Goal: Task Accomplishment & Management: Use online tool/utility

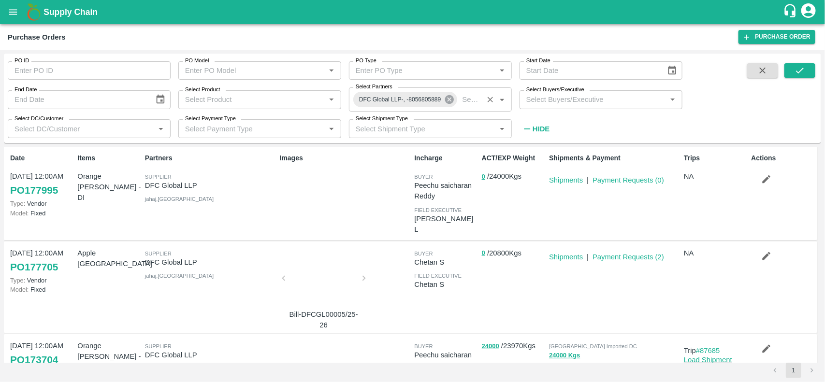
click at [446, 98] on icon at bounding box center [448, 99] width 9 height 9
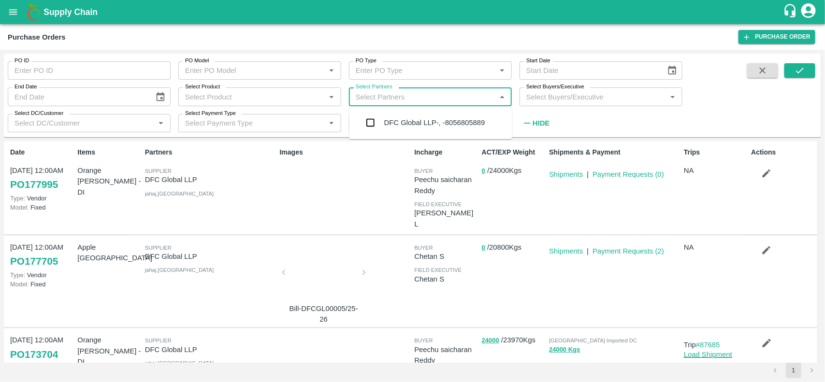
click at [446, 98] on input "Select Partners" at bounding box center [422, 96] width 141 height 13
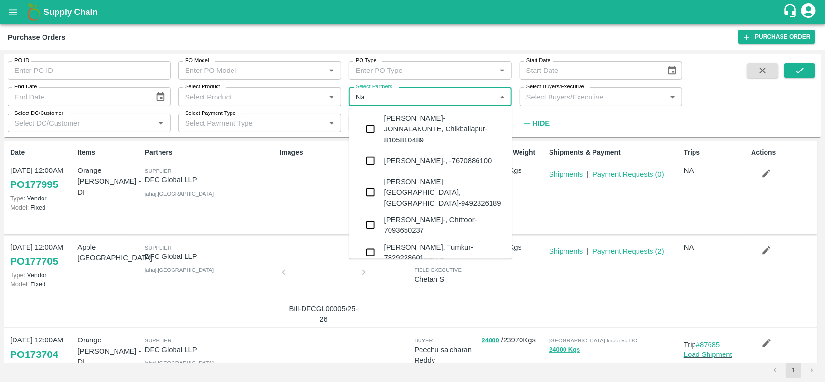
type input "N"
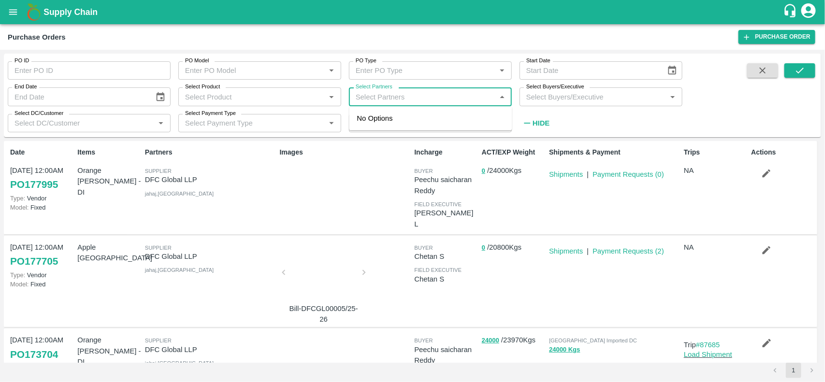
click at [13, 17] on icon "open drawer" at bounding box center [13, 12] width 11 height 11
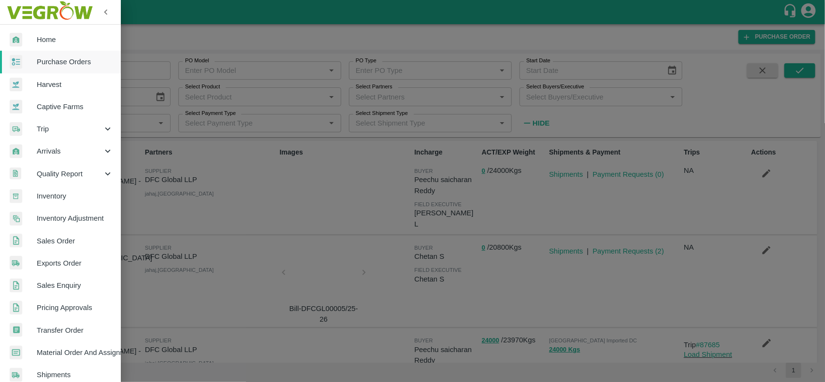
scroll to position [167, 0]
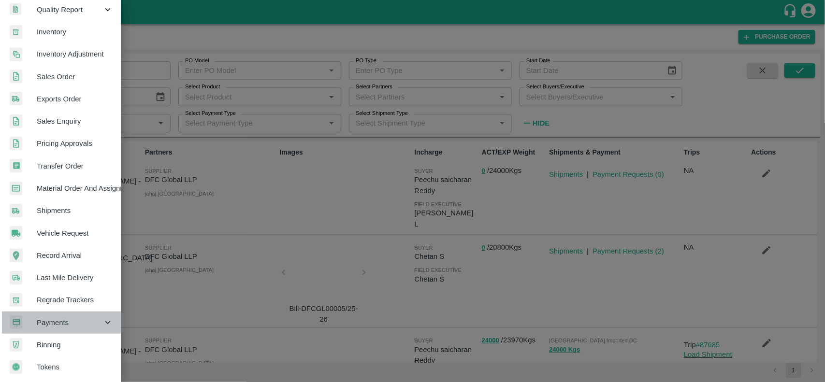
click at [63, 320] on span "Payments" at bounding box center [70, 322] width 66 height 11
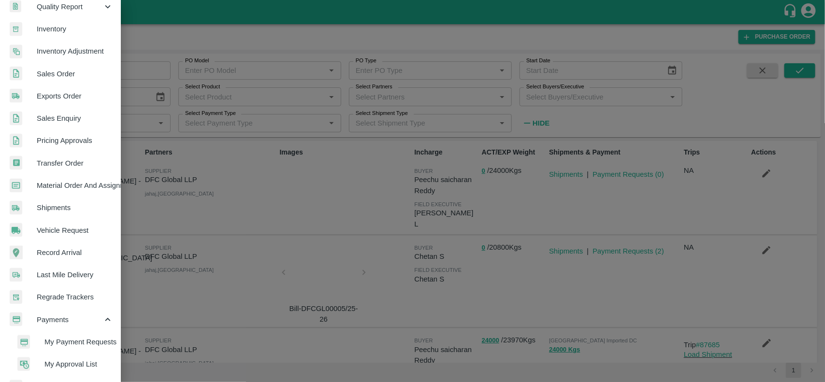
click at [61, 340] on span "My Payment Requests" at bounding box center [78, 342] width 69 height 11
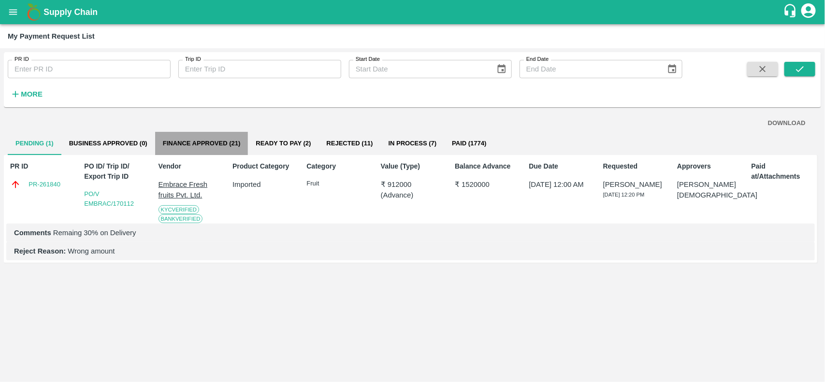
click at [196, 148] on button "Finance Approved (21)" at bounding box center [201, 143] width 93 height 23
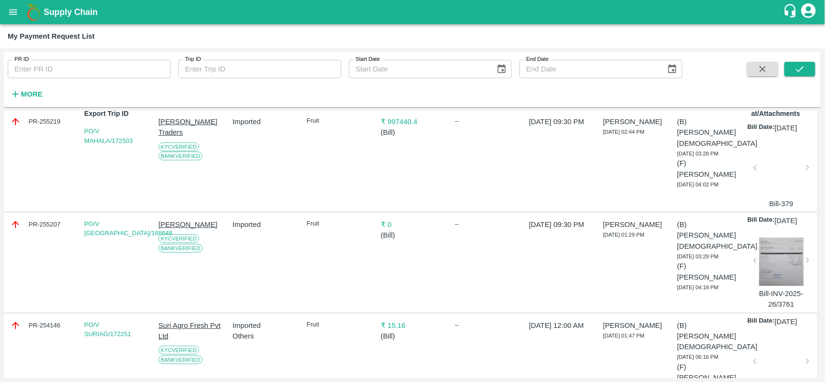
scroll to position [64, 0]
click at [778, 271] on div at bounding box center [781, 261] width 44 height 48
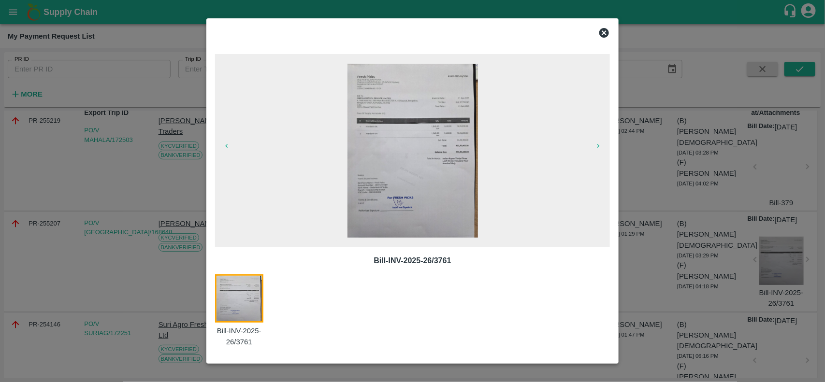
click at [602, 32] on icon at bounding box center [604, 33] width 10 height 10
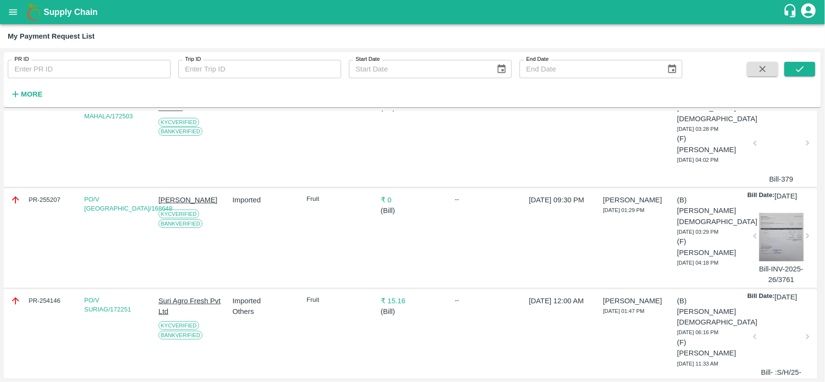
scroll to position [87, 0]
click at [10, 6] on button "open drawer" at bounding box center [13, 12] width 22 height 22
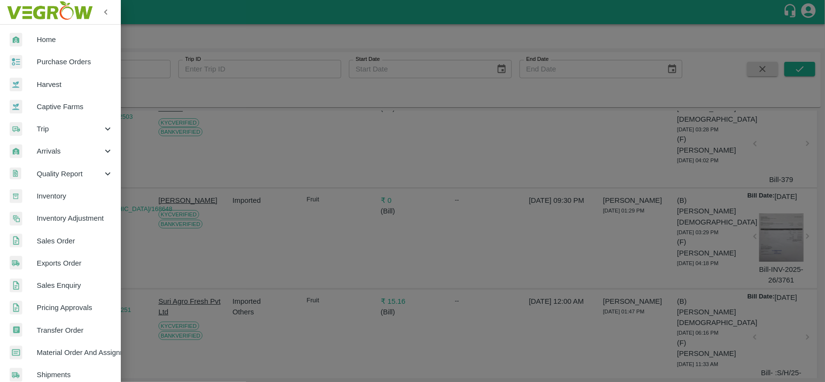
scroll to position [127, 0]
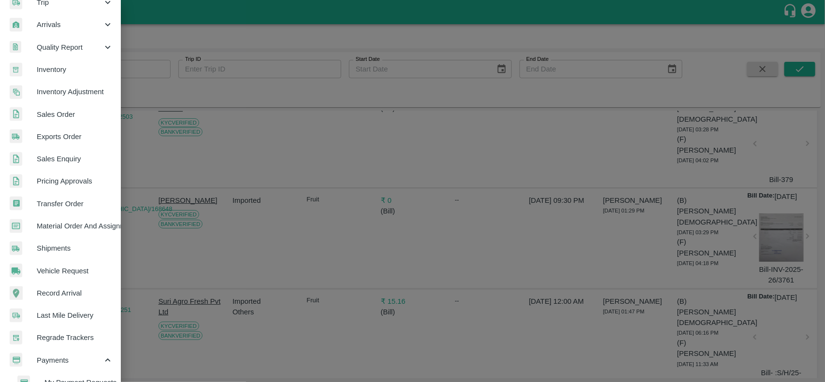
click at [233, 180] on div at bounding box center [412, 191] width 825 height 382
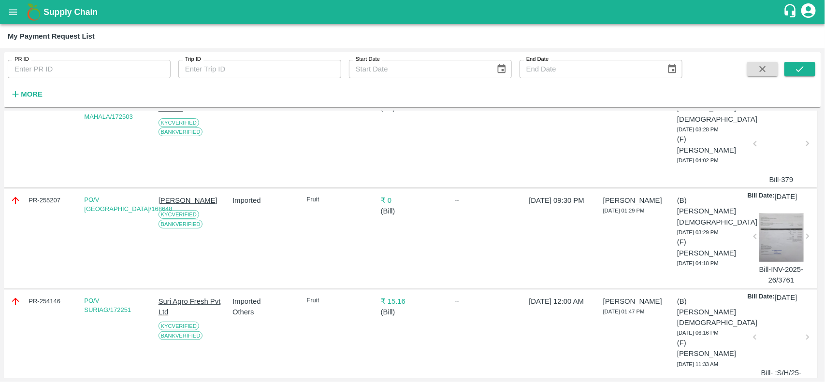
click at [13, 15] on icon "open drawer" at bounding box center [13, 12] width 11 height 11
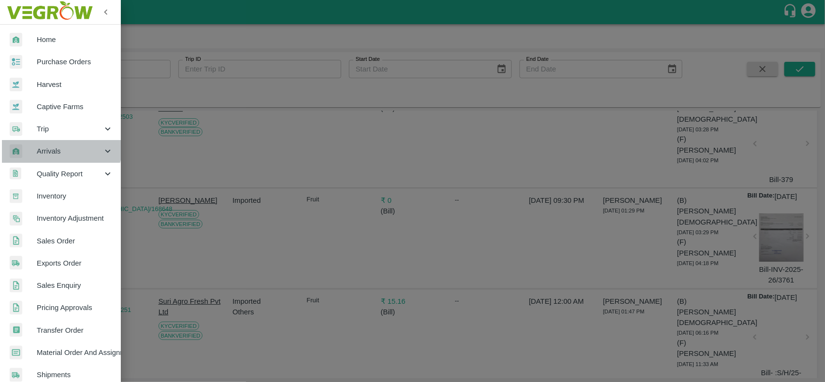
click at [59, 146] on span "Arrivals" at bounding box center [70, 151] width 66 height 11
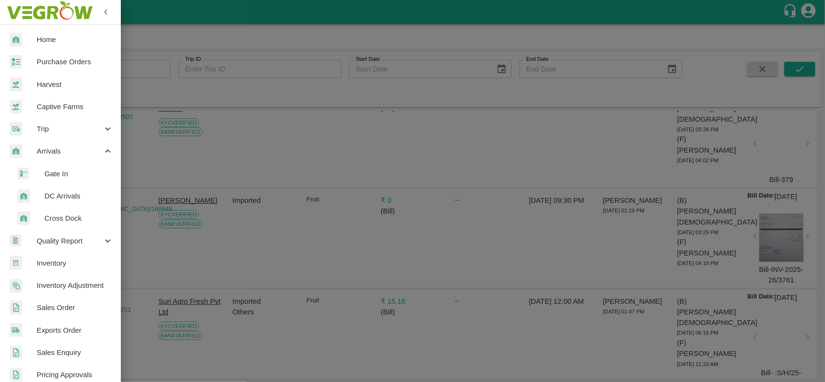
click at [60, 201] on span "DC Arrivals" at bounding box center [78, 196] width 69 height 11
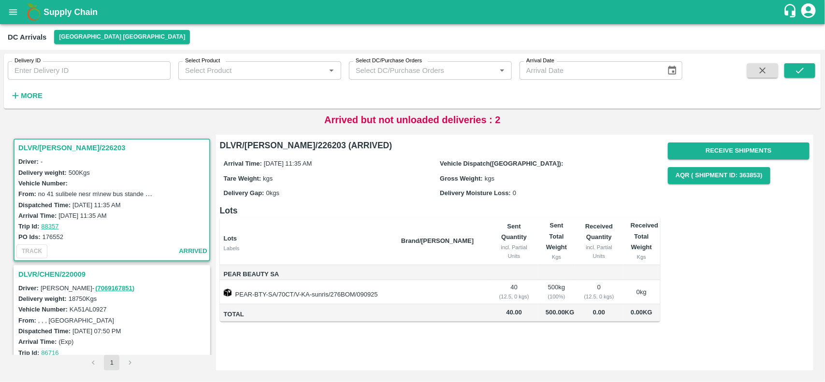
click at [64, 149] on h3 "DLVR/CHEN/226203" at bounding box center [113, 148] width 190 height 13
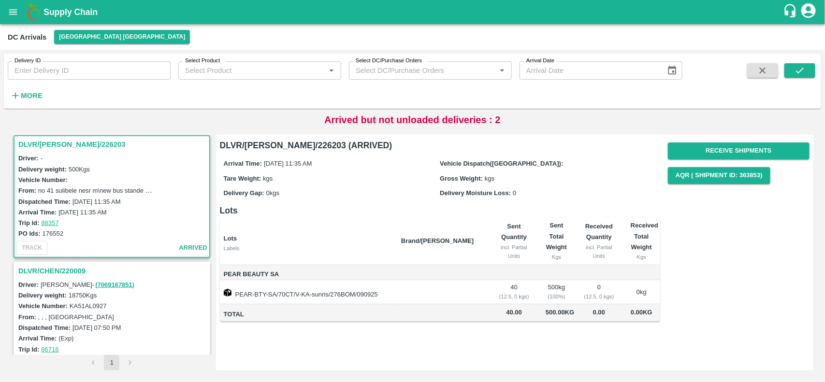
click at [60, 276] on div "DLVR/CHEN/220009" at bounding box center [111, 271] width 195 height 16
click at [58, 268] on h3 "DLVR/CHEN/220009" at bounding box center [113, 271] width 190 height 13
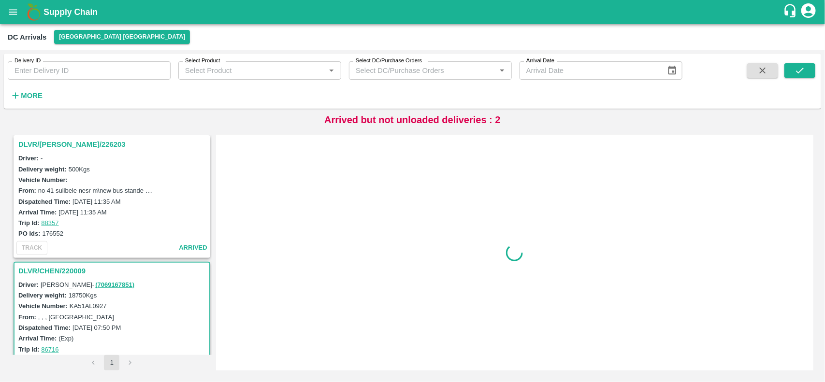
scroll to position [129, 0]
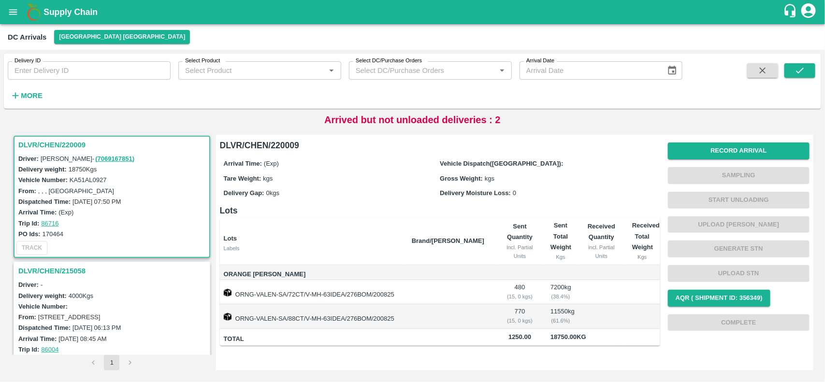
click at [63, 273] on h3 "DLVR/CHEN/215058" at bounding box center [113, 271] width 190 height 13
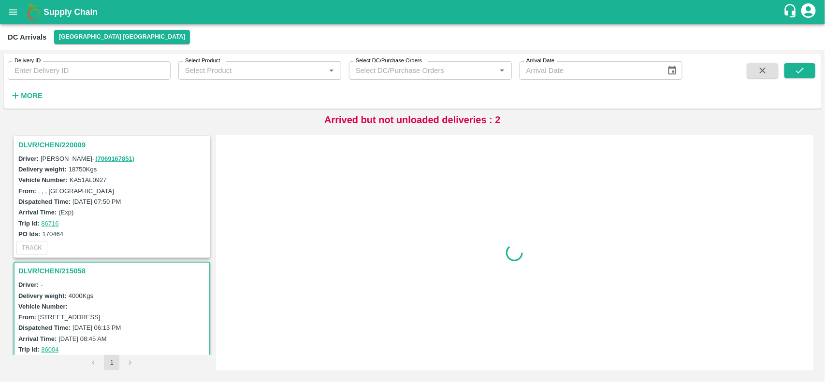
scroll to position [255, 0]
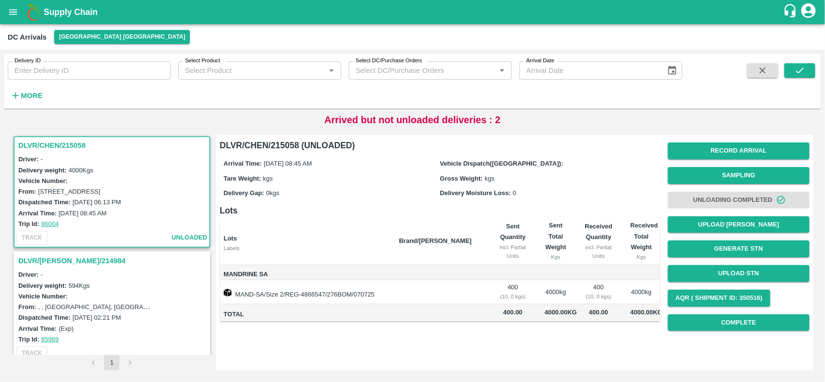
click at [66, 262] on h3 "DLVR/CHEN/214984" at bounding box center [113, 261] width 190 height 13
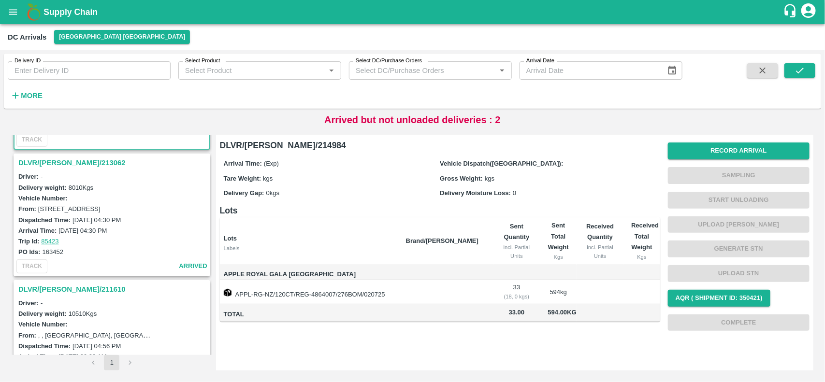
scroll to position [469, 0]
click at [61, 286] on h3 "DLVR/CHEN/211610" at bounding box center [113, 289] width 190 height 13
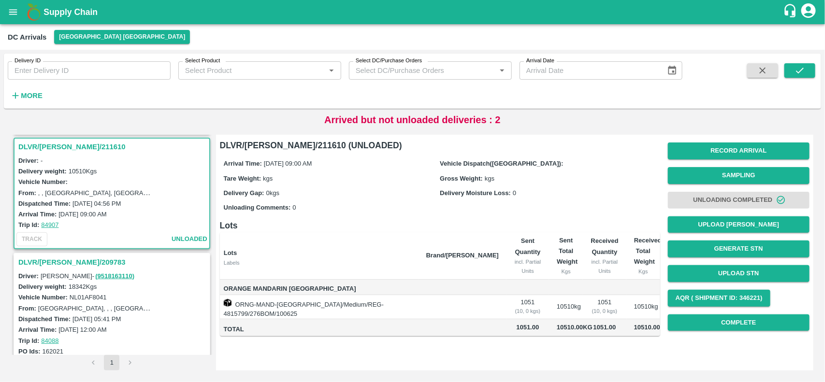
scroll to position [631, 0]
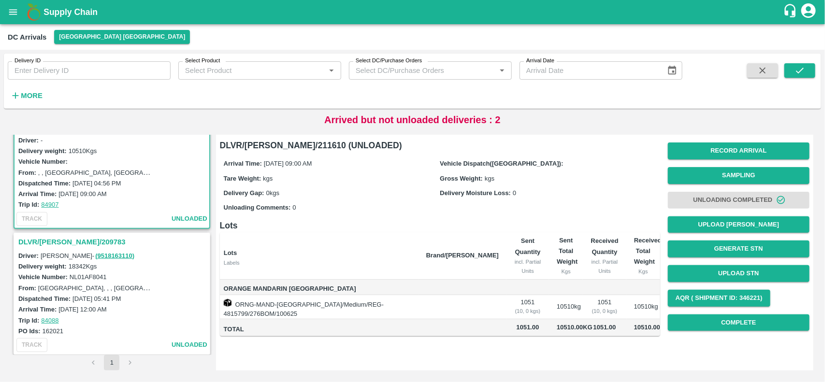
click at [54, 236] on h3 "DLVR/CHEN/209783" at bounding box center [113, 242] width 190 height 13
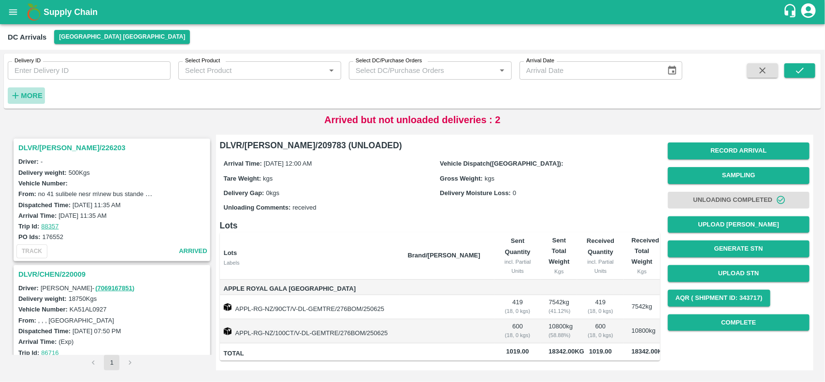
click at [35, 95] on strong "More" at bounding box center [32, 96] width 22 height 8
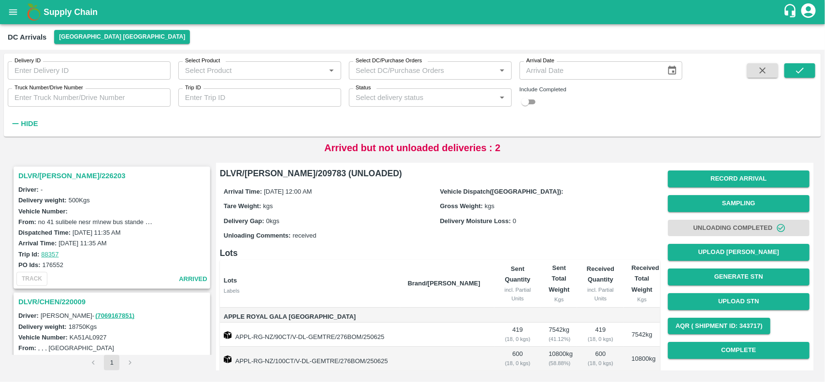
click at [50, 176] on h3 "DLVR/CHEN/226203" at bounding box center [113, 176] width 190 height 13
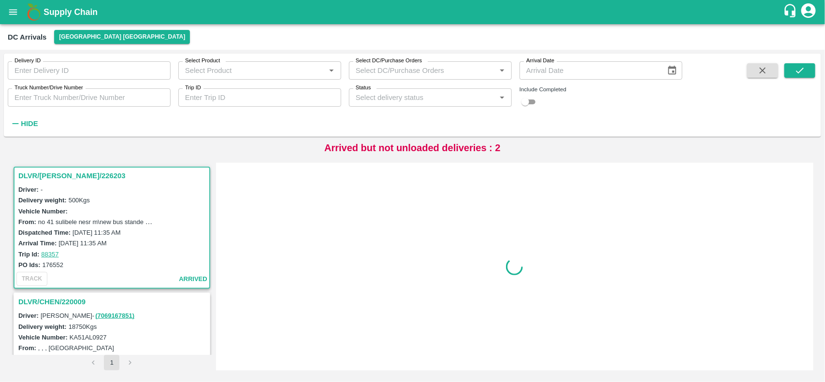
scroll to position [3, 0]
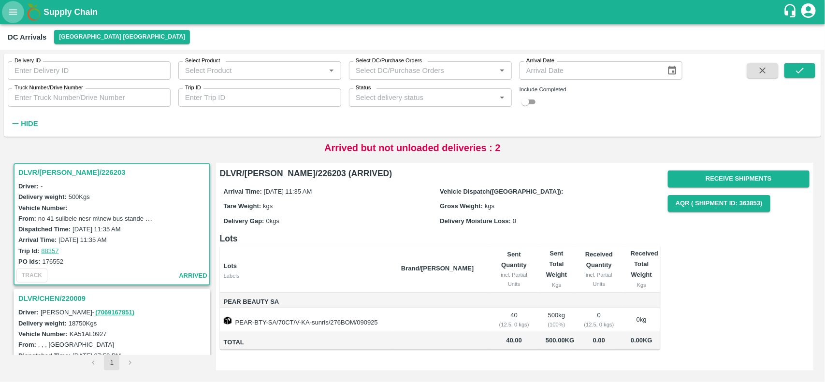
click at [2, 13] on button "open drawer" at bounding box center [13, 12] width 22 height 22
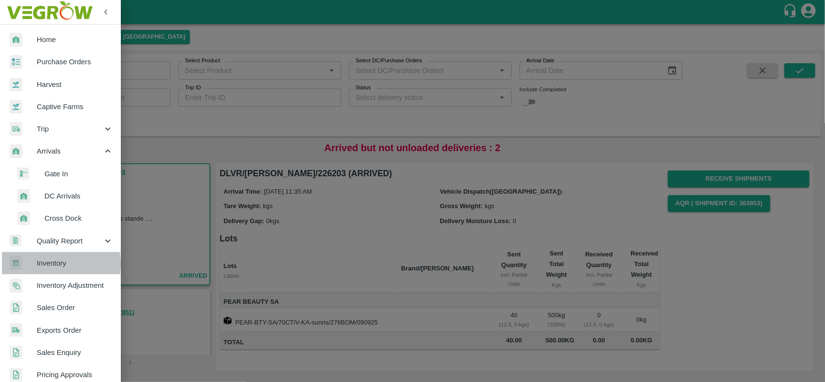
click at [52, 264] on span "Inventory" at bounding box center [75, 263] width 76 height 11
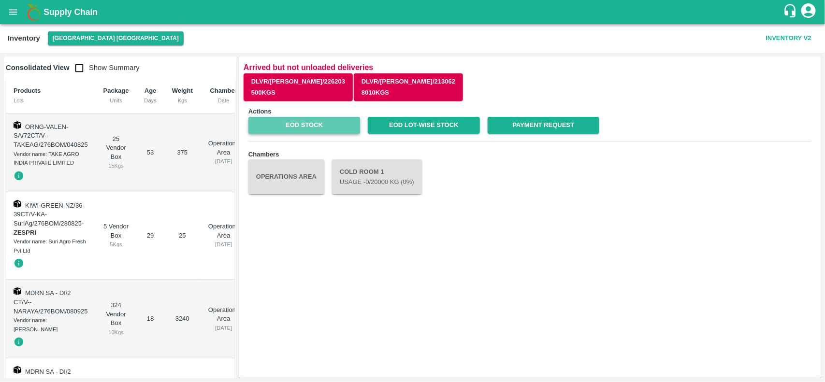
click at [298, 123] on link "EOD Stock" at bounding box center [304, 125] width 112 height 17
click at [15, 7] on icon "open drawer" at bounding box center [13, 12] width 11 height 11
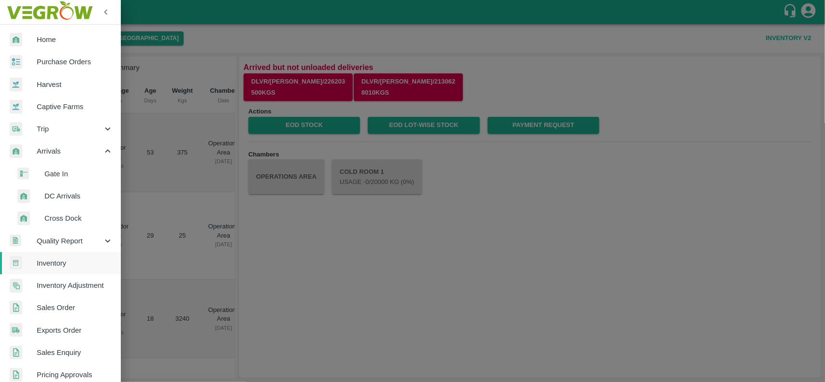
click at [52, 193] on span "DC Arrivals" at bounding box center [78, 196] width 69 height 11
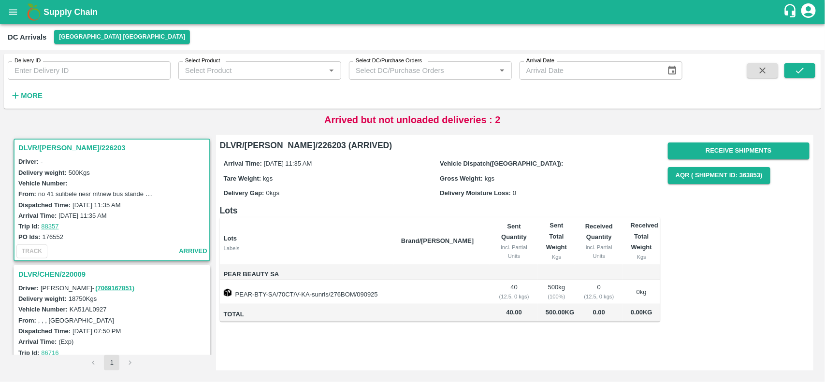
click at [52, 146] on h3 "DLVR/CHEN/226203" at bounding box center [113, 148] width 190 height 13
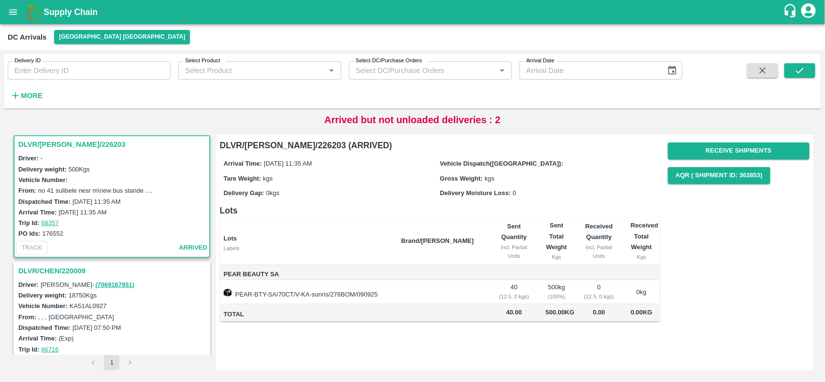
click at [54, 271] on h3 "DLVR/CHEN/220009" at bounding box center [113, 271] width 190 height 13
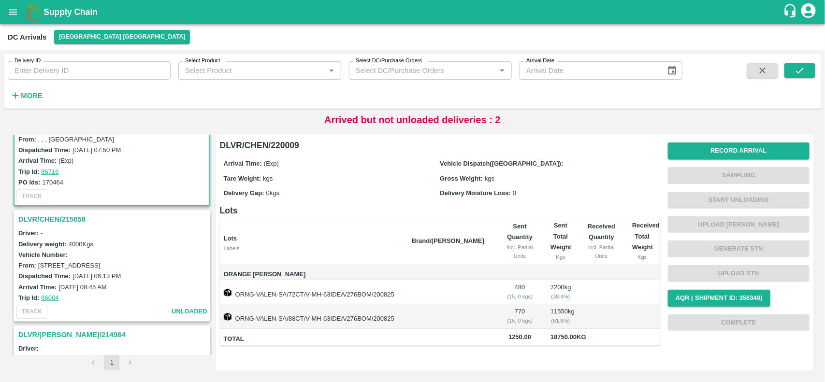
scroll to position [182, 0]
click at [63, 214] on h3 "DLVR/CHEN/215058" at bounding box center [113, 219] width 190 height 13
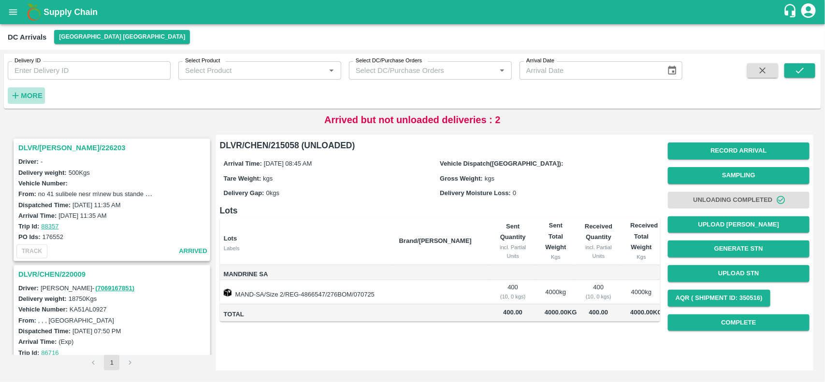
click at [39, 98] on strong "More" at bounding box center [32, 96] width 22 height 8
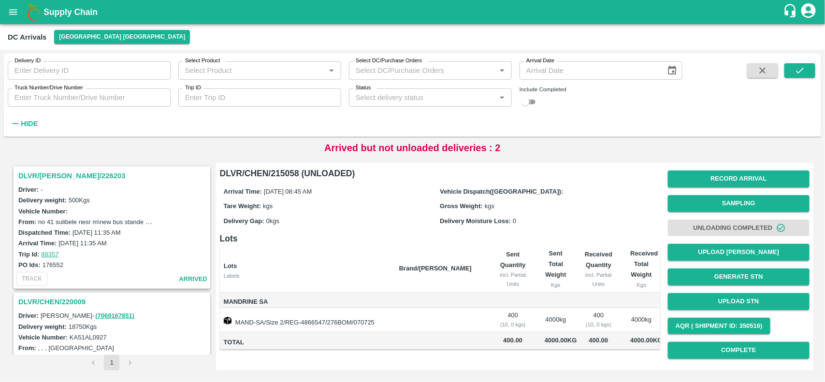
click at [530, 99] on input "checkbox" at bounding box center [525, 102] width 35 height 12
checkbox input "true"
click at [806, 71] on button "submit" at bounding box center [799, 70] width 31 height 14
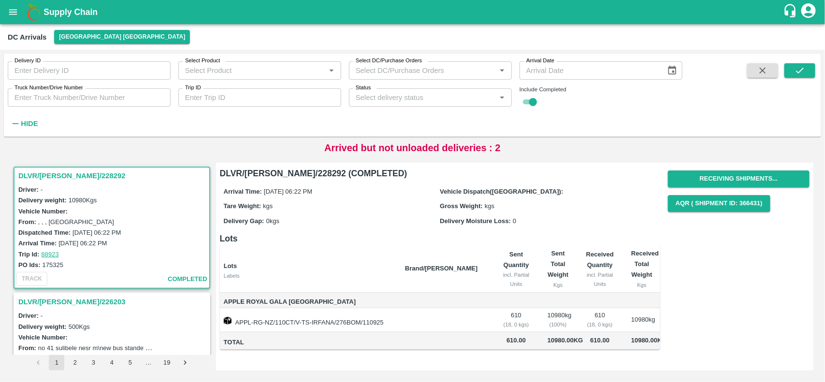
scroll to position [3, 0]
click at [34, 170] on h3 "DLVR/CHEN/228292" at bounding box center [113, 176] width 190 height 13
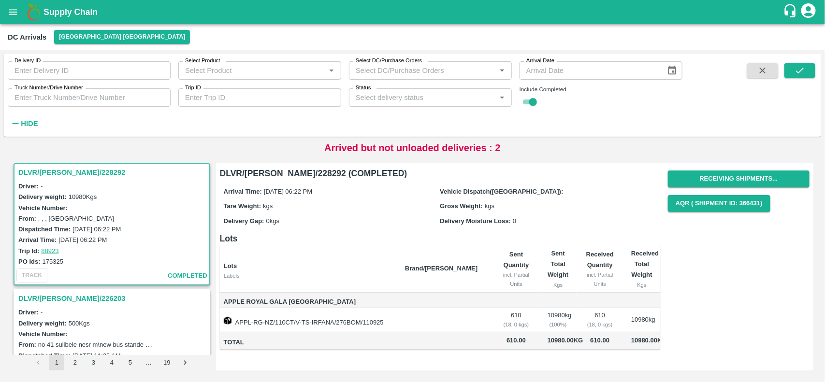
click at [47, 174] on h3 "DLVR/CHEN/228292" at bounding box center [113, 172] width 190 height 13
click at [44, 172] on h3 "DLVR/CHEN/228292" at bounding box center [113, 172] width 190 height 13
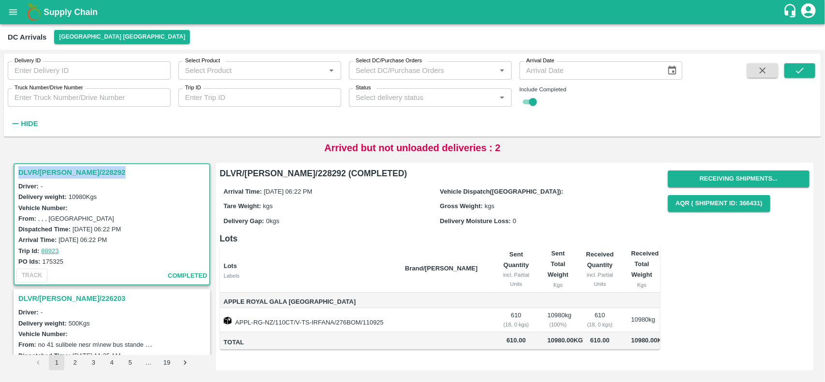
click at [44, 172] on h3 "DLVR/CHEN/228292" at bounding box center [113, 172] width 190 height 13
click at [100, 166] on h3 "DLVR/CHEN/228292" at bounding box center [113, 172] width 190 height 13
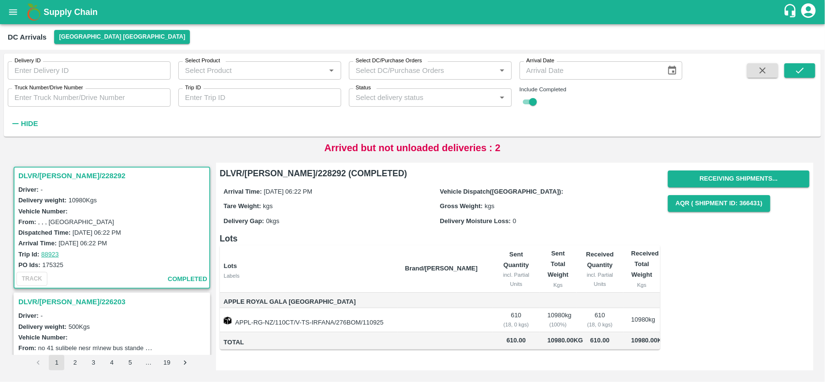
click at [44, 300] on h3 "DLVR/CHEN/226203" at bounding box center [113, 302] width 190 height 13
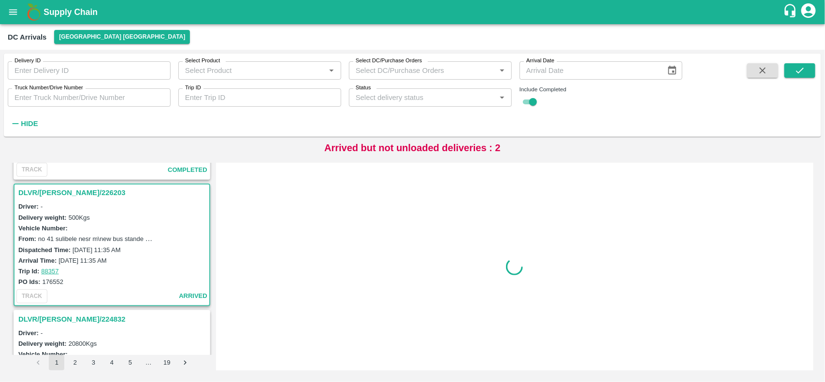
scroll to position [129, 0]
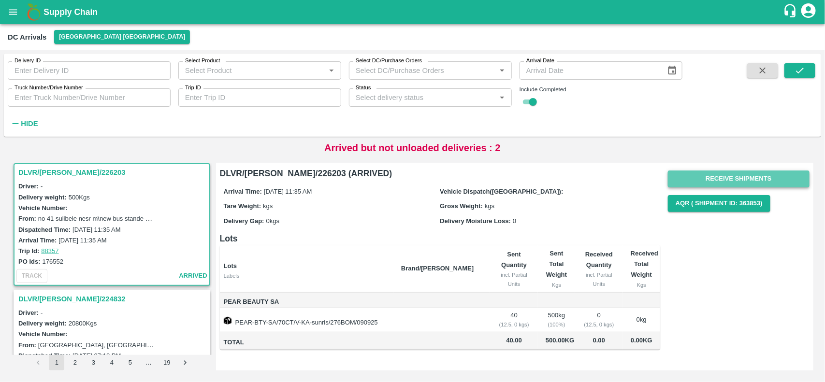
click at [724, 185] on button "Receive Shipments" at bounding box center [739, 179] width 142 height 17
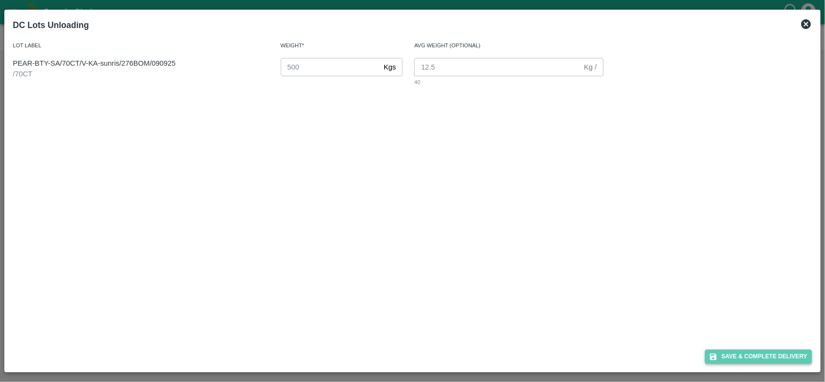
click at [764, 356] on button "Save & Complete Delivery" at bounding box center [758, 357] width 107 height 14
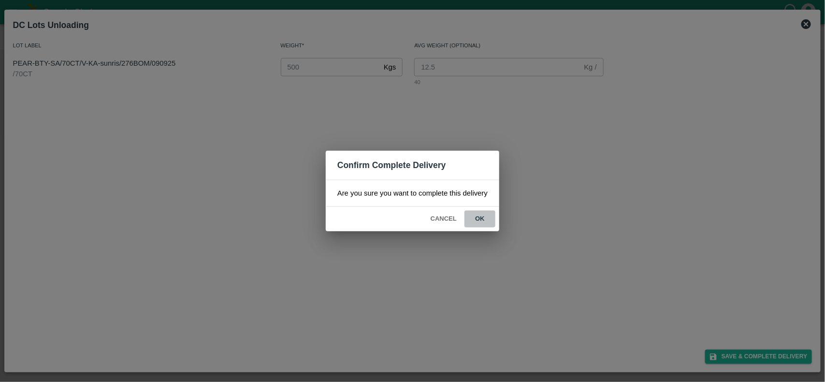
click at [473, 212] on button "ok" at bounding box center [479, 219] width 31 height 17
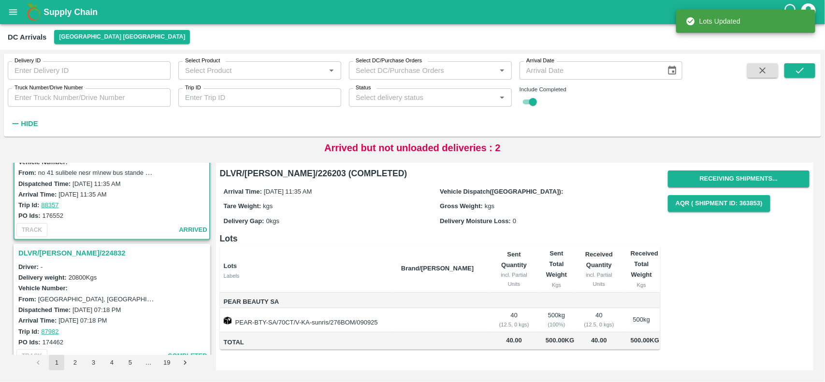
scroll to position [0, 0]
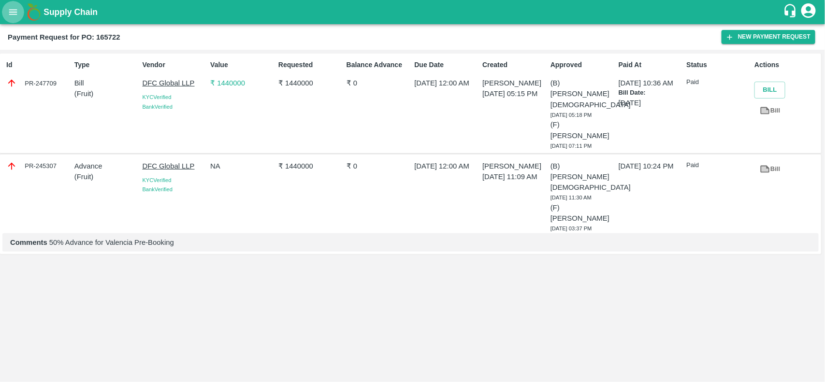
click at [10, 11] on icon "open drawer" at bounding box center [13, 12] width 11 height 11
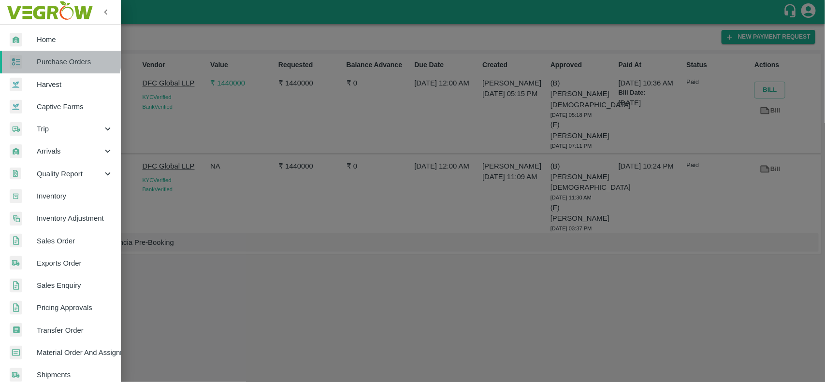
click at [32, 58] on div at bounding box center [23, 62] width 27 height 14
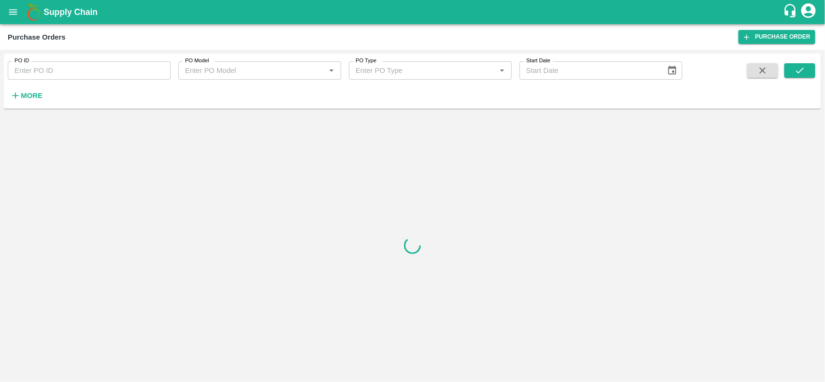
click at [32, 76] on input "PO ID" at bounding box center [89, 70] width 163 height 18
paste input "170464"
type input "170464"
click at [802, 78] on button "submit" at bounding box center [799, 70] width 31 height 14
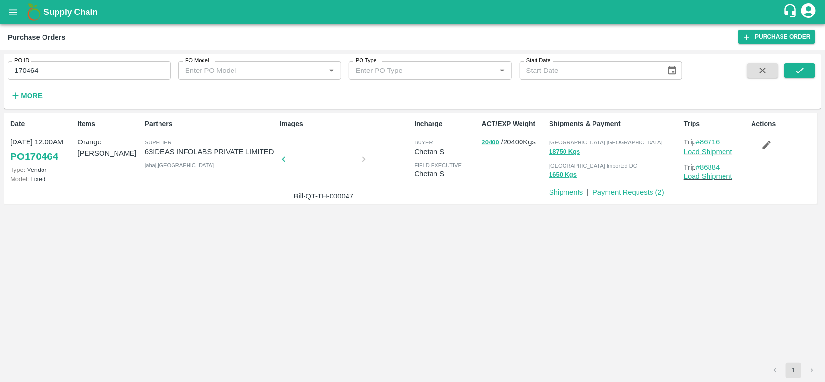
click at [307, 153] on div at bounding box center [323, 162] width 72 height 51
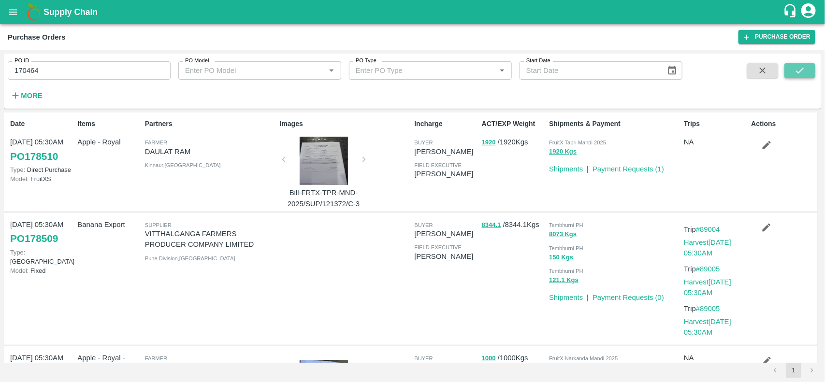
click at [802, 68] on icon "submit" at bounding box center [799, 70] width 11 height 11
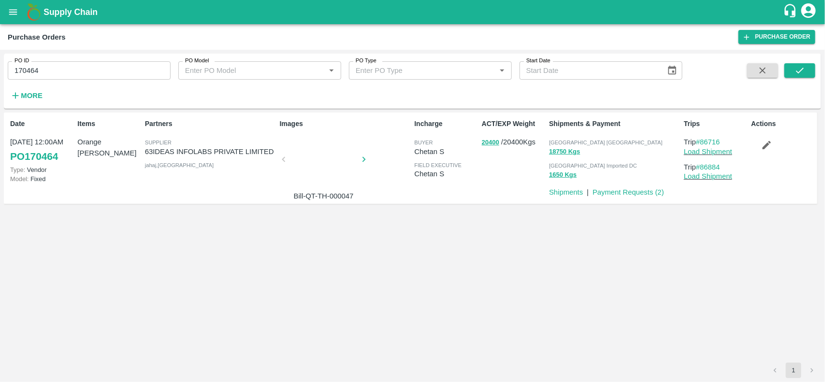
click at [312, 164] on div at bounding box center [323, 162] width 72 height 51
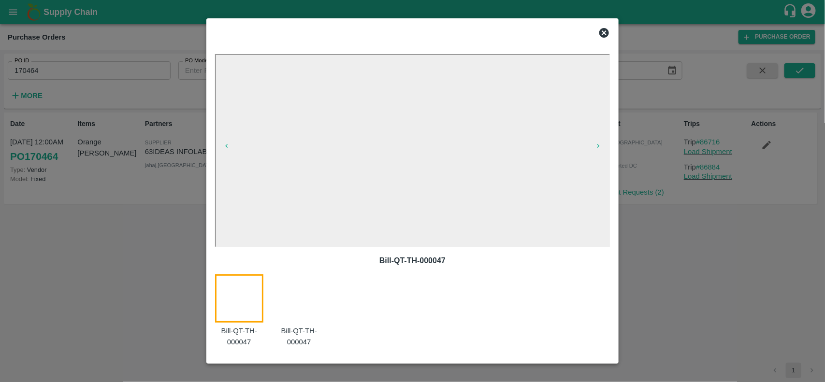
click at [604, 33] on icon at bounding box center [604, 33] width 12 height 12
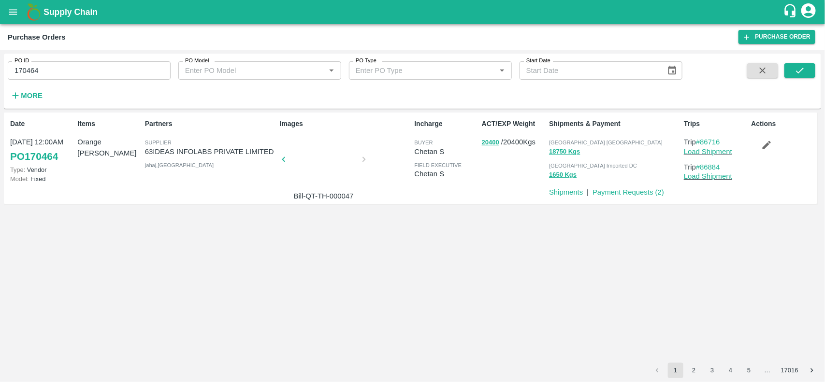
click at [619, 187] on p "Payment Requests ( 2 )" at bounding box center [627, 192] width 71 height 11
click at [619, 193] on link "Payment Requests ( 2 )" at bounding box center [627, 192] width 71 height 8
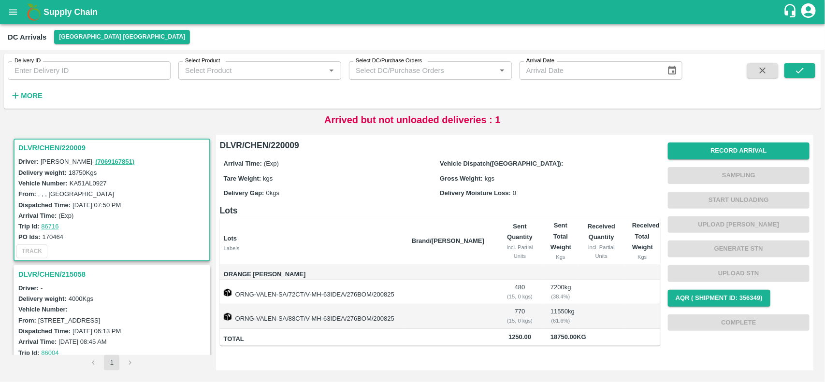
click at [39, 145] on h3 "DLVR/CHEN/220009" at bounding box center [113, 148] width 190 height 13
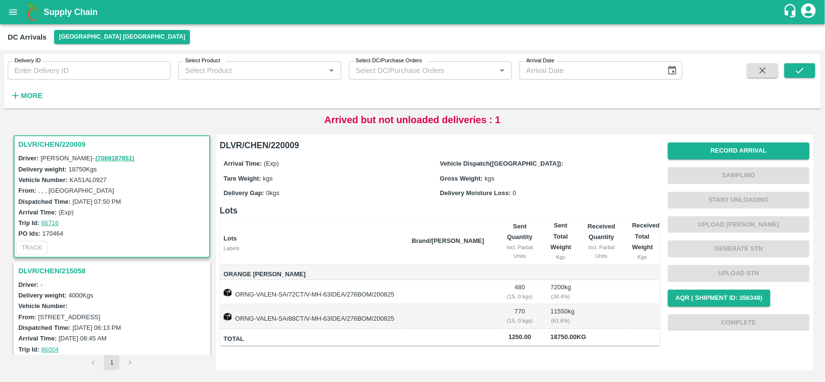
click at [39, 146] on h3 "DLVR/CHEN/220009" at bounding box center [113, 144] width 190 height 13
click at [52, 142] on h3 "DLVR/CHEN/220009" at bounding box center [113, 144] width 190 height 13
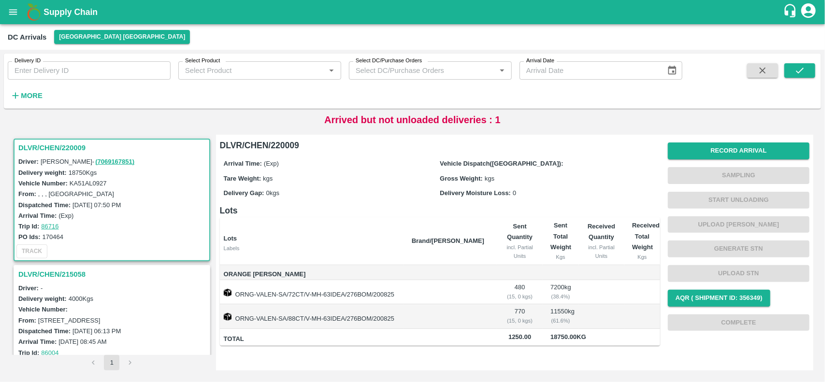
click at [50, 142] on h3 "DLVR/CHEN/220009" at bounding box center [113, 148] width 190 height 13
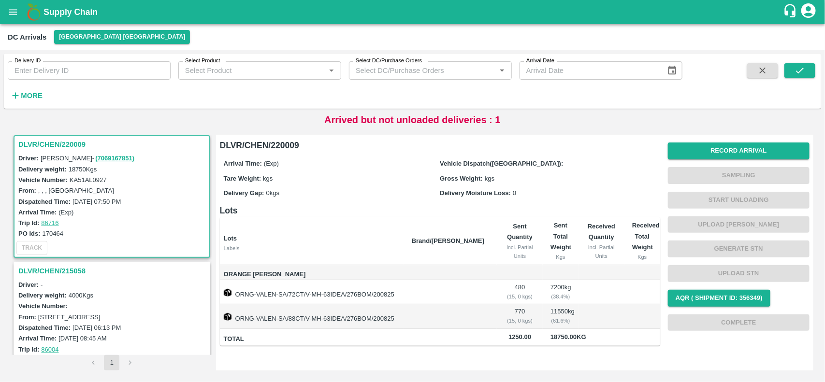
click at [48, 233] on label "170464" at bounding box center [53, 233] width 21 height 7
copy label "170464"
click at [753, 146] on button "Record Arrival" at bounding box center [739, 151] width 142 height 17
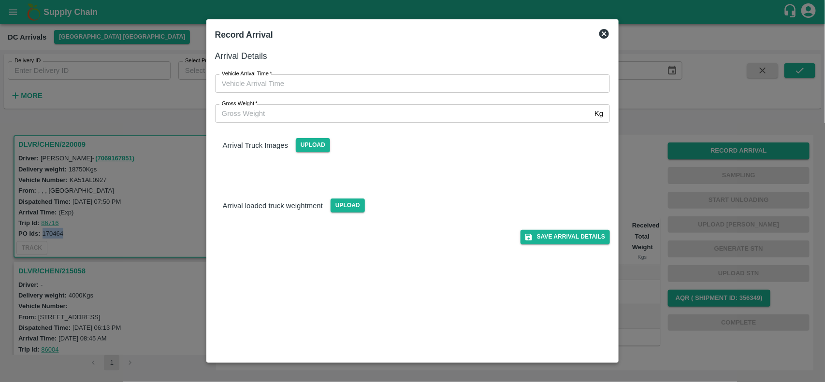
click at [602, 28] on icon at bounding box center [604, 34] width 12 height 12
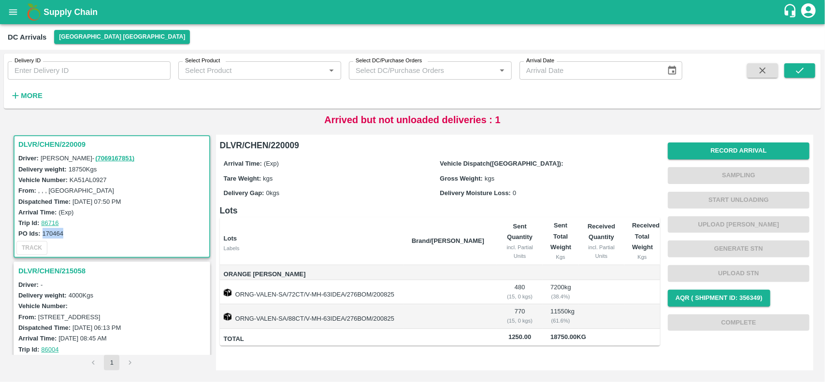
scroll to position [54, 0]
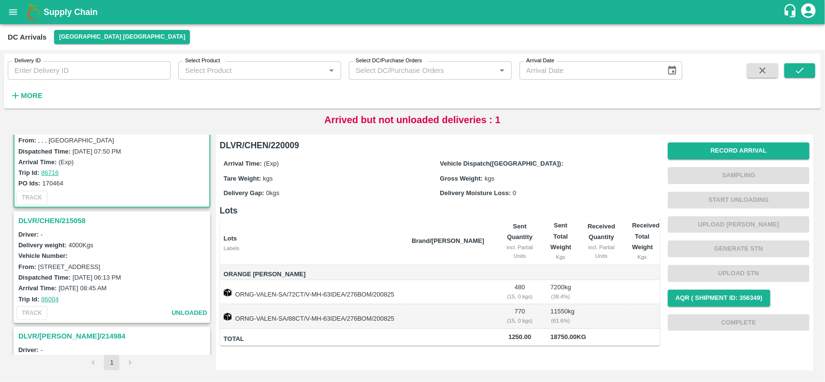
click at [47, 217] on h3 "DLVR/CHEN/215058" at bounding box center [113, 220] width 190 height 13
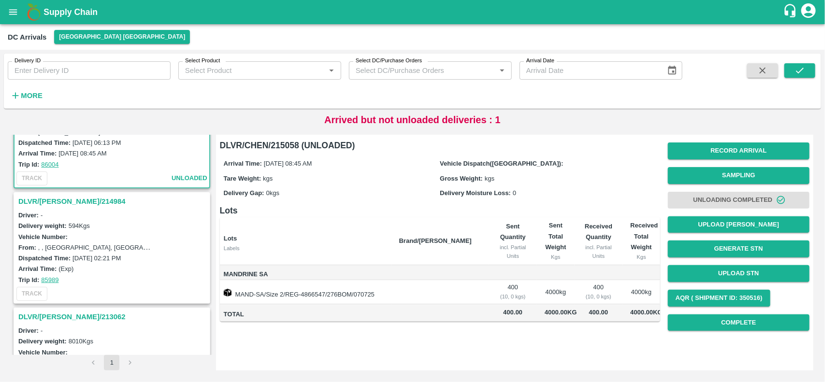
scroll to position [189, 0]
click at [25, 194] on h3 "DLVR/CHEN/214984" at bounding box center [113, 200] width 190 height 13
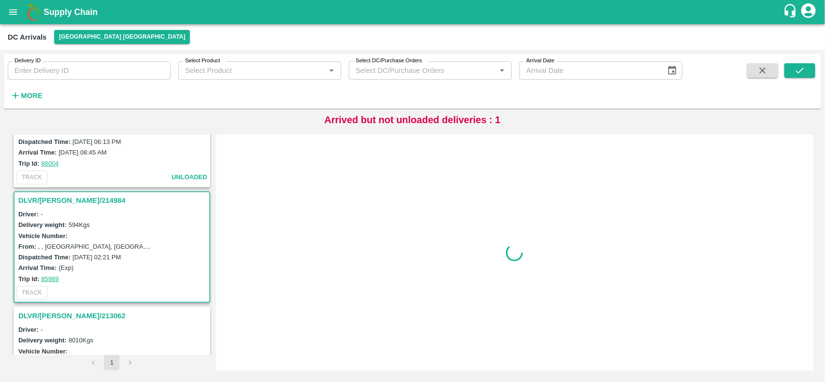
scroll to position [244, 0]
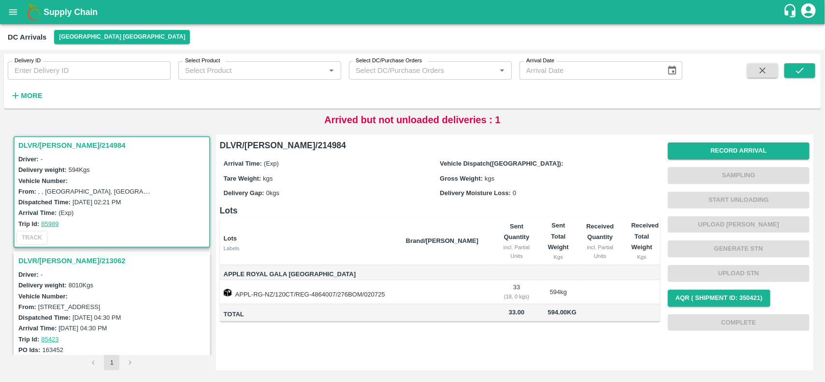
click at [31, 139] on h3 "DLVR/CHEN/214984" at bounding box center [113, 145] width 190 height 13
drag, startPoint x: 64, startPoint y: 220, endPoint x: 41, endPoint y: 226, distance: 23.3
click at [41, 226] on div "Trip Id: 85989" at bounding box center [113, 223] width 190 height 11
copy link "85989"
drag, startPoint x: 240, startPoint y: 291, endPoint x: 516, endPoint y: 291, distance: 276.3
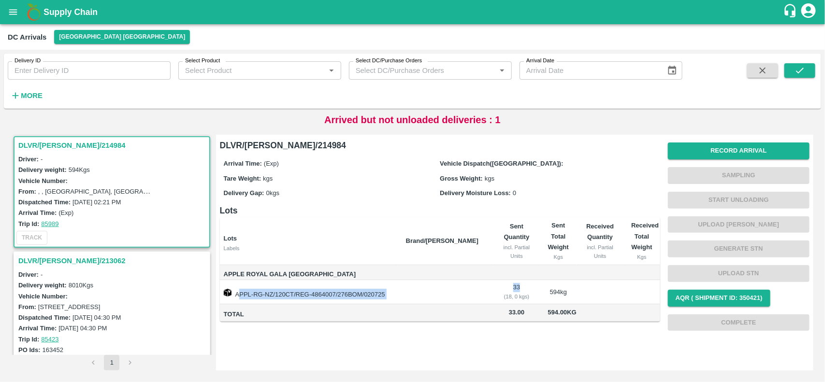
click at [516, 291] on tr "APPL-RG-NZ/120CT/REG-4864007/276BOM/020725 33 ( 18, 0 kgs) 594 kg" at bounding box center [440, 292] width 440 height 24
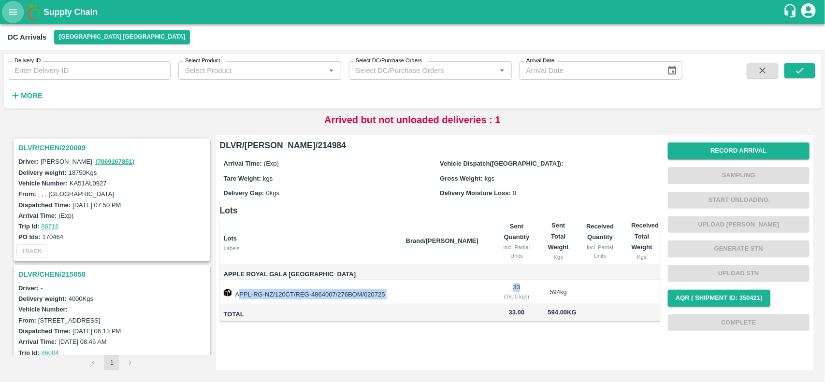
click at [8, 16] on icon "open drawer" at bounding box center [13, 12] width 11 height 11
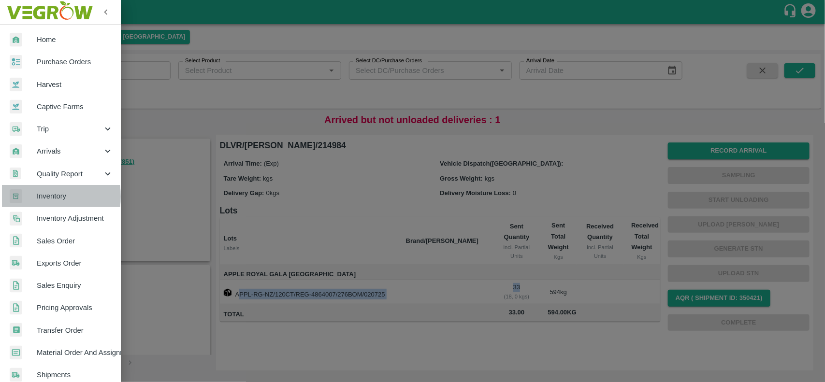
click at [42, 197] on span "Inventory" at bounding box center [75, 196] width 76 height 11
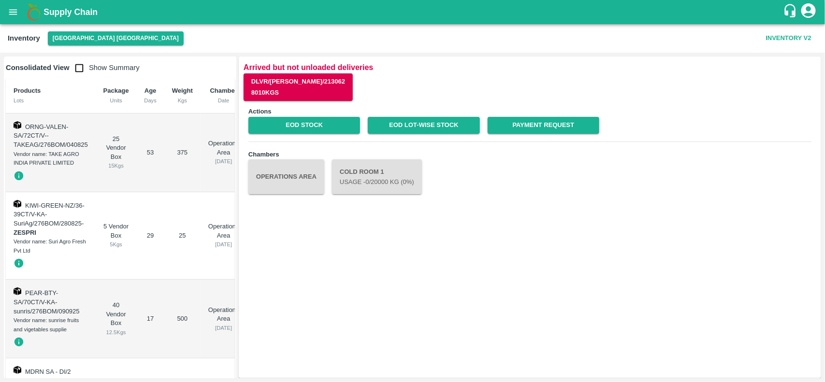
click at [83, 67] on input "checkbox" at bounding box center [79, 67] width 19 height 19
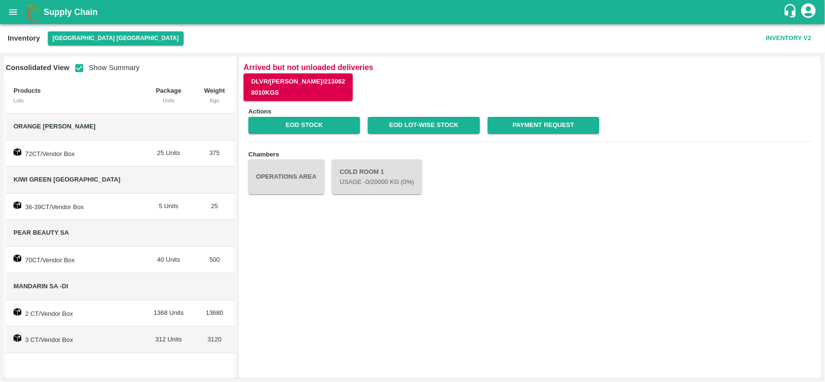
scroll to position [17, 0]
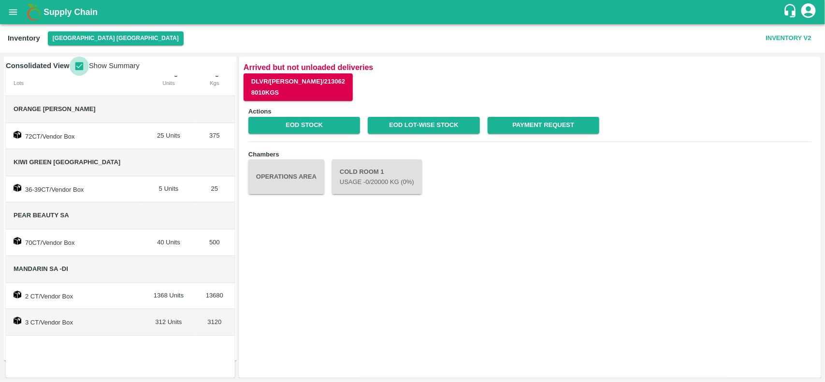
click at [73, 66] on input "checkbox" at bounding box center [79, 66] width 19 height 19
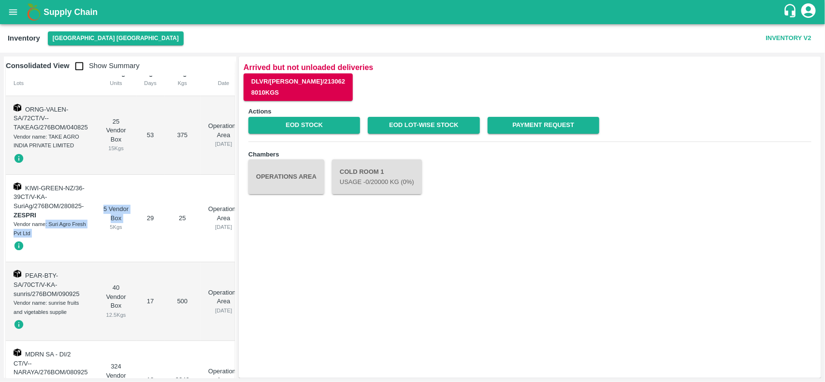
drag, startPoint x: 46, startPoint y: 224, endPoint x: 100, endPoint y: 231, distance: 54.1
click at [100, 231] on tr "KIWI-GREEN-NZ/36-39CT/V-KA-SuriAg/276BOM/280825 - ZESPRI Vendor name: Suri Agro…" at bounding box center [126, 219] width 241 height 88
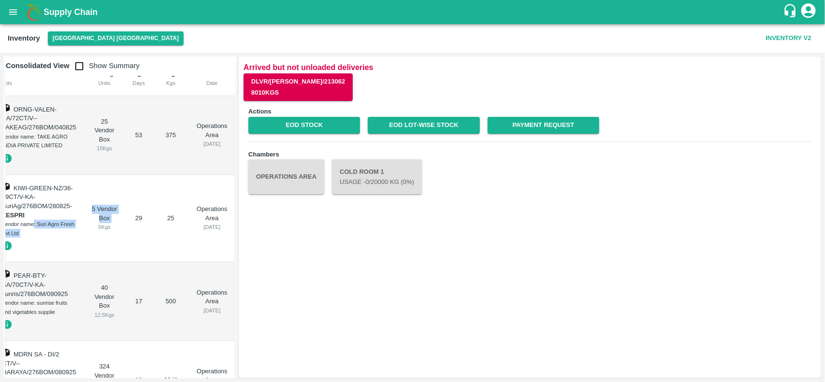
scroll to position [0, 0]
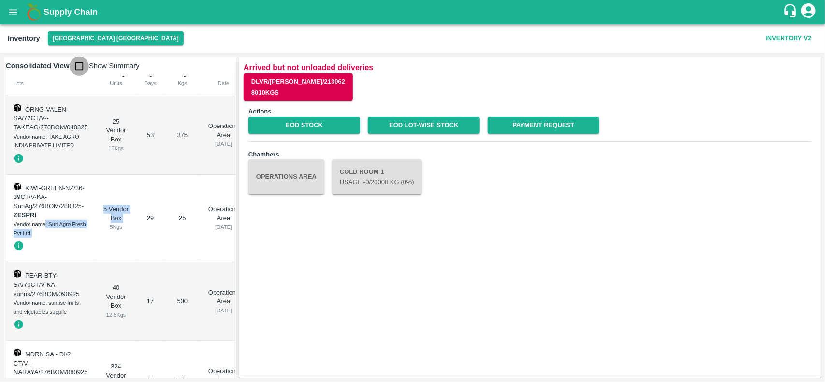
click at [78, 67] on input "checkbox" at bounding box center [79, 66] width 19 height 19
checkbox input "true"
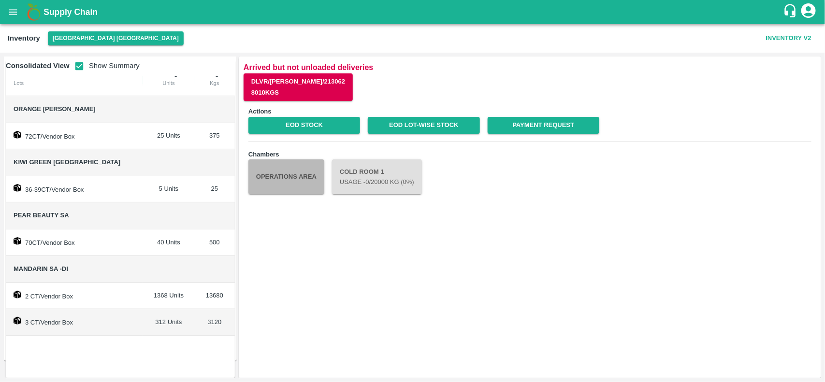
click at [278, 173] on button "Operations Area" at bounding box center [286, 176] width 76 height 35
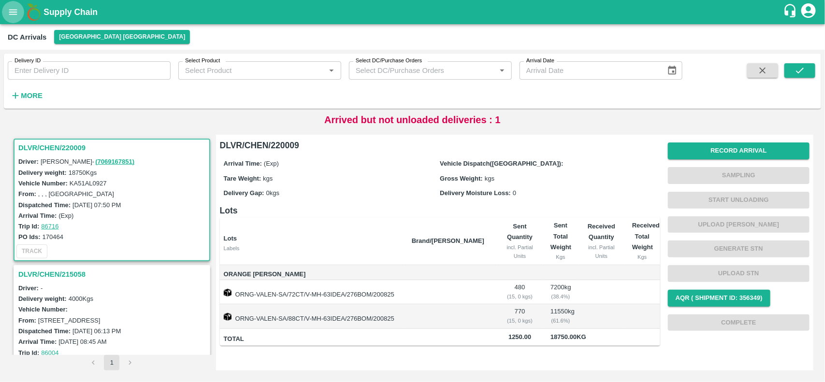
click at [9, 9] on icon "open drawer" at bounding box center [13, 12] width 11 height 11
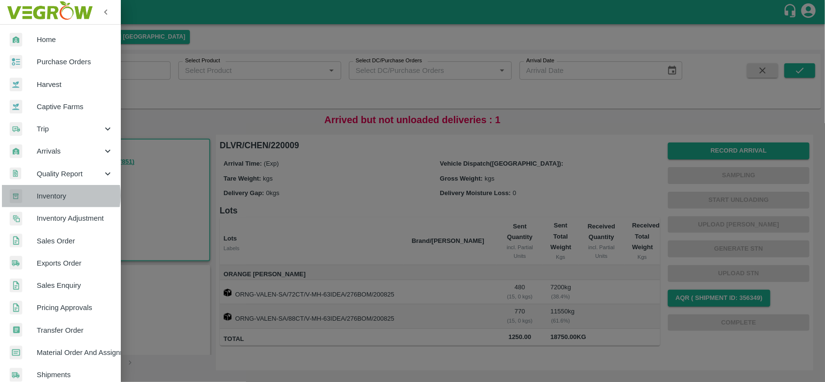
click at [59, 196] on span "Inventory" at bounding box center [75, 196] width 76 height 11
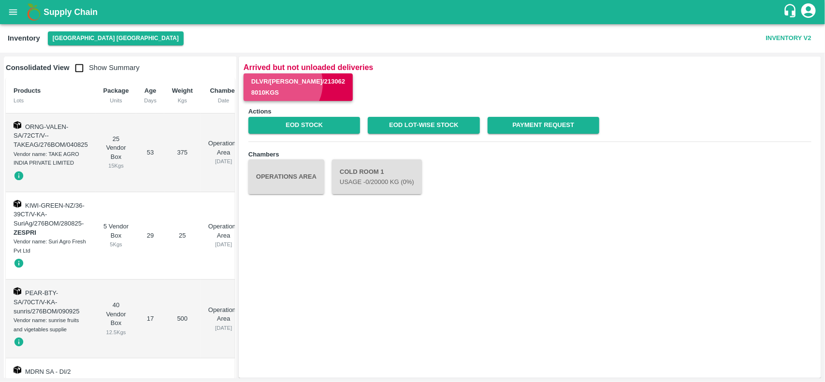
click at [280, 84] on button "DLVR/CHEN/213062 8010 Kgs" at bounding box center [297, 87] width 109 height 28
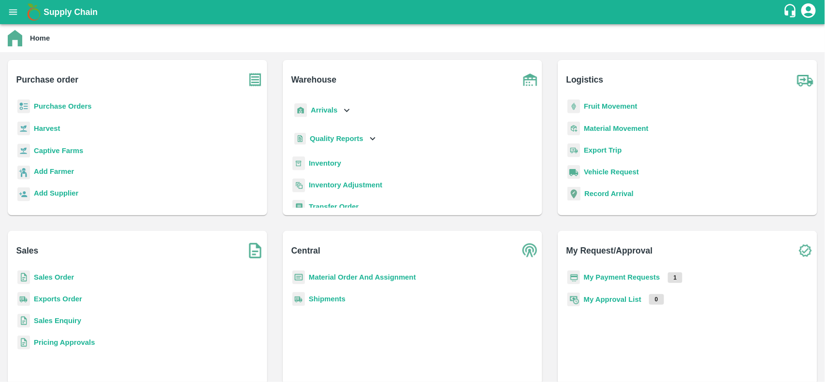
click at [322, 161] on b "Inventory" at bounding box center [325, 163] width 32 height 8
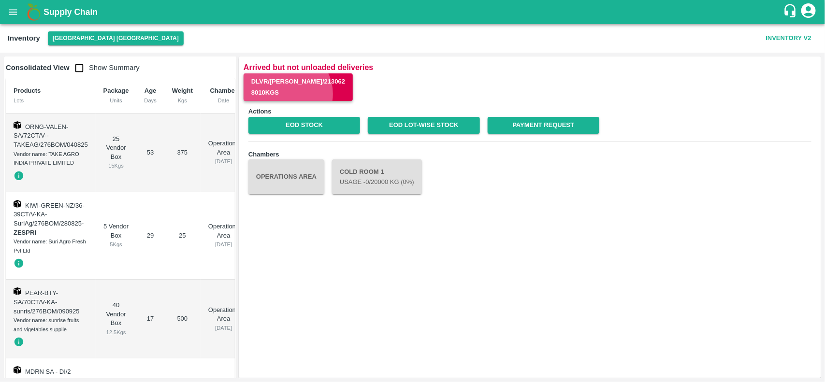
click at [285, 94] on button "DLVR/CHEN/213062 8010 Kgs" at bounding box center [297, 87] width 109 height 28
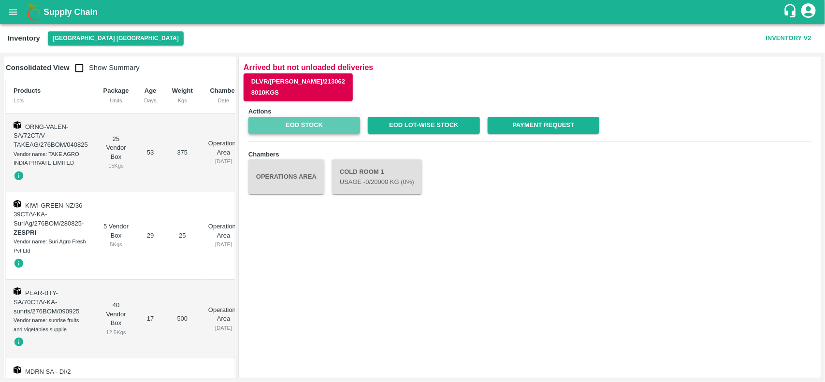
click at [290, 122] on link "EOD Stock" at bounding box center [304, 125] width 112 height 17
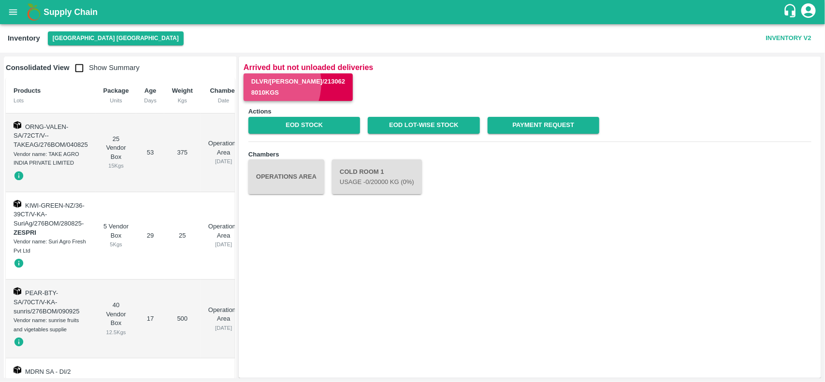
click at [260, 83] on button "DLVR/CHEN/213062 8010 Kgs" at bounding box center [297, 87] width 109 height 28
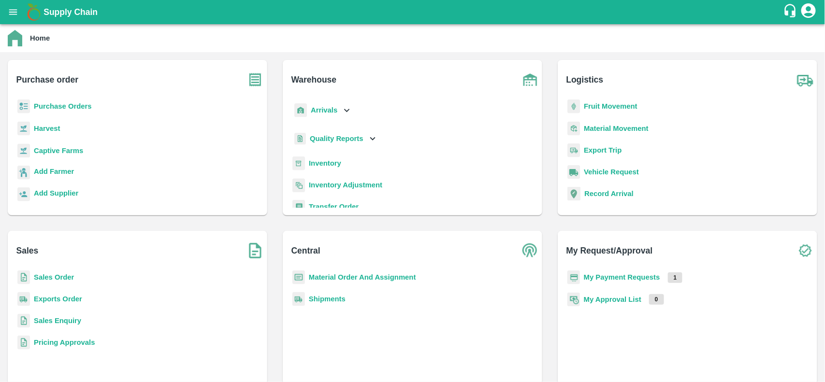
click at [309, 163] on b "Inventory" at bounding box center [325, 163] width 32 height 8
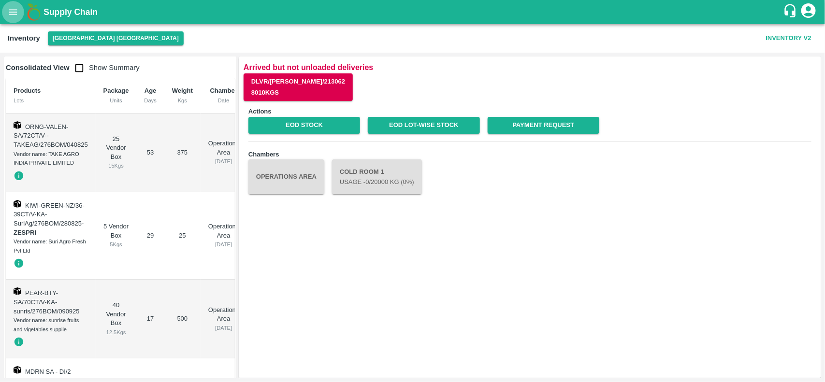
click at [15, 18] on button "open drawer" at bounding box center [13, 12] width 22 height 22
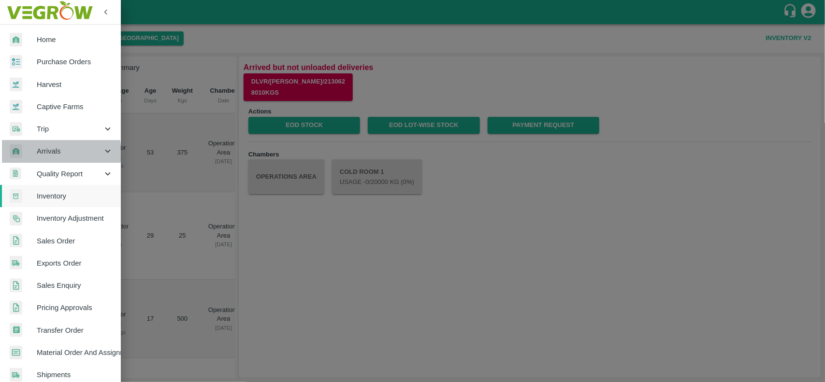
click at [49, 153] on span "Arrivals" at bounding box center [70, 151] width 66 height 11
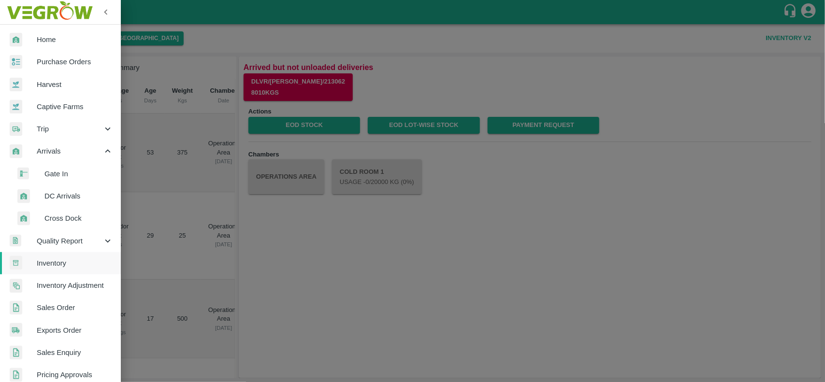
click at [53, 196] on span "DC Arrivals" at bounding box center [78, 196] width 69 height 11
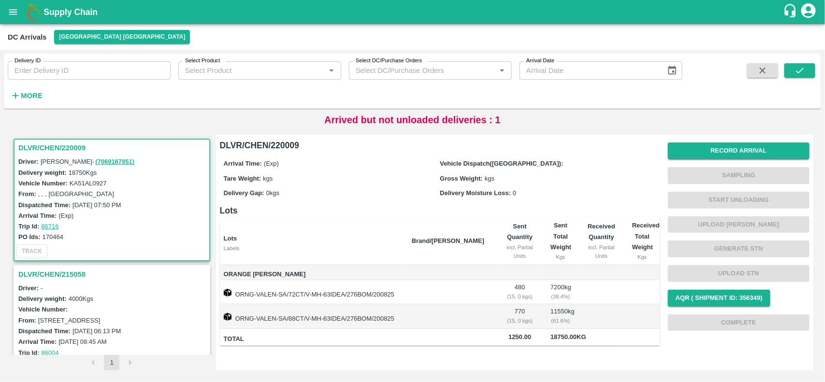
click at [6, 95] on div "More" at bounding box center [22, 92] width 45 height 24
click at [27, 93] on strong "More" at bounding box center [32, 96] width 22 height 8
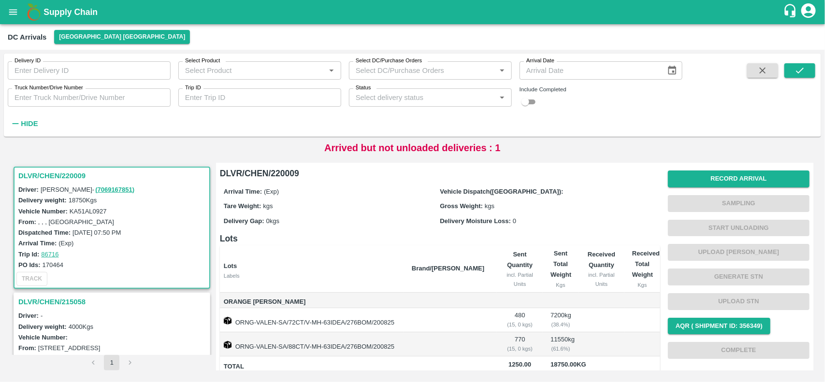
click at [228, 79] on div "Select Product   *" at bounding box center [259, 70] width 163 height 18
type input "apple royal gala"
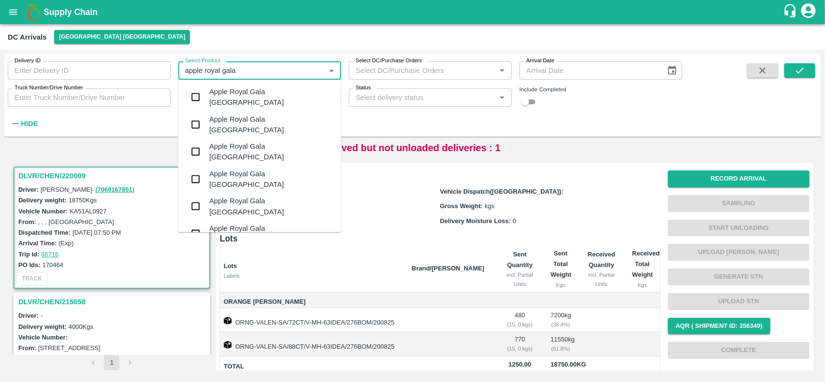
click at [261, 76] on input "Select Product" at bounding box center [251, 70] width 141 height 13
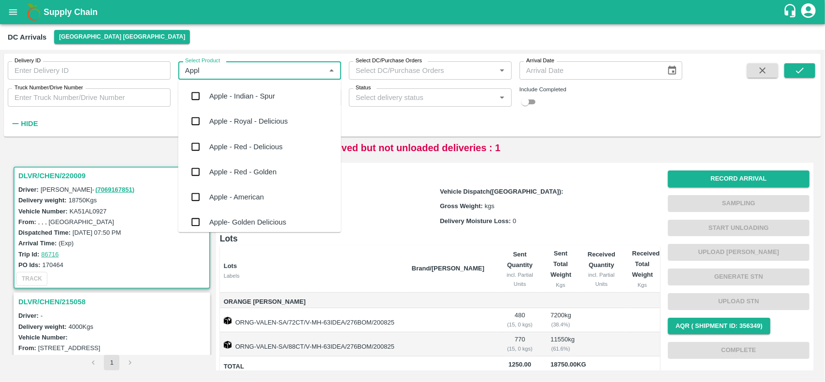
type input "Apple"
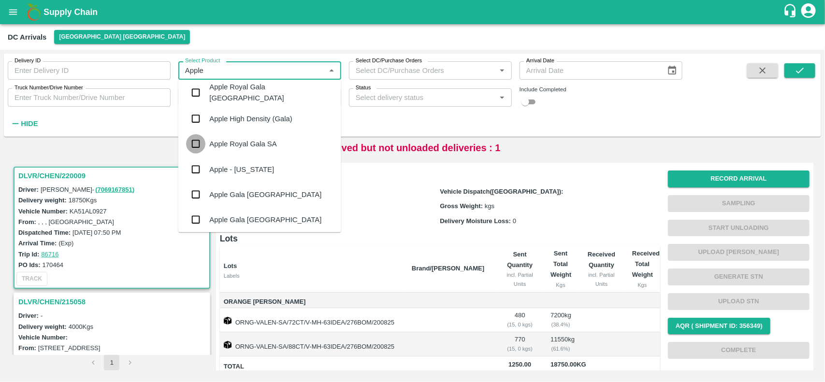
click at [201, 134] on input "checkbox" at bounding box center [195, 143] width 19 height 19
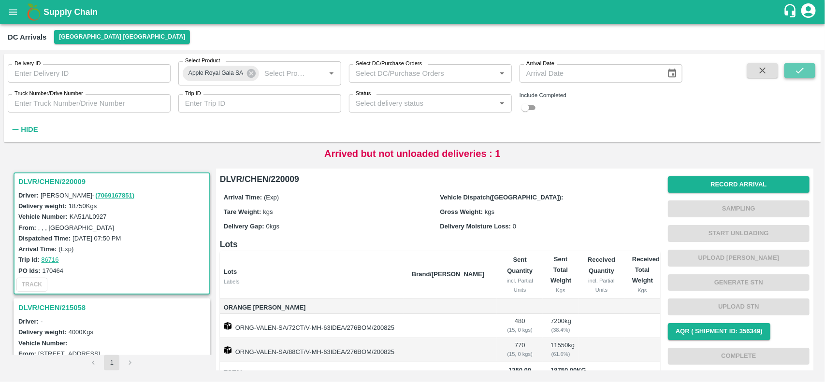
click at [785, 65] on button "submit" at bounding box center [799, 70] width 31 height 14
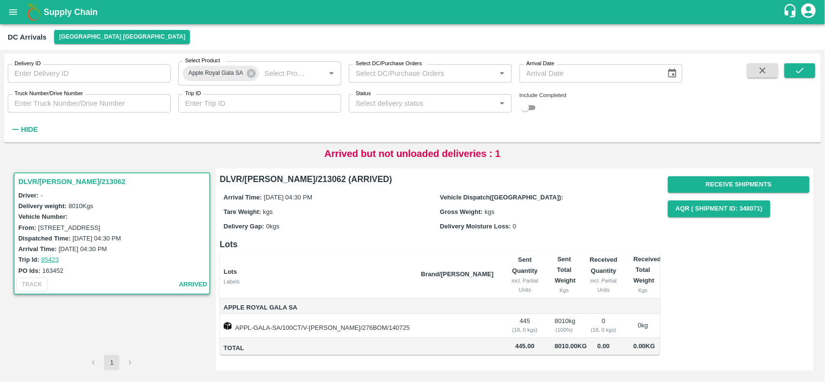
click at [70, 182] on h3 "DLVR/CHEN/213062" at bounding box center [113, 181] width 190 height 13
click at [50, 268] on label "163452" at bounding box center [53, 270] width 21 height 7
copy label "163452"
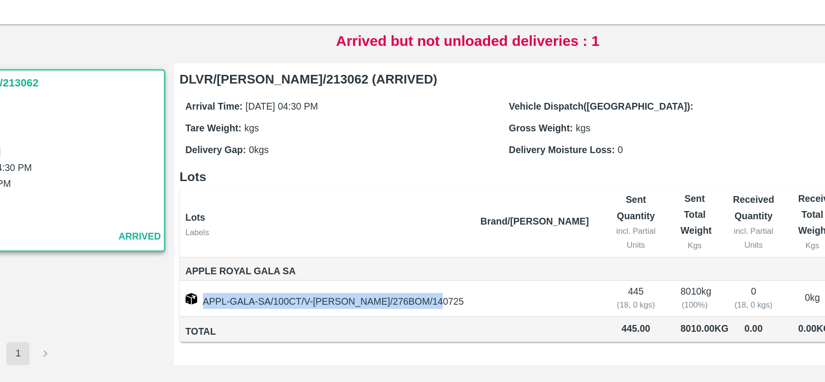
drag, startPoint x: 236, startPoint y: 326, endPoint x: 395, endPoint y: 328, distance: 158.5
click at [395, 328] on td "APPL-GALA-SA/100CT/V-KA-PRAVAS/276BOM/140725" at bounding box center [316, 326] width 193 height 24
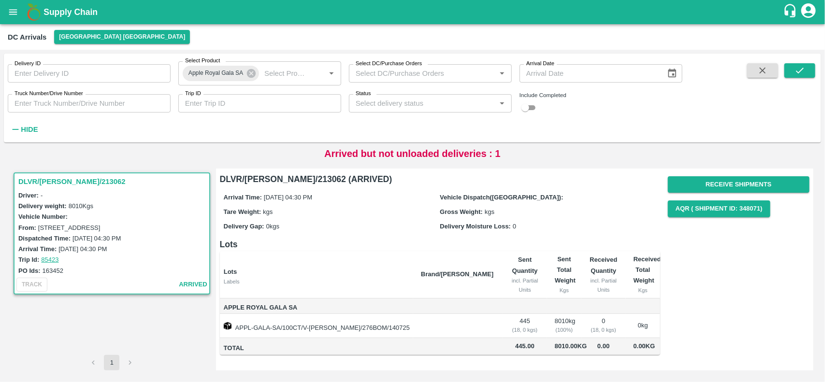
click at [58, 271] on label "163452" at bounding box center [53, 270] width 21 height 7
copy label "163452"
click at [249, 78] on icon at bounding box center [251, 73] width 11 height 11
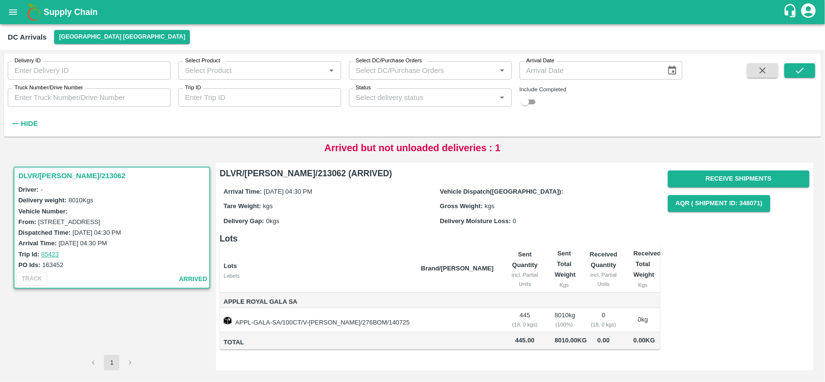
click at [375, 186] on div "Arrival Time: 24 Jul 2025, 04:30 PM" at bounding box center [332, 191] width 216 height 11
click at [230, 302] on span "Apple Royal Gala SA" at bounding box center [318, 302] width 189 height 11
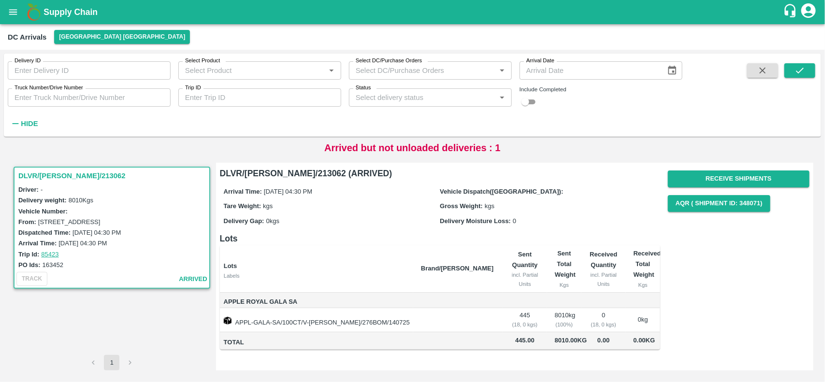
click at [68, 44] on div "DC Arrivals Chennai DC" at bounding box center [412, 37] width 825 height 26
click at [68, 37] on button "[GEOGRAPHIC_DATA] [GEOGRAPHIC_DATA]" at bounding box center [122, 37] width 136 height 14
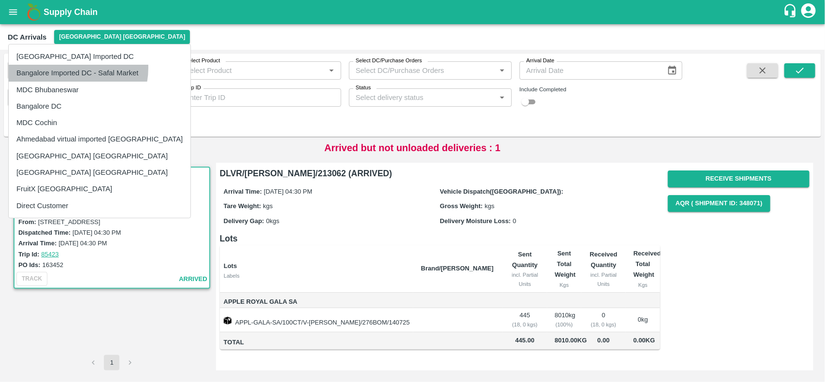
click at [67, 68] on li "Bangalore Imported DC - Safal Market" at bounding box center [100, 73] width 182 height 16
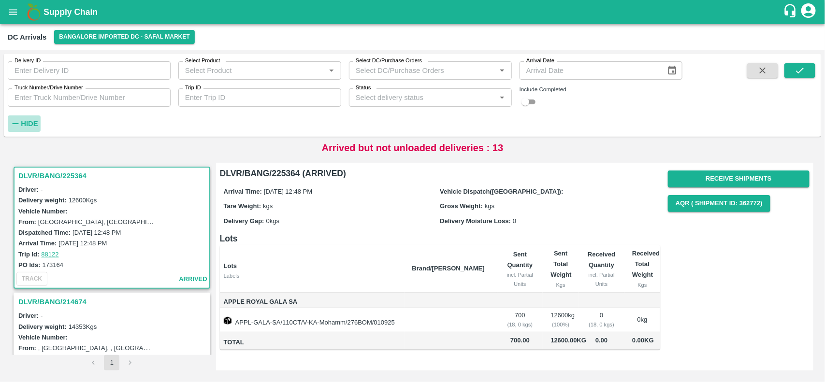
click at [25, 124] on strong "Hide" at bounding box center [29, 124] width 17 height 8
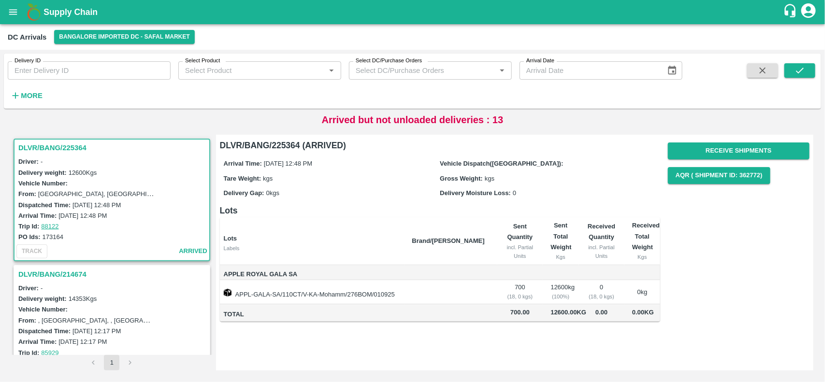
click at [50, 151] on h3 "DLVR/BANG/225364" at bounding box center [113, 148] width 190 height 13
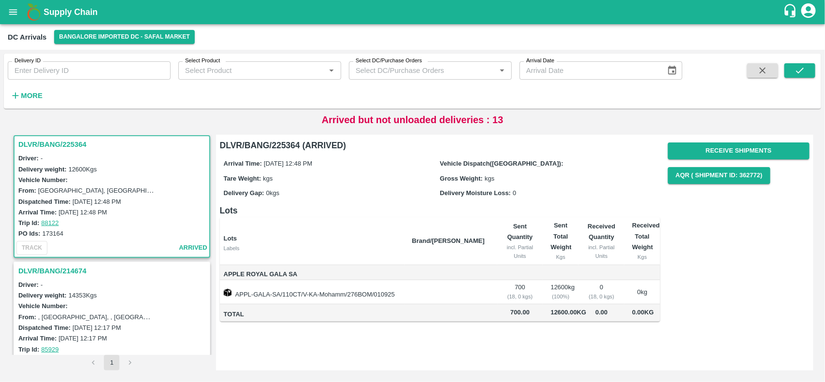
click at [69, 145] on h3 "DLVR/BANG/225364" at bounding box center [113, 144] width 190 height 13
click at [62, 274] on h3 "DLVR/BANG/214674" at bounding box center [113, 271] width 190 height 13
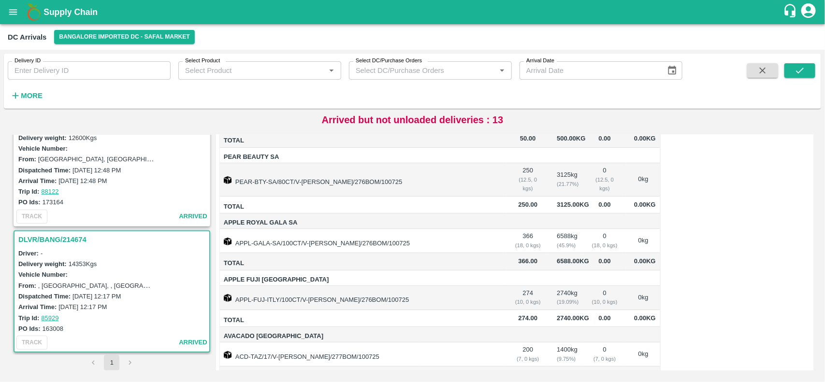
scroll to position [274, 0]
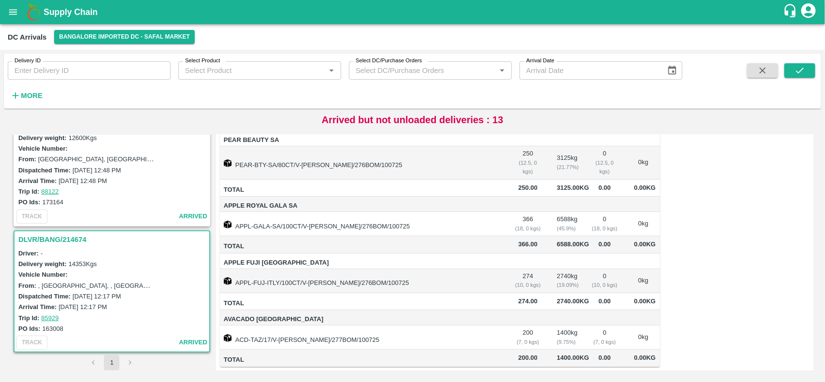
click at [78, 245] on div "DLVR/BANG/214674" at bounding box center [111, 239] width 195 height 16
click at [65, 240] on h3 "DLVR/BANG/214674" at bounding box center [113, 239] width 190 height 13
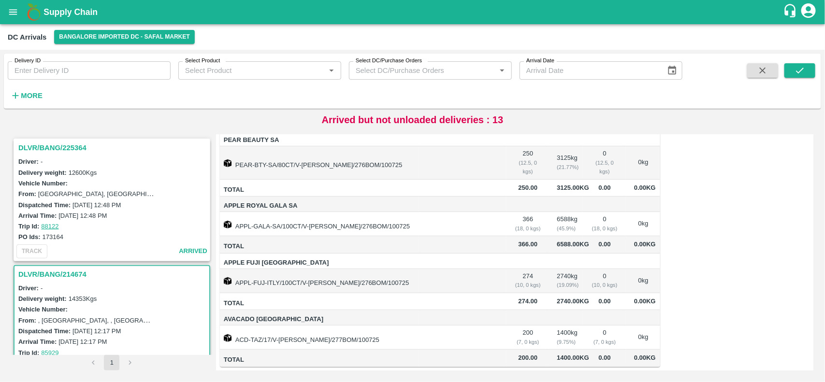
click at [435, 123] on p "Arrived but not unloaded deliveries : 13" at bounding box center [413, 120] width 182 height 14
click at [500, 120] on p "Arrived but not unloaded deliveries : 13" at bounding box center [413, 120] width 182 height 14
click at [17, 90] on icon "button" at bounding box center [15, 95] width 11 height 11
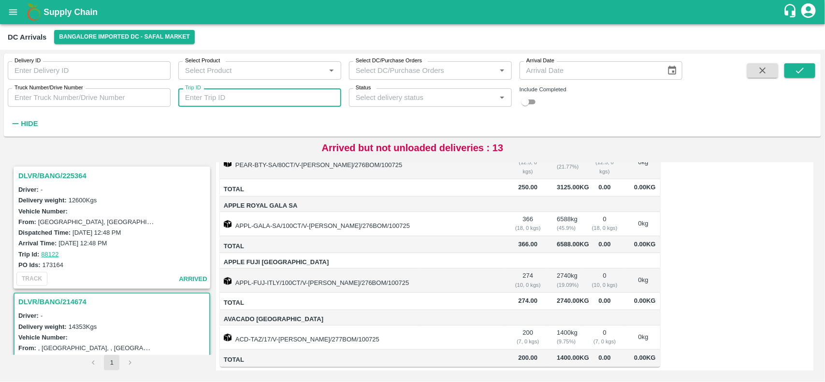
click at [199, 97] on input "Trip ID" at bounding box center [259, 97] width 163 height 18
type input "87530"
click at [810, 70] on button "submit" at bounding box center [799, 70] width 31 height 14
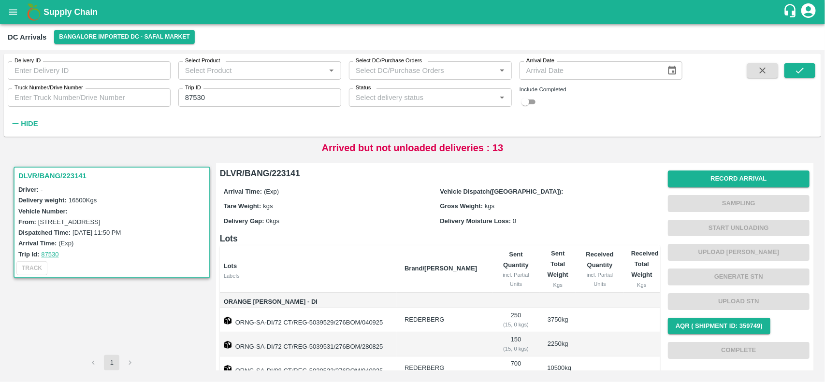
click at [44, 168] on div "DLVR/BANG/223141" at bounding box center [111, 176] width 195 height 16
click at [721, 174] on button "Record Arrival" at bounding box center [739, 179] width 142 height 17
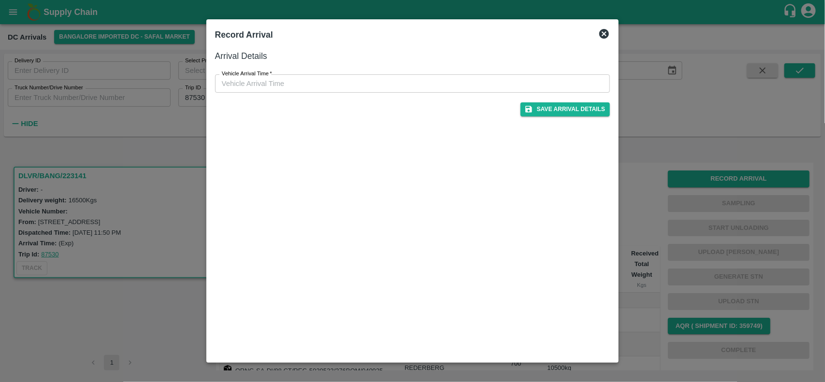
type input "DD/MM/YYYY hh:mm aa"
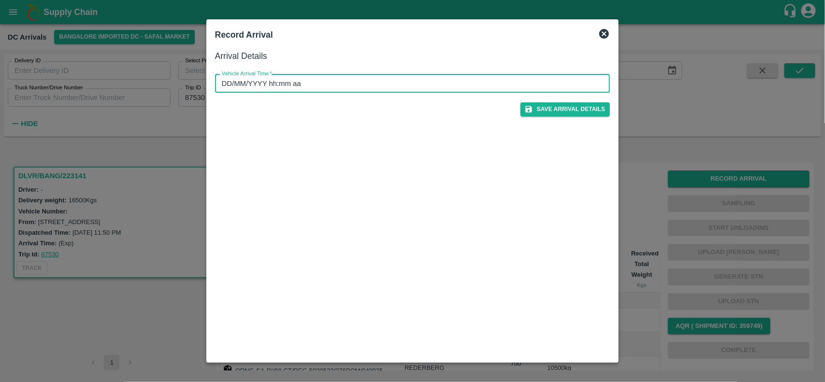
click at [465, 80] on input "DD/MM/YYYY hh:mm aa" at bounding box center [409, 83] width 388 height 18
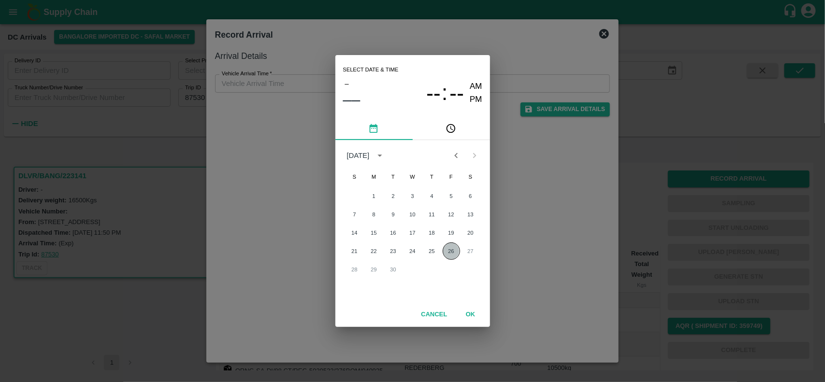
click at [452, 250] on button "26" at bounding box center [450, 251] width 17 height 17
type input "26/09/2025 12:00 AM"
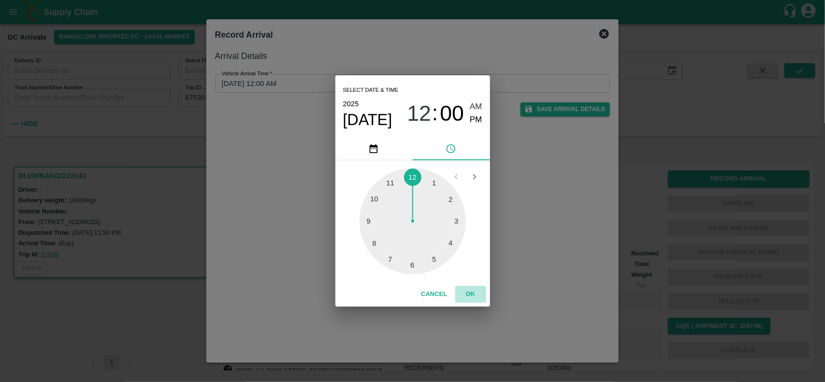
click at [467, 291] on button "OK" at bounding box center [470, 294] width 31 height 17
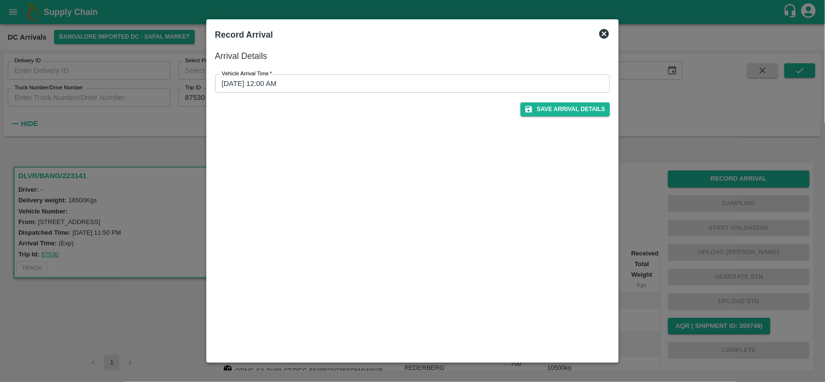
click at [144, 313] on div at bounding box center [412, 191] width 825 height 382
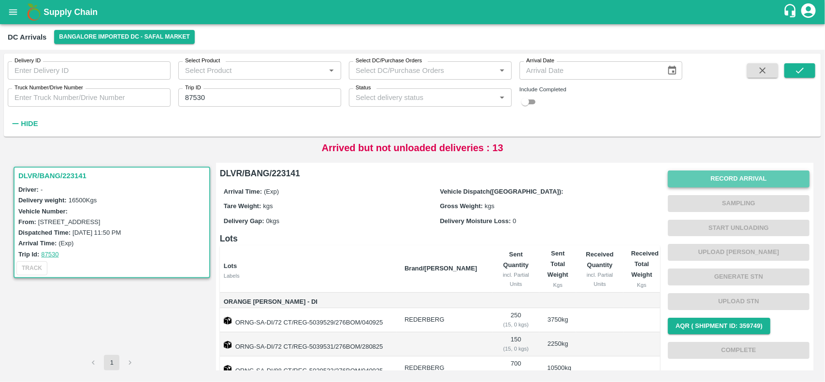
click at [729, 175] on button "Record Arrival" at bounding box center [739, 179] width 142 height 17
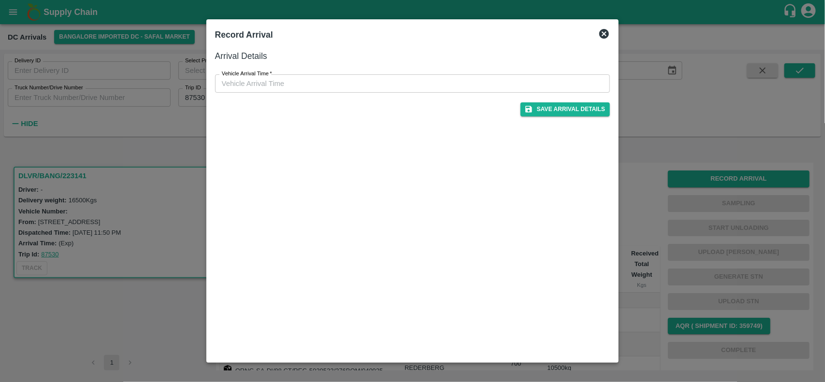
type input "DD/MM/YYYY hh:mm aa"
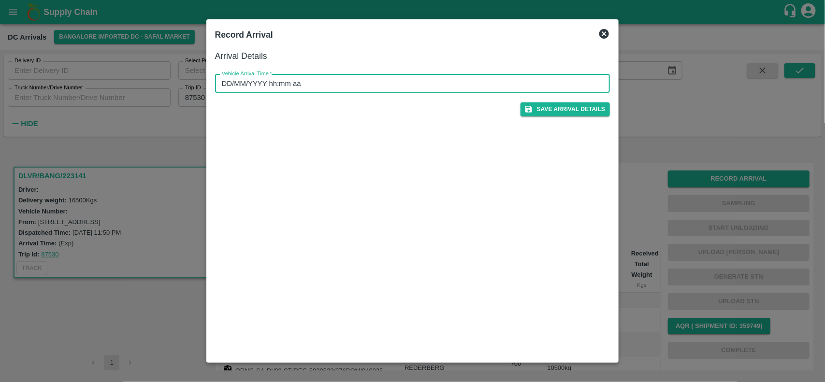
click at [472, 80] on input "DD/MM/YYYY hh:mm aa" at bounding box center [409, 83] width 388 height 18
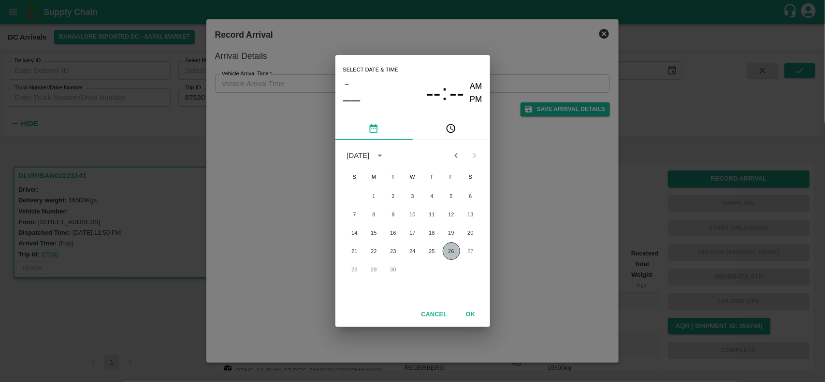
click at [448, 244] on button "26" at bounding box center [450, 251] width 17 height 17
type input "26/09/2025 12:00 AM"
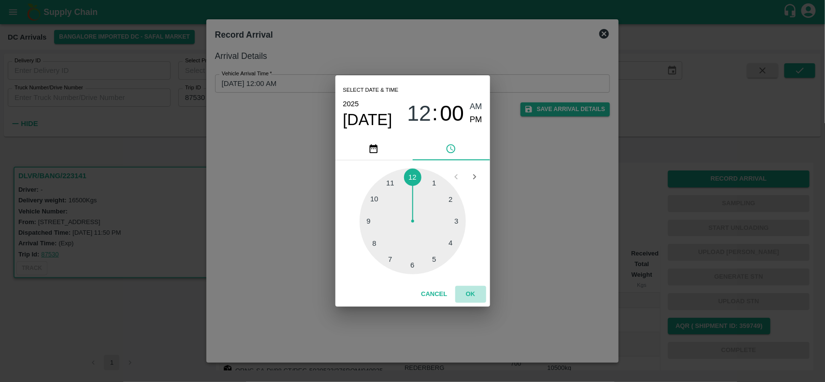
click at [474, 294] on button "OK" at bounding box center [470, 294] width 31 height 17
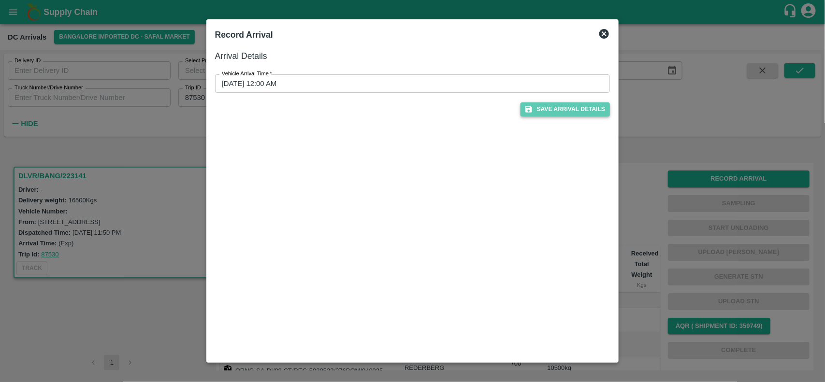
click at [560, 116] on button "Save Arrival Details" at bounding box center [564, 109] width 89 height 14
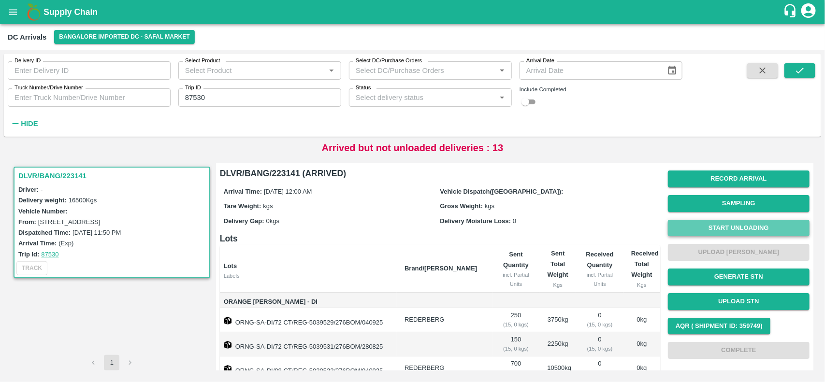
click at [738, 228] on button "Start Unloading" at bounding box center [739, 228] width 142 height 17
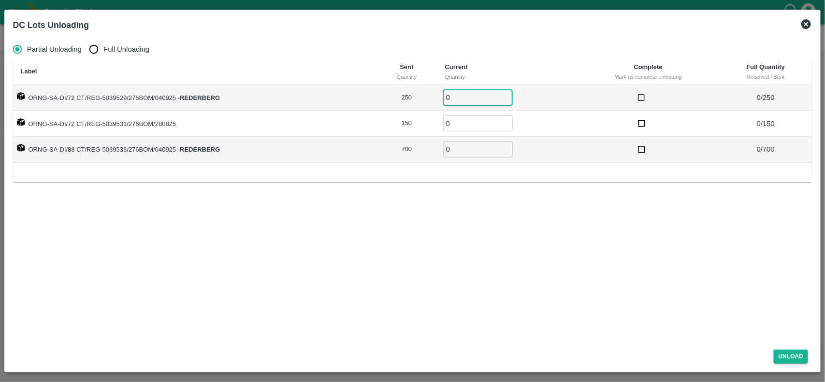
click at [479, 104] on input "0" at bounding box center [478, 97] width 70 height 16
type input "250"
click at [479, 122] on input "0" at bounding box center [478, 123] width 70 height 16
type input "150"
click at [469, 152] on input "0" at bounding box center [478, 150] width 70 height 16
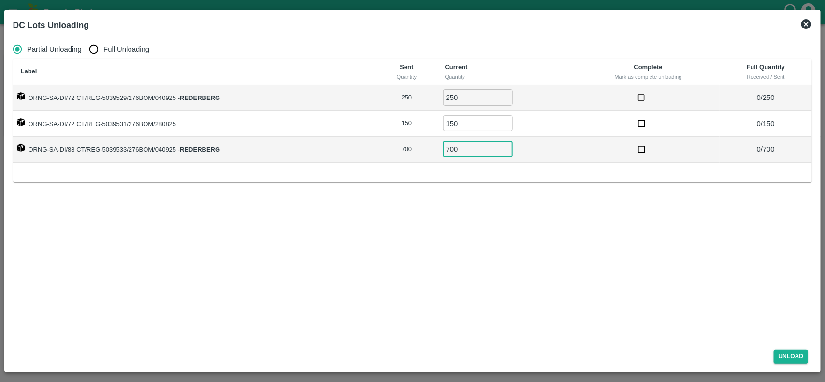
type input "700"
click at [649, 102] on input "checkbox" at bounding box center [641, 98] width 18 height 18
checkbox input "true"
click at [643, 135] on td at bounding box center [648, 124] width 143 height 26
click at [642, 127] on input "checkbox" at bounding box center [641, 123] width 18 height 18
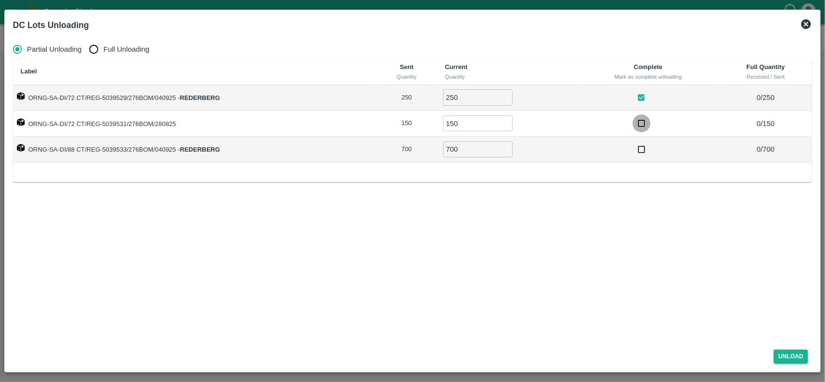
checkbox input "true"
click at [642, 152] on input "checkbox" at bounding box center [641, 150] width 18 height 18
checkbox input "true"
click at [790, 357] on button "Unload" at bounding box center [790, 357] width 35 height 14
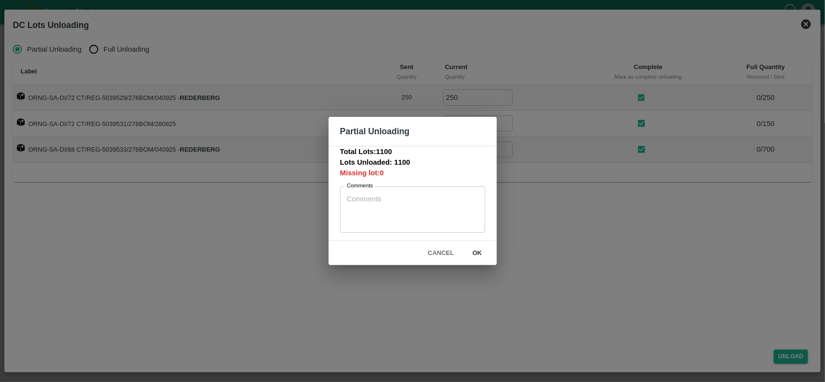
click at [436, 226] on div "x Comments" at bounding box center [412, 209] width 145 height 46
type textarea "0"
click at [475, 257] on button "ok" at bounding box center [477, 253] width 31 height 17
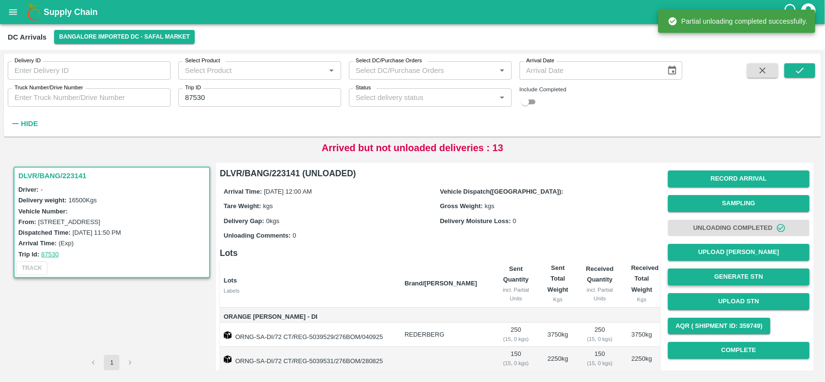
scroll to position [57, 0]
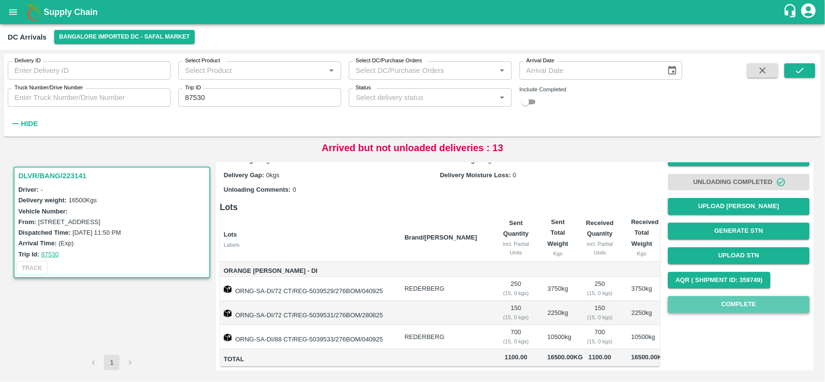
click at [716, 296] on button "Complete" at bounding box center [739, 304] width 142 height 17
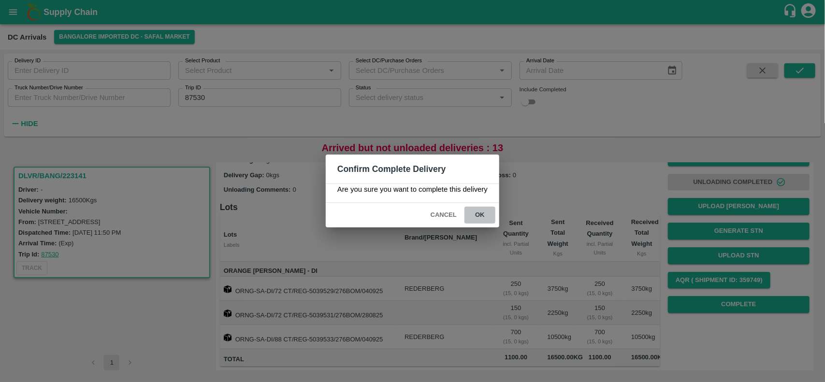
click at [483, 216] on button "ok" at bounding box center [479, 215] width 31 height 17
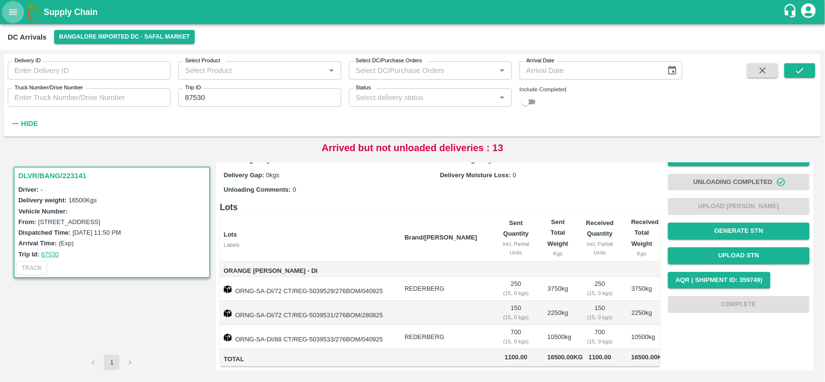
click at [5, 15] on button "open drawer" at bounding box center [13, 12] width 22 height 22
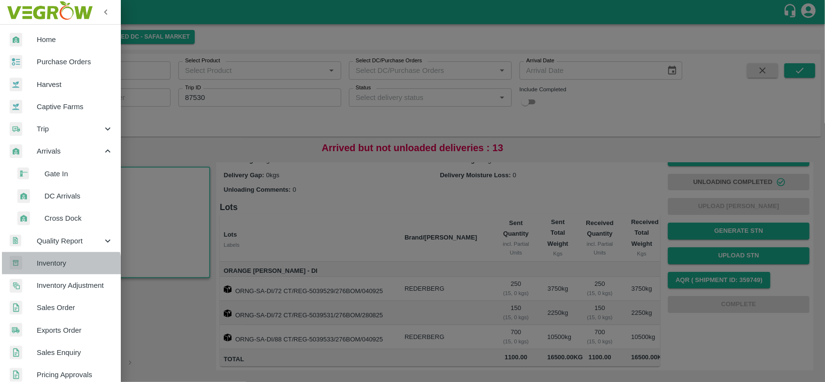
click at [60, 267] on span "Inventory" at bounding box center [75, 263] width 76 height 11
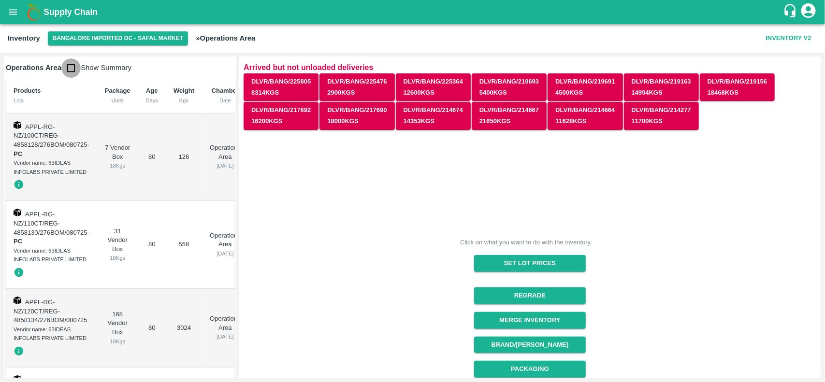
click at [68, 71] on input "checkbox" at bounding box center [70, 67] width 19 height 19
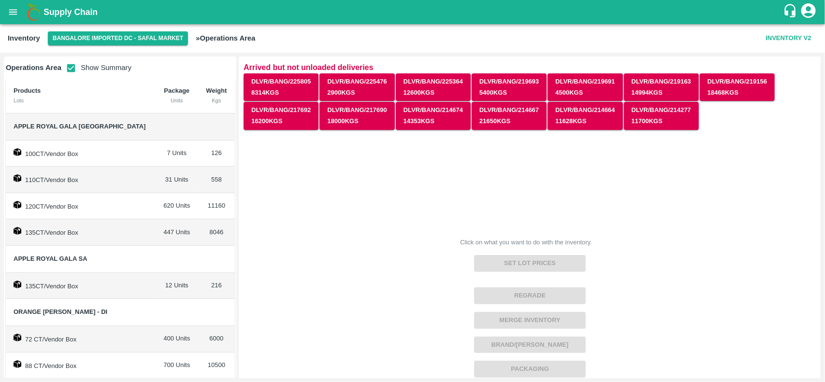
scroll to position [22, 0]
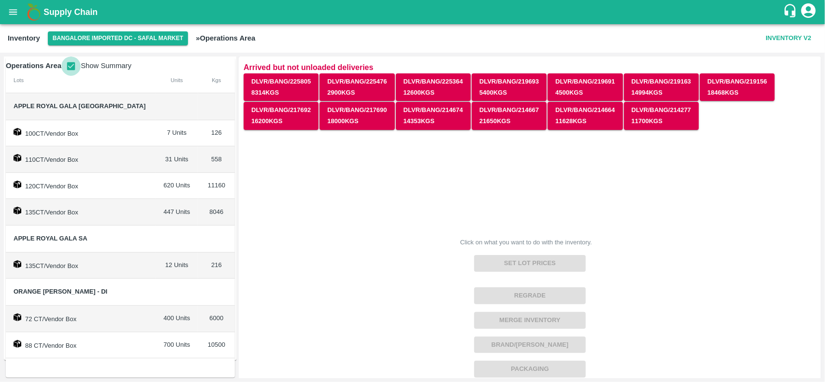
click at [70, 68] on input "checkbox" at bounding box center [70, 66] width 19 height 19
checkbox input "false"
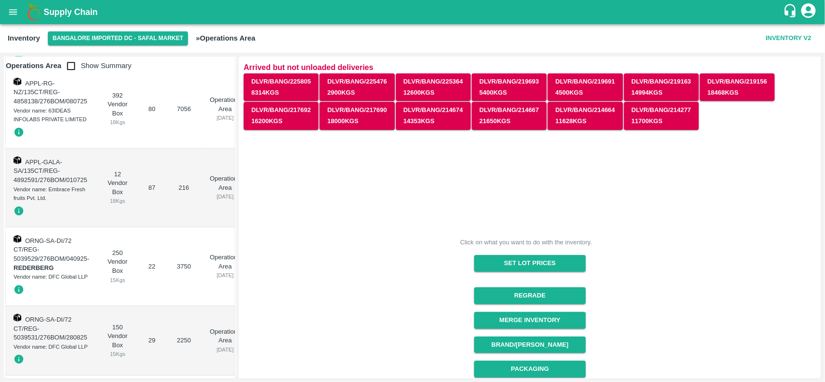
scroll to position [453, 0]
click at [6, 3] on button "open drawer" at bounding box center [13, 12] width 22 height 22
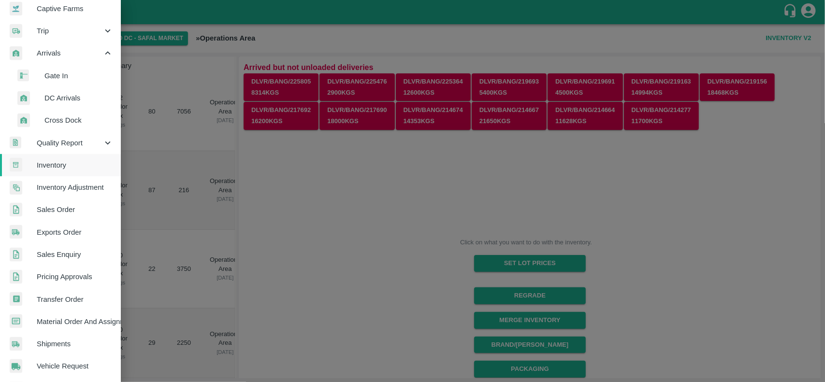
scroll to position [100, 0]
click at [44, 298] on span "Transfer Order" at bounding box center [75, 298] width 76 height 11
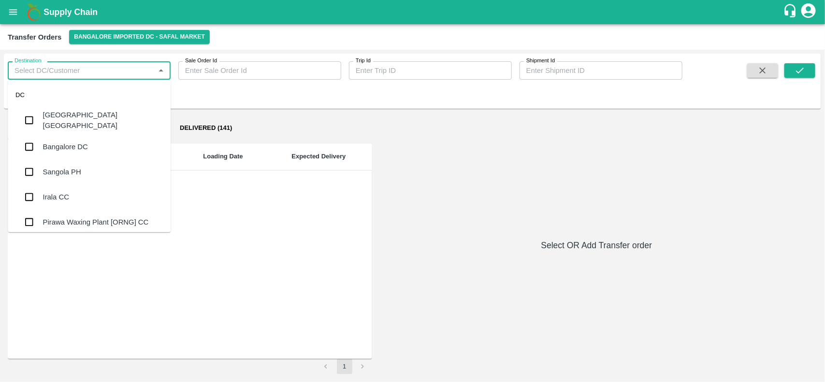
click at [121, 69] on input "Destination" at bounding box center [81, 70] width 141 height 13
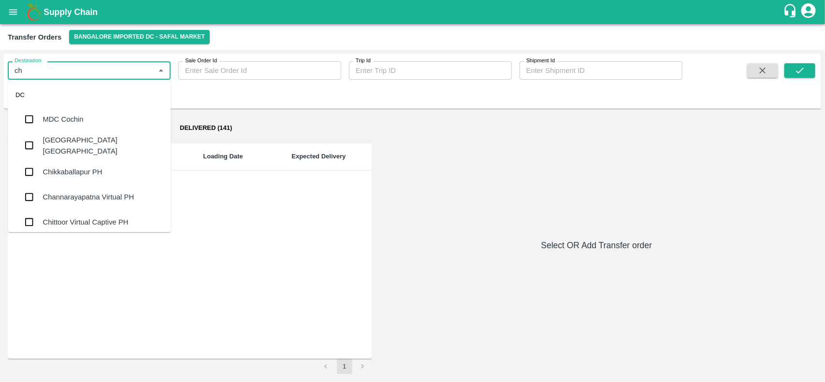
type input "c"
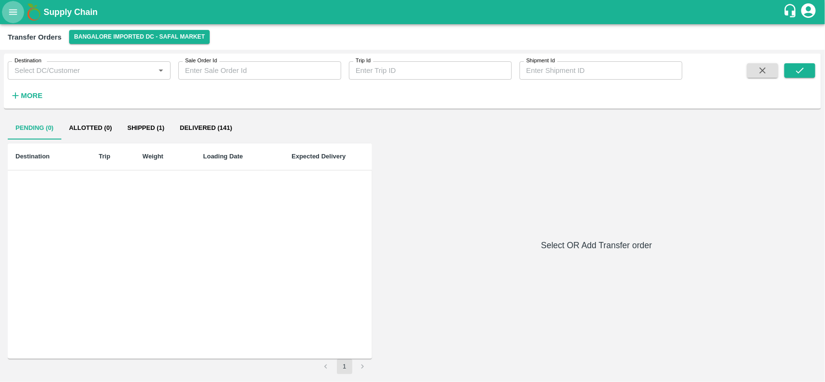
click at [13, 15] on icon "open drawer" at bounding box center [13, 12] width 11 height 11
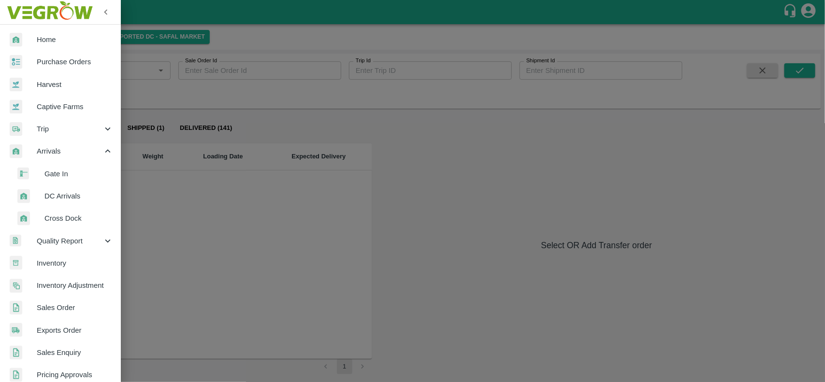
scroll to position [21, 0]
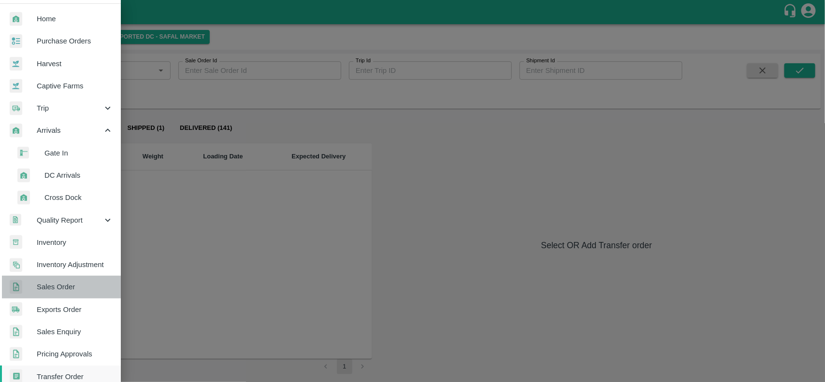
click at [66, 288] on span "Sales Order" at bounding box center [75, 287] width 76 height 11
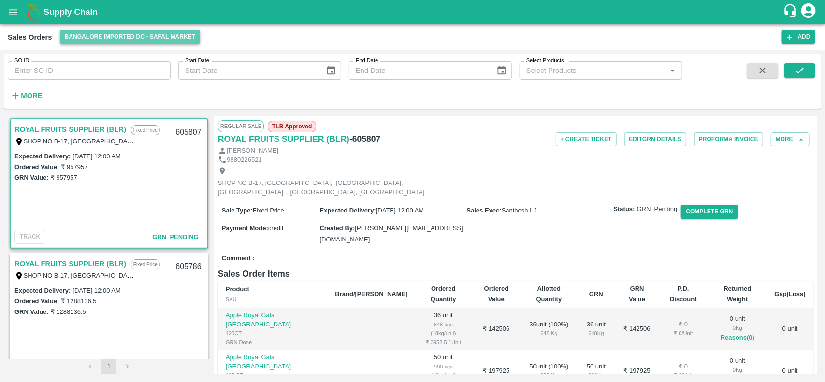
click at [80, 38] on button "Bangalore Imported DC - Safal Market" at bounding box center [130, 37] width 141 height 14
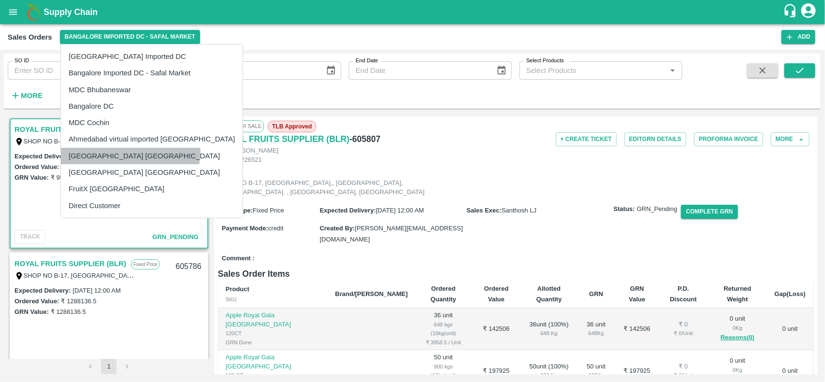
click at [103, 148] on li "[GEOGRAPHIC_DATA] [GEOGRAPHIC_DATA]" at bounding box center [152, 156] width 182 height 16
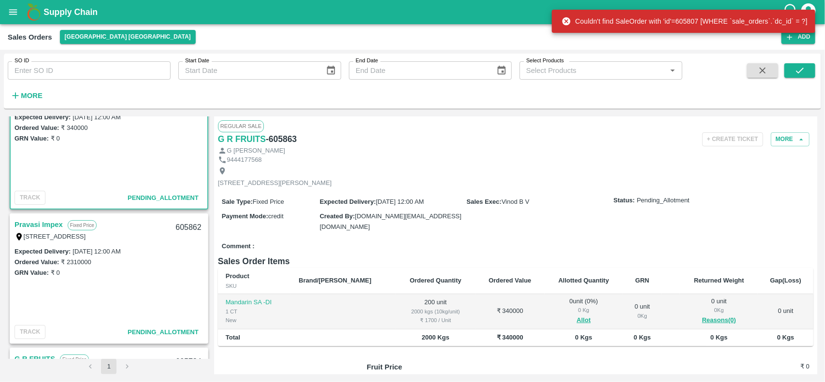
scroll to position [41, 0]
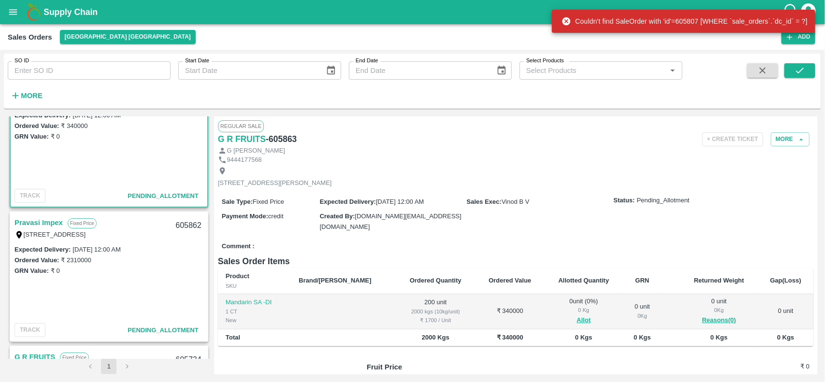
click at [25, 221] on link "Pravasi Impex" at bounding box center [38, 222] width 48 height 13
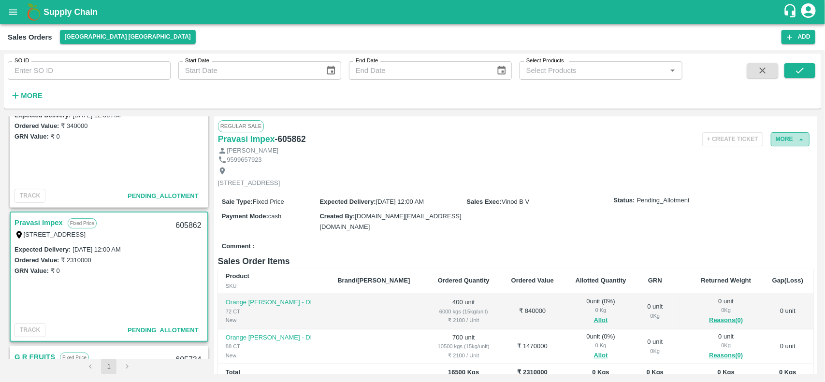
click at [788, 145] on button "More" at bounding box center [790, 139] width 39 height 14
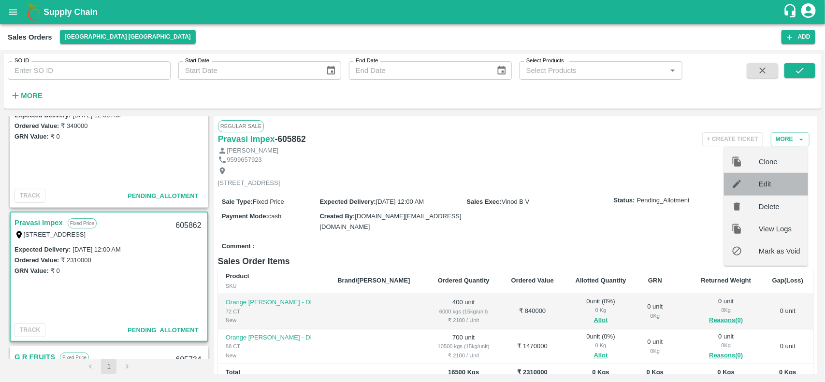
click at [761, 187] on span "Edit" at bounding box center [779, 184] width 42 height 11
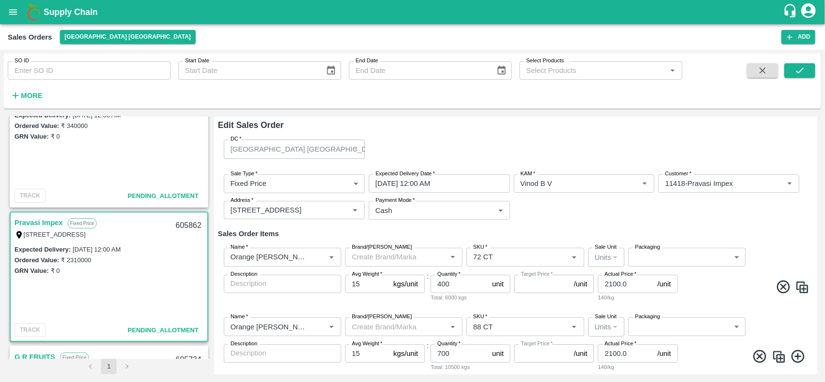
type input "NA"
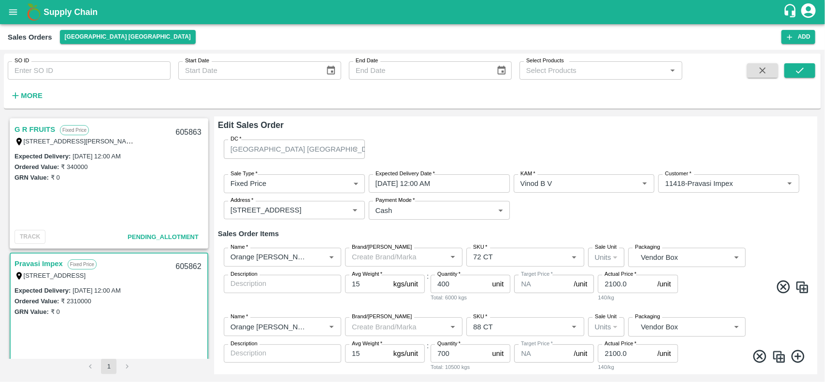
click at [29, 260] on link "Pravasi Impex" at bounding box center [38, 263] width 48 height 13
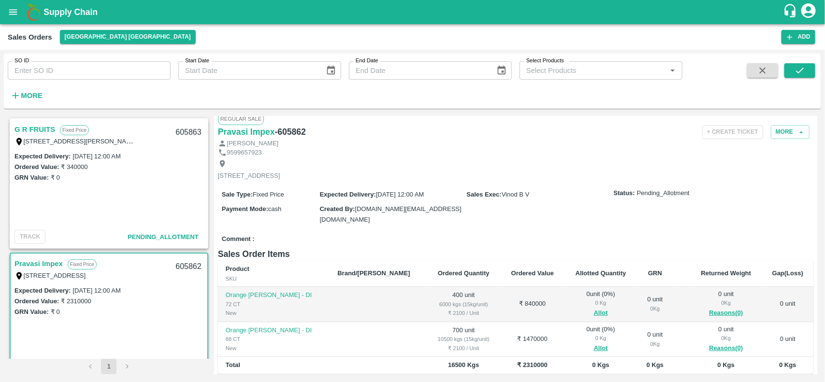
scroll to position [6, 0]
click at [791, 138] on button "More" at bounding box center [790, 134] width 39 height 14
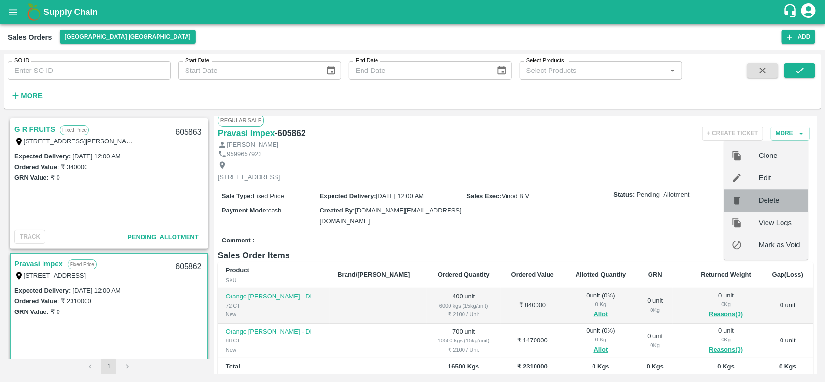
click at [780, 203] on span "Delete" at bounding box center [779, 200] width 42 height 11
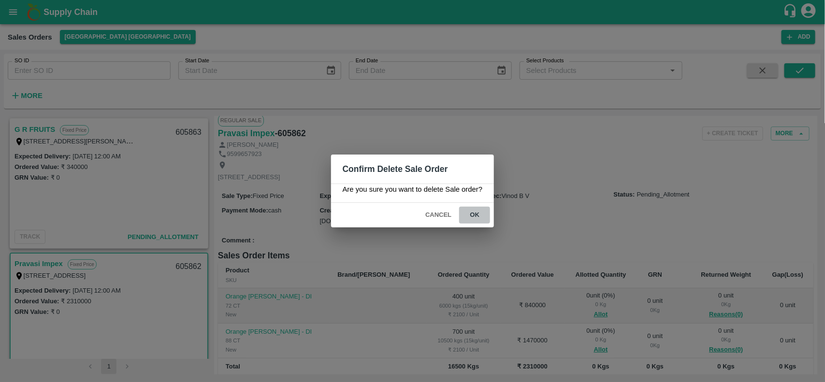
click at [480, 222] on button "ok" at bounding box center [474, 215] width 31 height 17
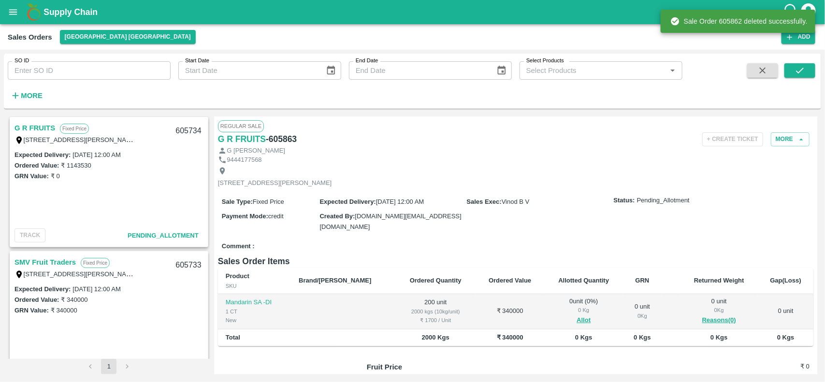
scroll to position [136, 0]
click at [84, 35] on button "[GEOGRAPHIC_DATA] [GEOGRAPHIC_DATA]" at bounding box center [128, 37] width 136 height 14
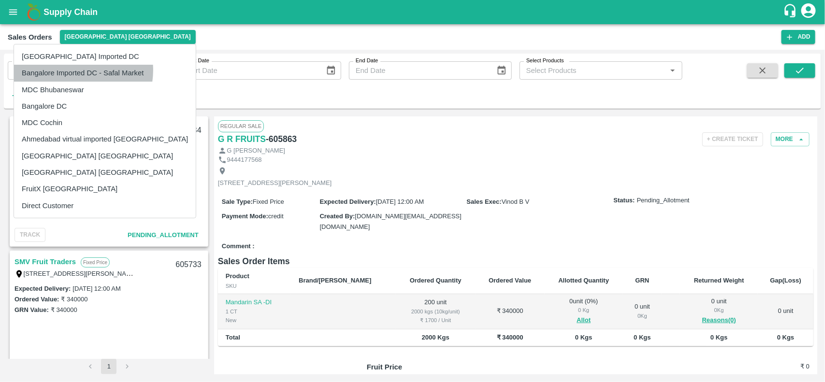
click at [73, 71] on li "Bangalore Imported DC - Safal Market" at bounding box center [105, 73] width 182 height 16
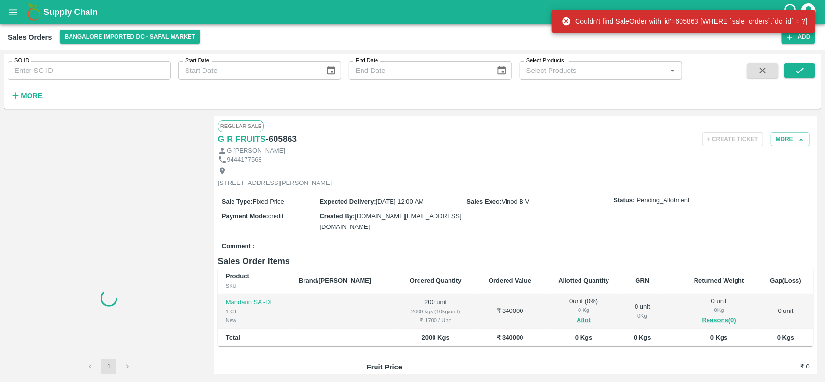
scroll to position [0, 0]
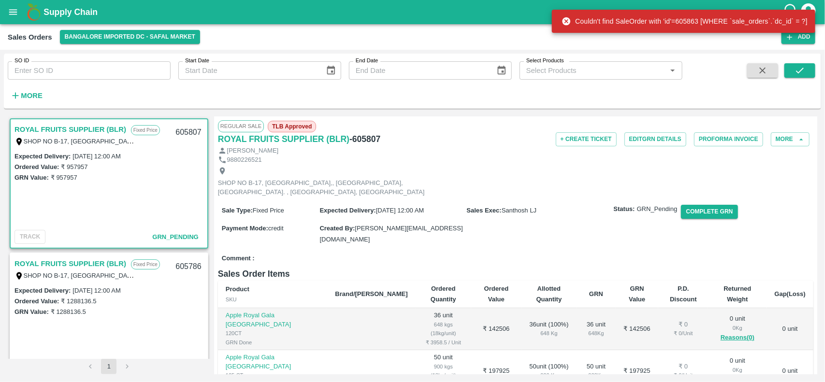
click at [798, 35] on div "Couldn't find SaleOrder with 'id'=605863 [WHERE `sale_orders`.`dc_id` = ?]" at bounding box center [683, 21] width 263 height 29
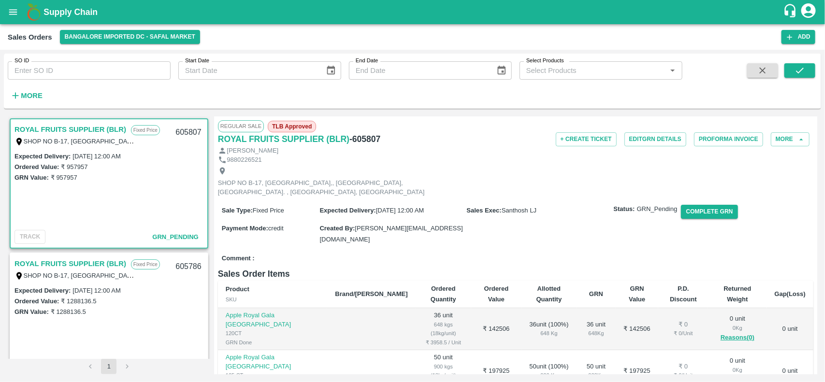
click at [798, 45] on div "Sales Orders Bangalore Imported DC - Safal Market Add" at bounding box center [412, 37] width 825 height 26
click at [798, 41] on button "Add" at bounding box center [798, 37] width 34 height 14
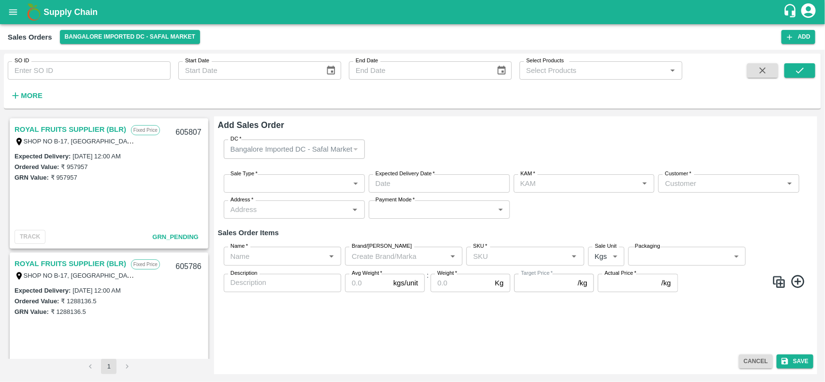
type input "[PERSON_NAME]"
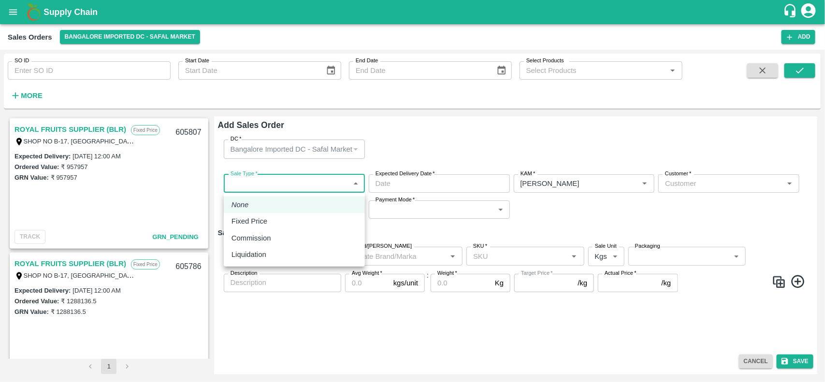
click at [288, 179] on body "Supply Chain Sales Orders Bangalore Imported DC - Safal Market Add SO ID SO ID …" at bounding box center [412, 191] width 825 height 382
click at [243, 219] on p "Fixed Price" at bounding box center [249, 221] width 36 height 11
type input "1"
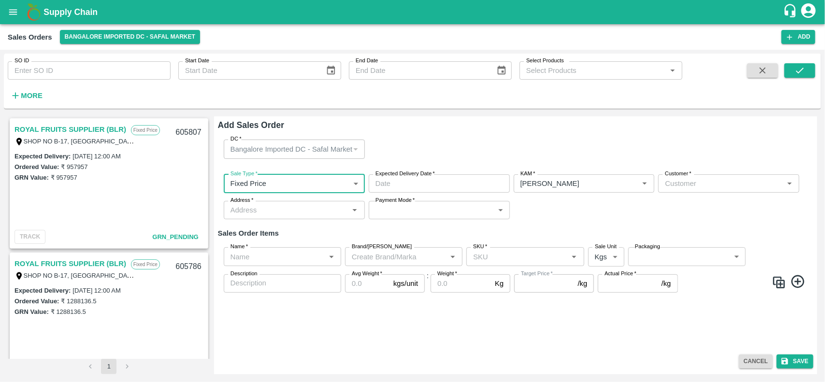
type input "DD/MM/YYYY hh:mm aa"
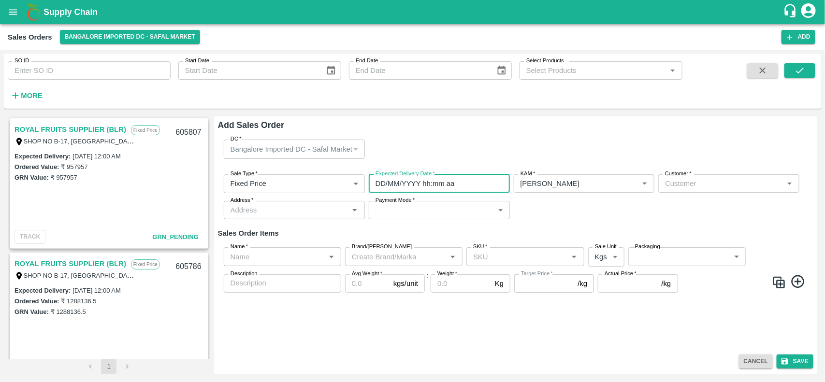
click at [384, 180] on input "DD/MM/YYYY hh:mm aa" at bounding box center [436, 183] width 134 height 18
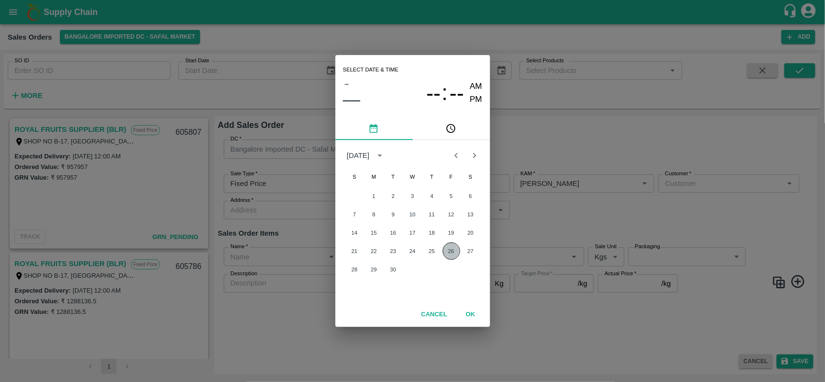
click at [449, 254] on button "26" at bounding box center [450, 251] width 17 height 17
type input "26/09/2025 12:00 AM"
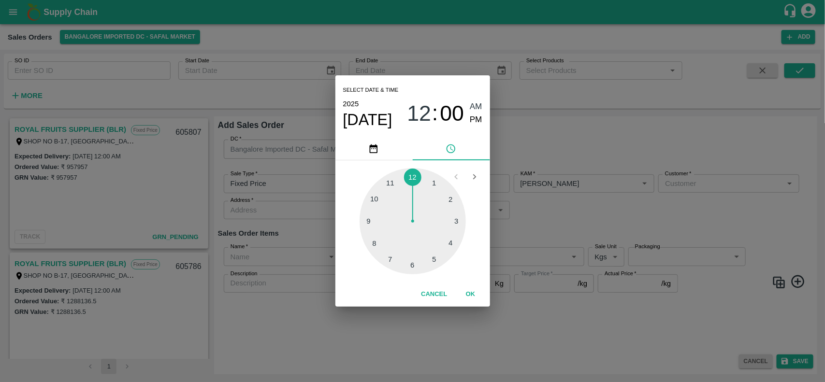
click at [557, 179] on div "Select date & time 2025 Sep 26 12 : 00 AM PM 1 2 3 4 5 6 7 8 9 10 11 12 Cancel …" at bounding box center [412, 191] width 825 height 382
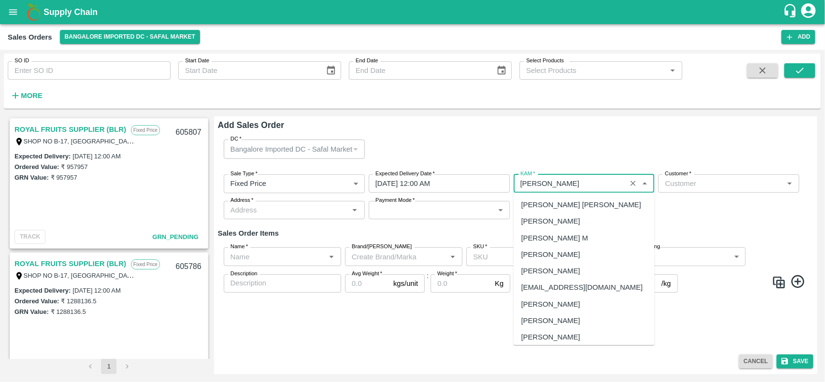
click at [557, 179] on input "KAM   *" at bounding box center [569, 183] width 107 height 13
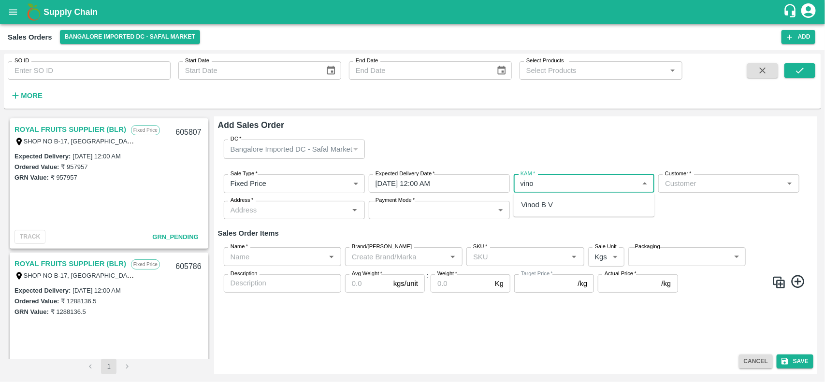
click at [534, 203] on div "Vinod B V" at bounding box center [537, 205] width 32 height 11
type input "Vinod B V"
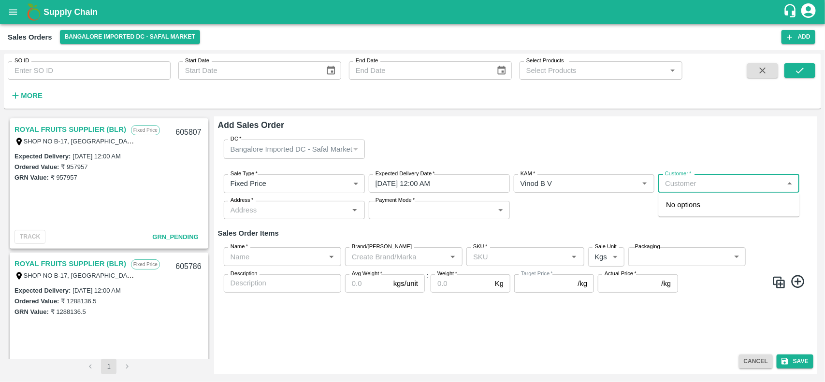
click at [679, 184] on input "Customer   *" at bounding box center [720, 183] width 119 height 13
click at [684, 200] on p "Pravasi Impex" at bounding box center [688, 205] width 45 height 11
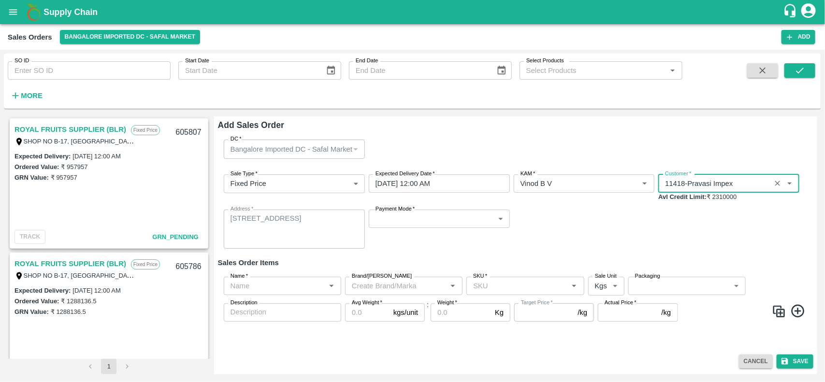
type input "11418-Pravasi Impex"
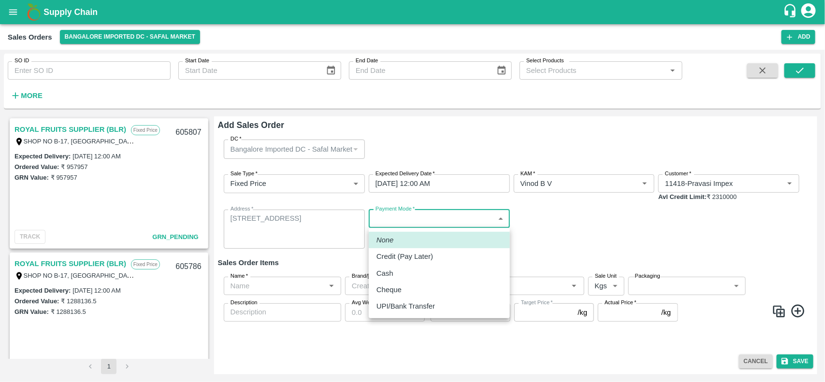
click at [399, 220] on body "Supply Chain Sales Orders Bangalore Imported DC - Safal Market Add SO ID SO ID …" at bounding box center [412, 191] width 825 height 382
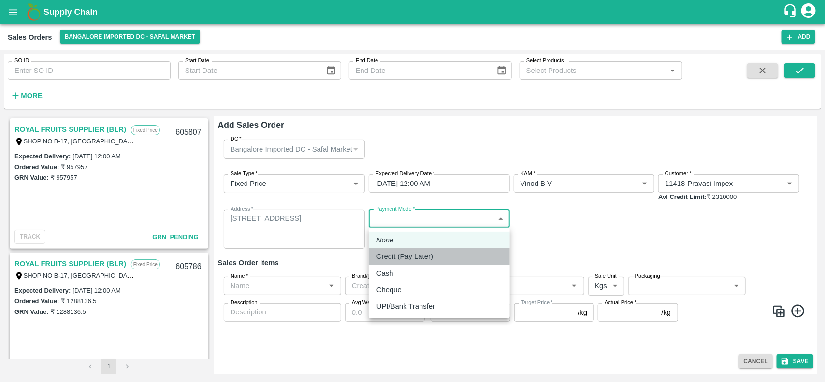
click at [400, 257] on p "Credit (Pay Later)" at bounding box center [404, 256] width 57 height 11
type input "credit"
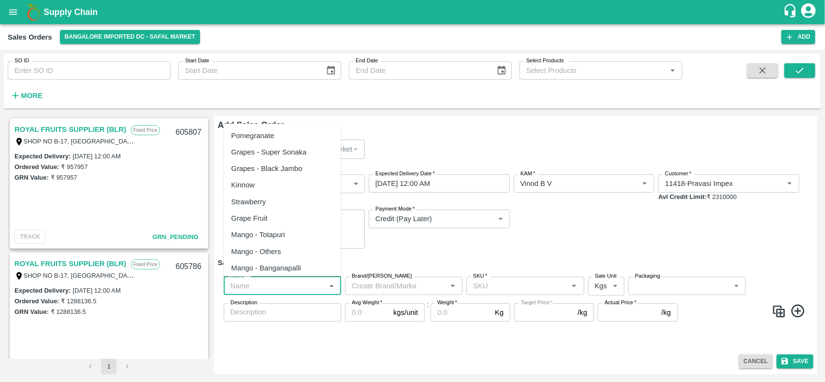
click at [262, 288] on input "Name   *" at bounding box center [275, 286] width 96 height 13
click at [274, 254] on div "Orange Valencia SA - DI" at bounding box center [280, 251] width 99 height 11
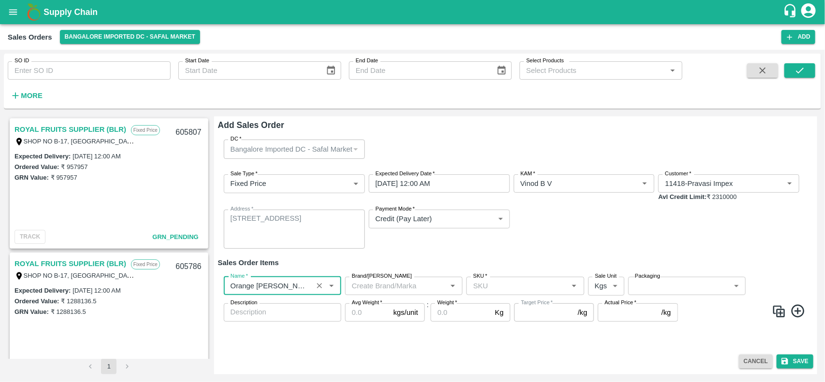
type input "Orange Valencia SA - DI"
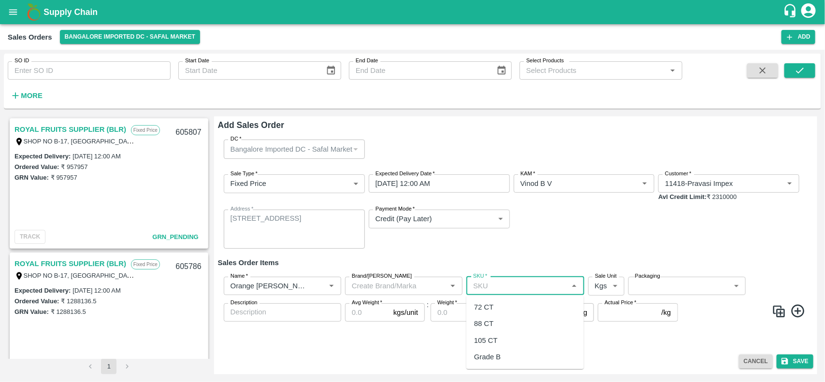
click at [492, 283] on input "SKU   *" at bounding box center [517, 286] width 96 height 13
click at [493, 310] on div "72 CT" at bounding box center [483, 307] width 19 height 11
type input "72 CT"
type input "120.0"
click at [785, 310] on img at bounding box center [778, 311] width 14 height 14
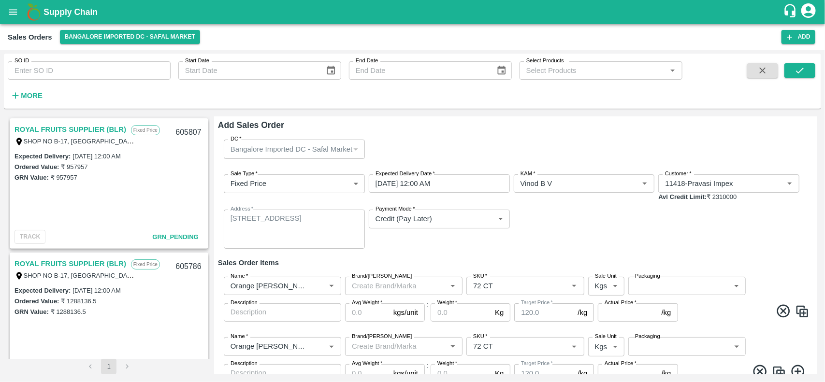
scroll to position [39, 0]
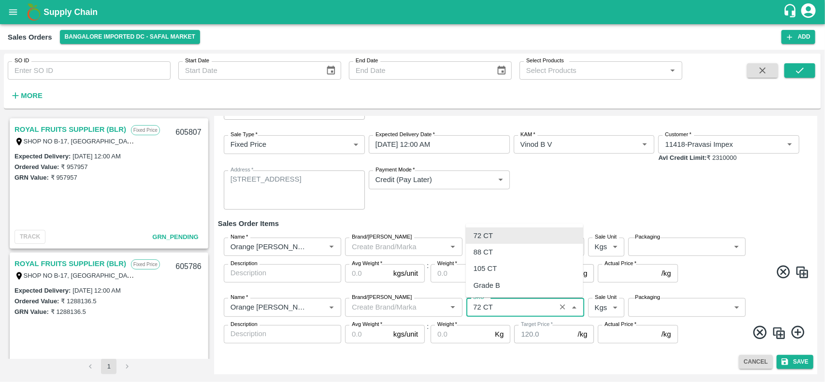
click at [520, 312] on input "SKU   *" at bounding box center [510, 307] width 83 height 13
click at [501, 250] on div "88 CT" at bounding box center [524, 252] width 117 height 16
type input "88 CT"
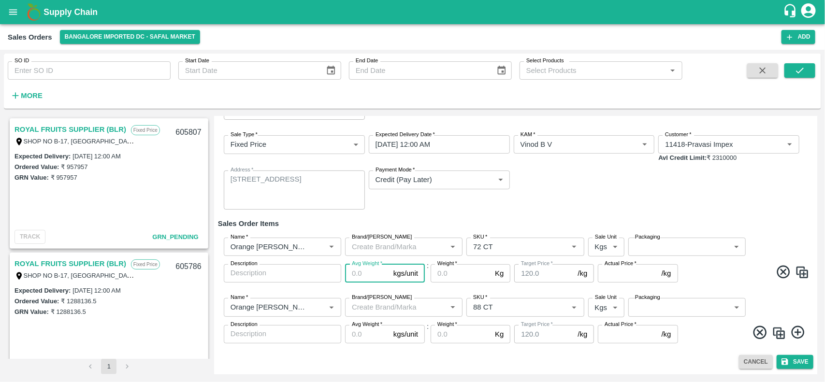
click at [373, 270] on input "Avg Weight   *" at bounding box center [367, 273] width 44 height 18
type input "15"
click at [369, 336] on input "1" at bounding box center [367, 334] width 44 height 18
type input "15"
click at [457, 274] on input "Weight   *" at bounding box center [460, 273] width 60 height 18
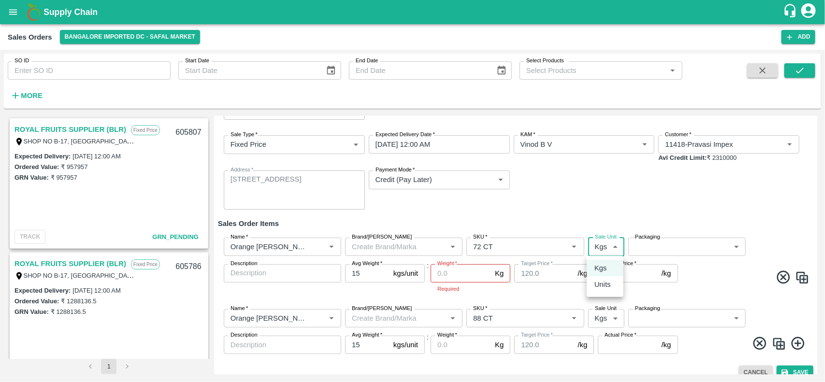
click at [599, 243] on body "Supply Chain Sales Orders Bangalore Imported DC - Safal Market Add SO ID SO ID …" at bounding box center [412, 191] width 825 height 382
click at [605, 285] on p "Units" at bounding box center [602, 284] width 16 height 11
type input "2"
type input "1800"
click at [605, 310] on label "Sale Unit" at bounding box center [606, 307] width 22 height 8
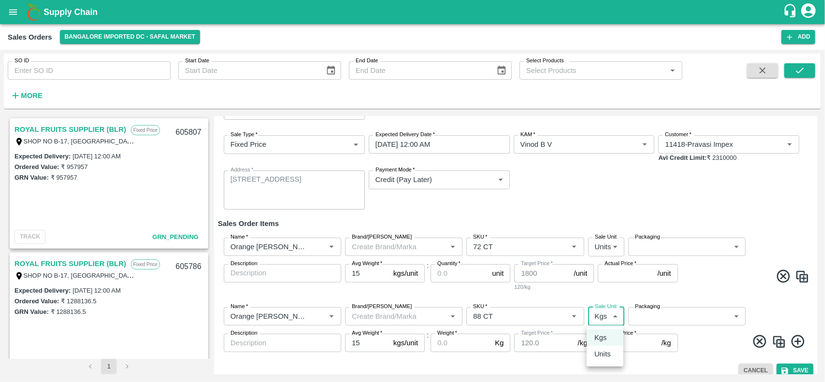
click at [605, 320] on body "Supply Chain Sales Orders Bangalore Imported DC - Safal Market Add SO ID SO ID …" at bounding box center [412, 191] width 825 height 382
click at [601, 349] on p "Units" at bounding box center [602, 354] width 16 height 11
type input "2"
type input "1800"
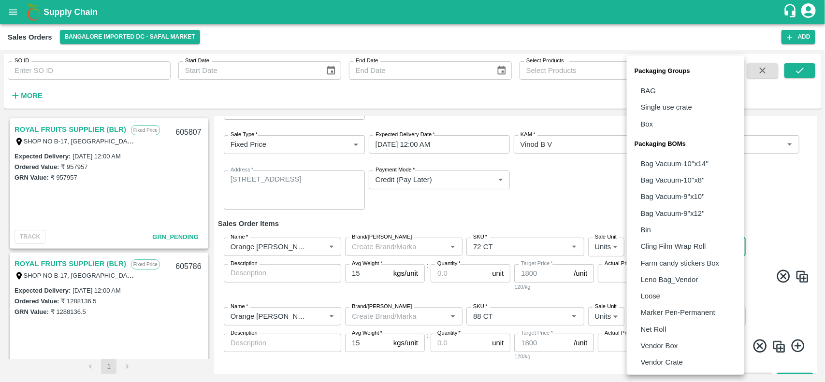
click at [661, 252] on body "Supply Chain Sales Orders Bangalore Imported DC - Safal Market Add SO ID SO ID …" at bounding box center [412, 191] width 825 height 382
click at [660, 344] on p "Vendor Box" at bounding box center [659, 346] width 37 height 11
type input "BOM/276"
click at [656, 319] on body "Supply Chain Sales Orders Bangalore Imported DC - Safal Market Add SO ID SO ID …" at bounding box center [412, 191] width 825 height 382
click at [654, 348] on p "Vendor Box" at bounding box center [659, 346] width 37 height 11
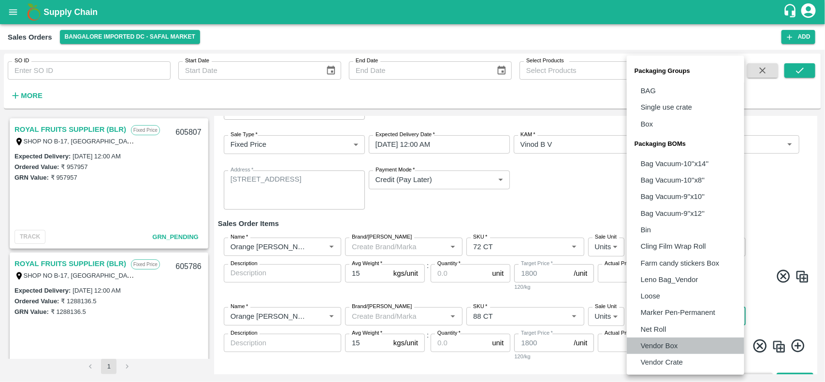
type input "BOM/276"
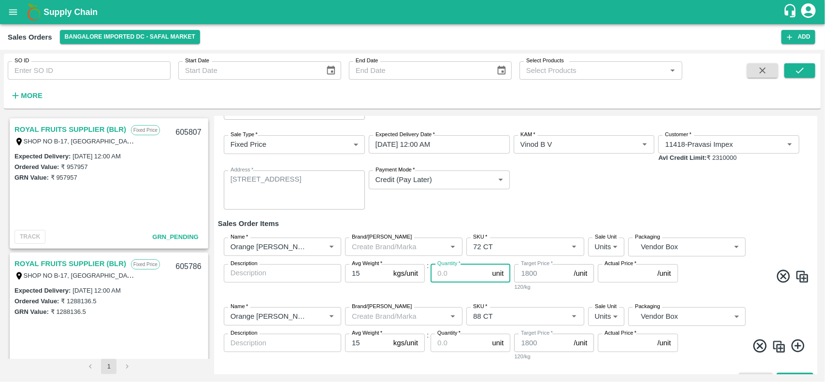
click at [450, 273] on input "Quantity   *" at bounding box center [458, 273] width 57 height 18
type input "400"
click at [451, 343] on input "Quantity   *" at bounding box center [458, 343] width 57 height 18
type input "700"
click at [617, 276] on input "Actual Price   *" at bounding box center [626, 273] width 56 height 18
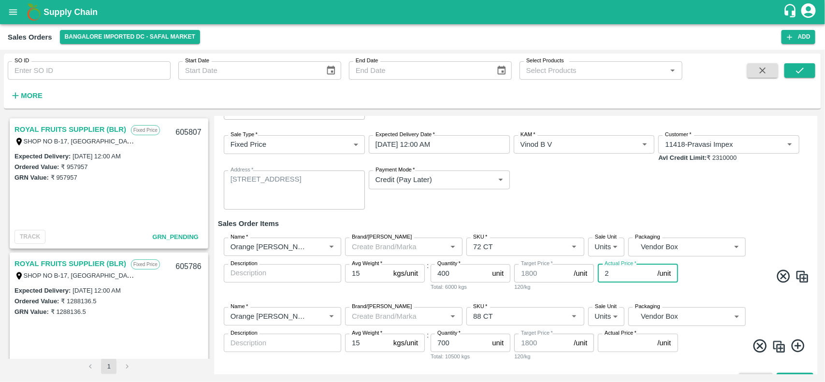
type input "21"
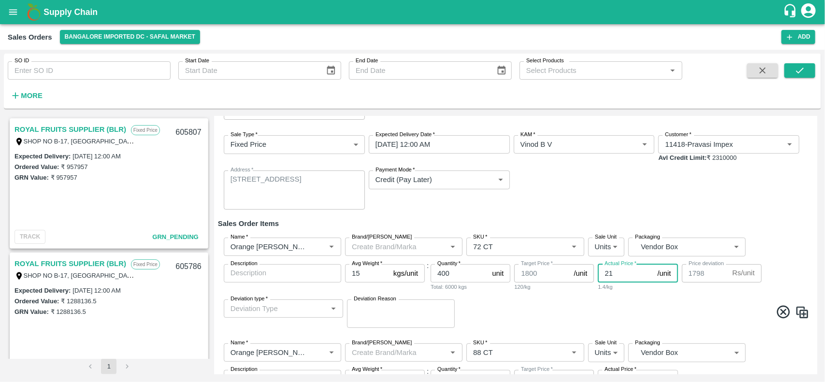
type input "1779"
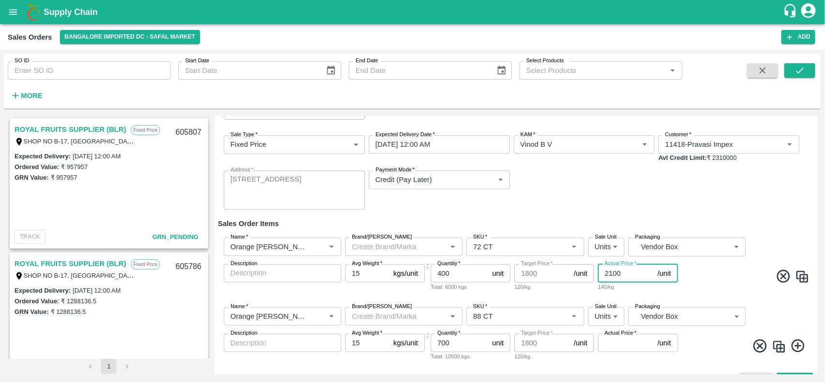
type input "2100"
click at [618, 346] on input "Actual Price   *" at bounding box center [626, 343] width 56 height 18
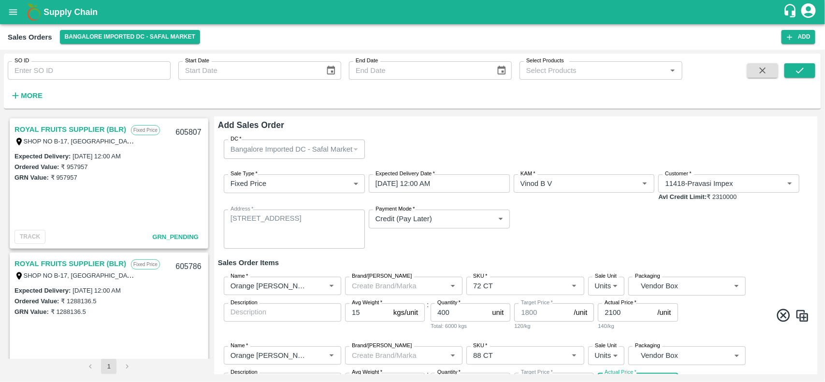
scroll to position [57, 0]
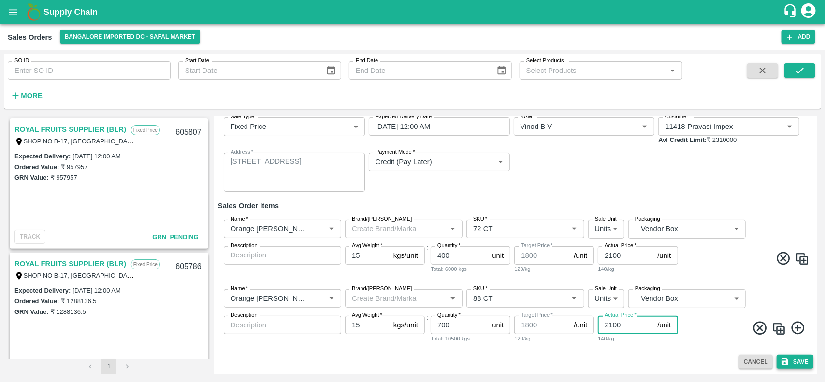
type input "2100"
click at [794, 359] on button "Save" at bounding box center [794, 362] width 37 height 14
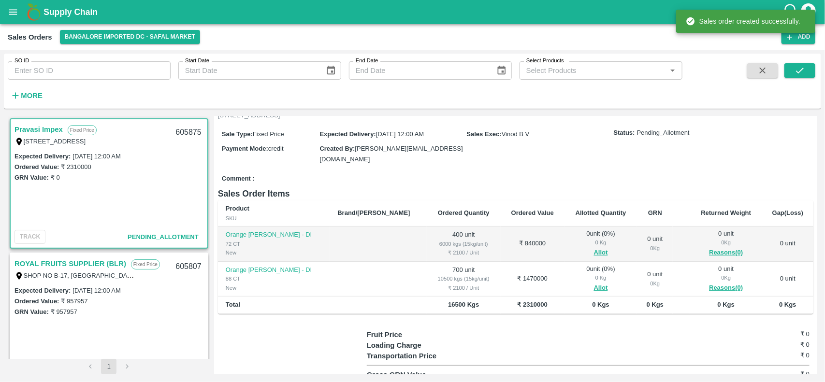
scroll to position [68, 0]
click at [594, 252] on button "Allot" at bounding box center [601, 252] width 14 height 11
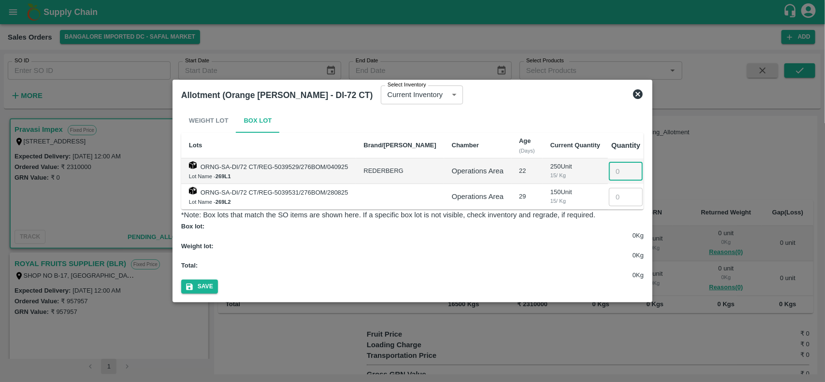
click at [623, 177] on input "number" at bounding box center [626, 171] width 34 height 18
type input "250"
click at [626, 206] on input "number" at bounding box center [626, 197] width 34 height 18
type input "150"
click at [218, 280] on button "Save" at bounding box center [199, 287] width 37 height 14
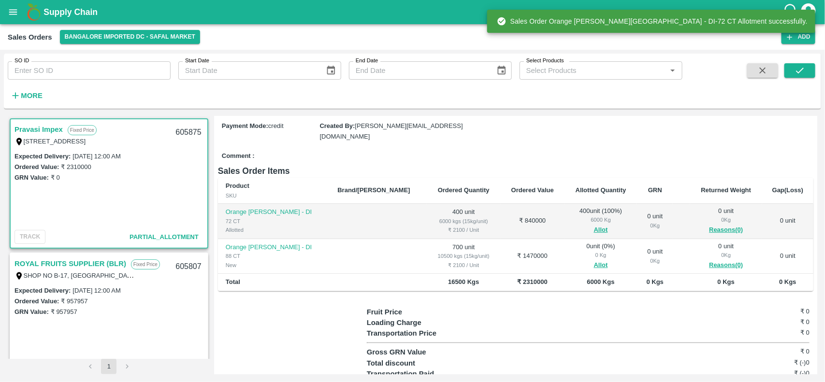
scroll to position [91, 0]
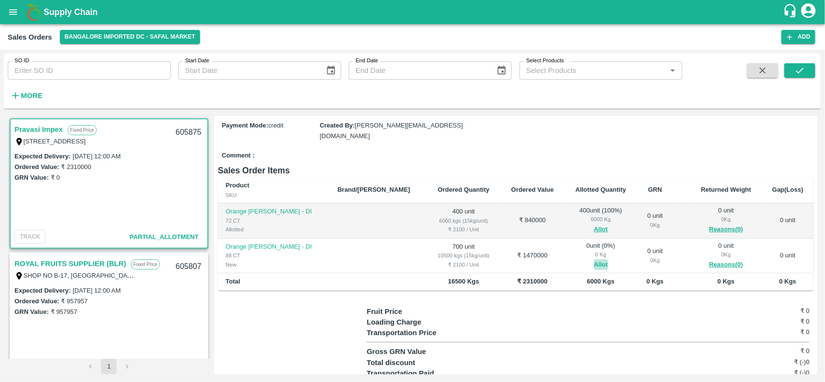
click at [594, 265] on button "Allot" at bounding box center [601, 264] width 14 height 11
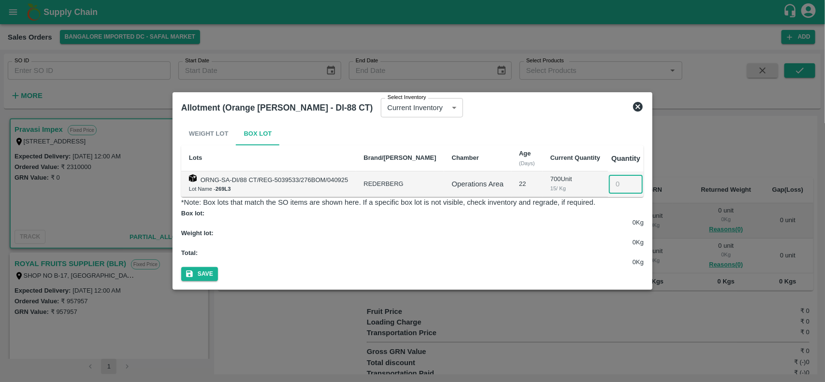
click at [630, 186] on input "number" at bounding box center [626, 184] width 34 height 18
type input "700"
click at [218, 267] on button "Save" at bounding box center [199, 274] width 37 height 14
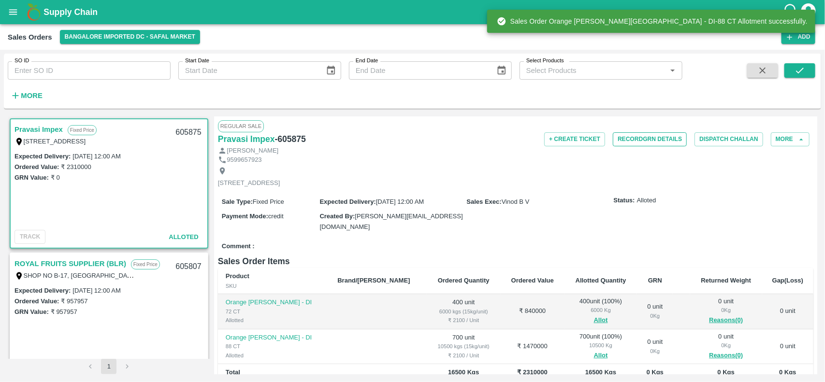
click at [651, 136] on button "Record GRN Details" at bounding box center [650, 139] width 74 height 14
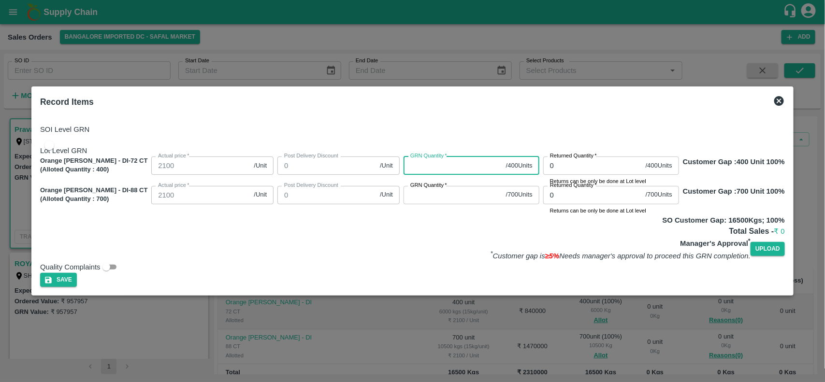
click at [453, 157] on input "GRN Quantity   *" at bounding box center [452, 166] width 99 height 18
type input "400"
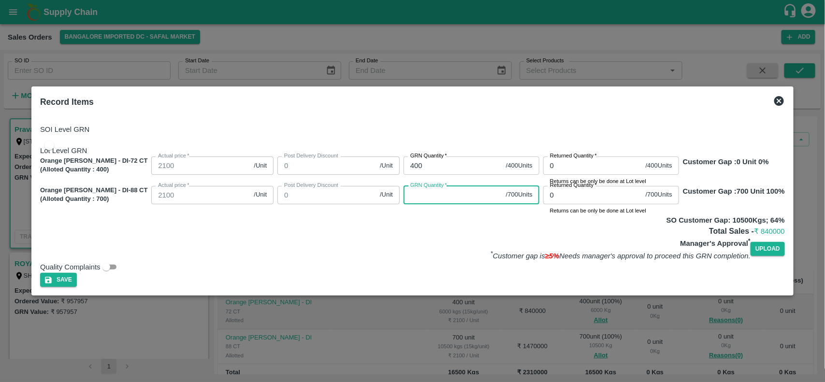
click at [452, 192] on input "GRN Quantity   *" at bounding box center [452, 195] width 99 height 18
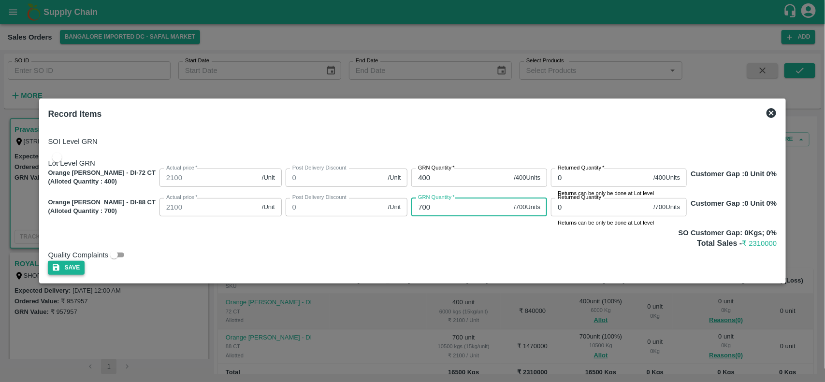
type input "700"
click at [85, 275] on button "Save" at bounding box center [66, 268] width 37 height 14
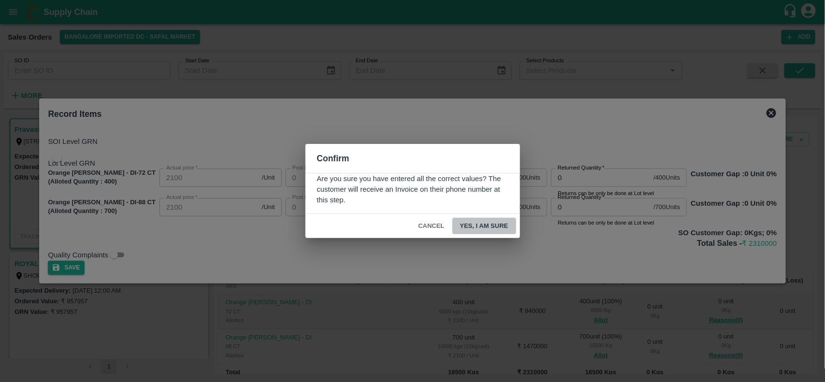
click at [485, 222] on button "Yes, I am sure" at bounding box center [484, 226] width 64 height 17
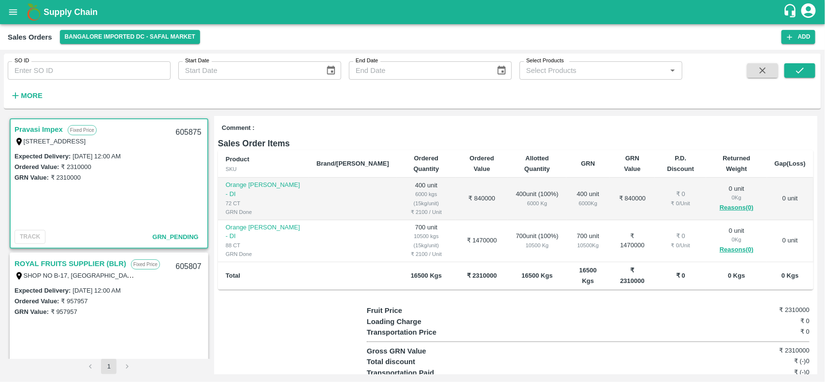
scroll to position [0, 0]
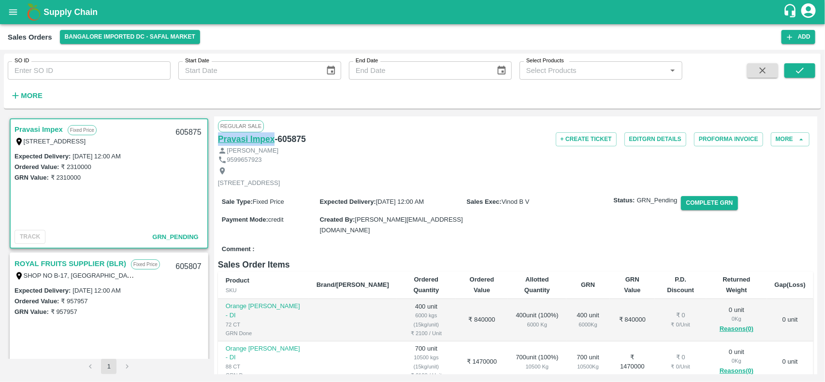
drag, startPoint x: 214, startPoint y: 133, endPoint x: 273, endPoint y: 143, distance: 60.1
click at [273, 143] on div "Regular Sale Pravasi Impex - 605875 + Create Ticket Edit GRN Details Proforma I…" at bounding box center [515, 245] width 603 height 258
copy h6 "Pravasi Impex"
click at [5, 15] on button "open drawer" at bounding box center [13, 12] width 22 height 22
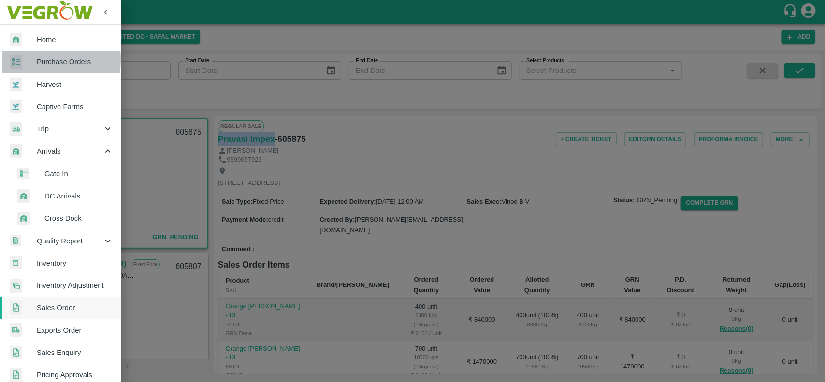
click at [25, 59] on div at bounding box center [23, 62] width 27 height 14
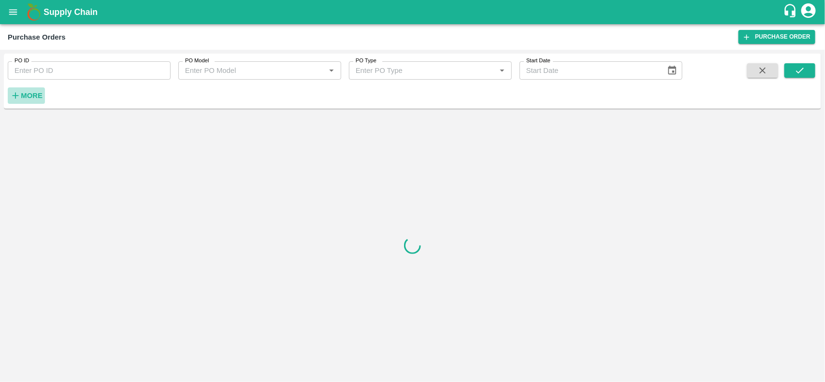
click at [26, 94] on strong "More" at bounding box center [32, 96] width 22 height 8
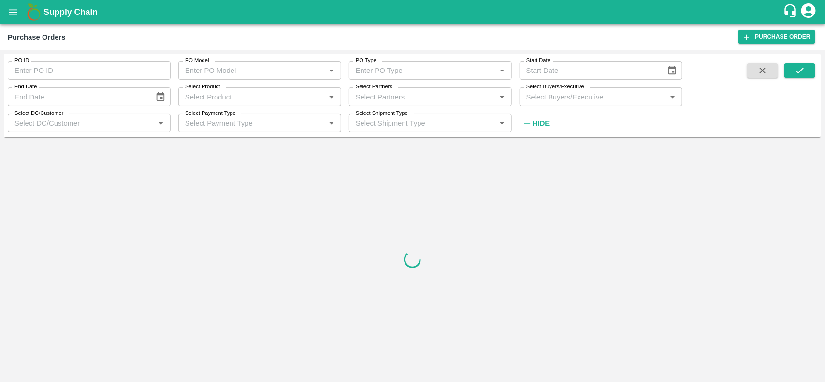
click at [369, 98] on input "Select Partners" at bounding box center [422, 96] width 141 height 13
type input "samberr"
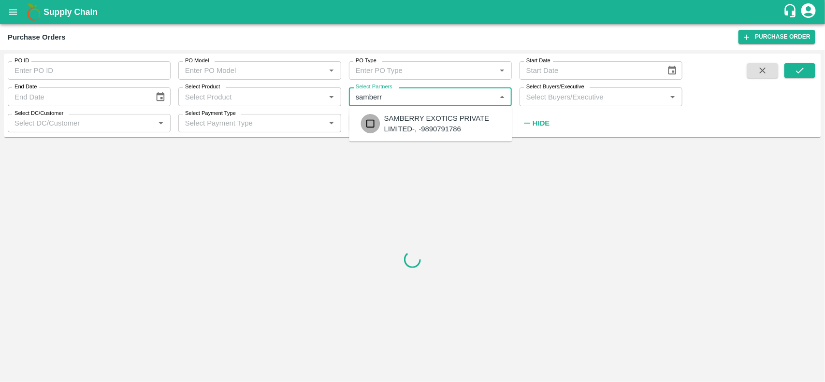
click at [370, 116] on input "checkbox" at bounding box center [370, 123] width 19 height 19
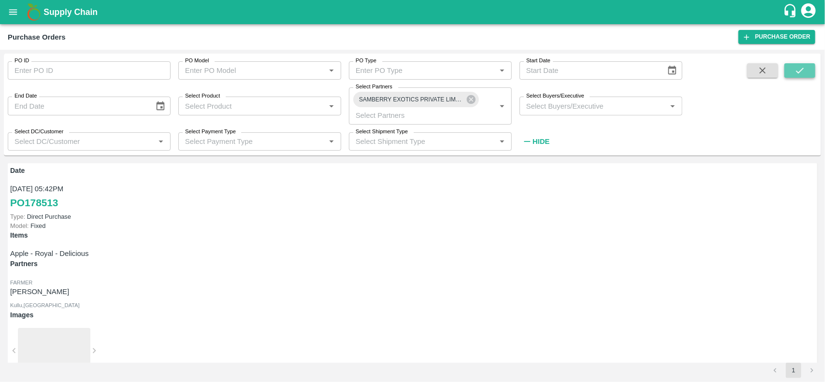
click at [796, 71] on icon "submit" at bounding box center [800, 71] width 8 height 6
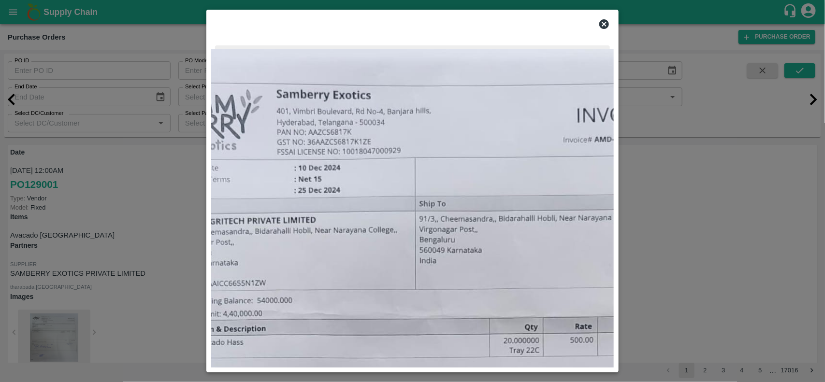
click at [609, 30] on icon at bounding box center [604, 24] width 12 height 12
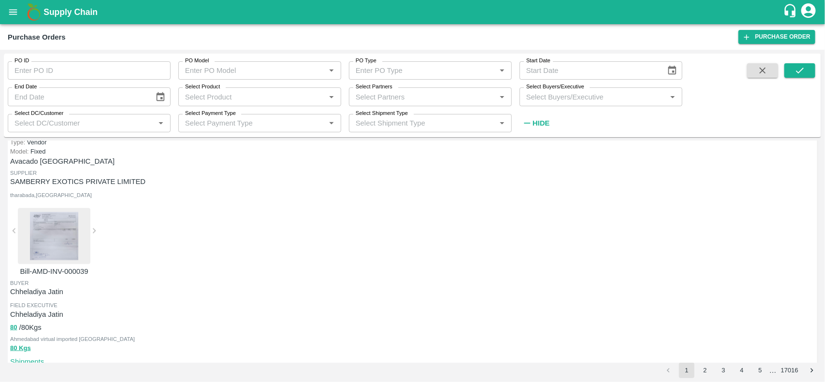
scroll to position [607, 0]
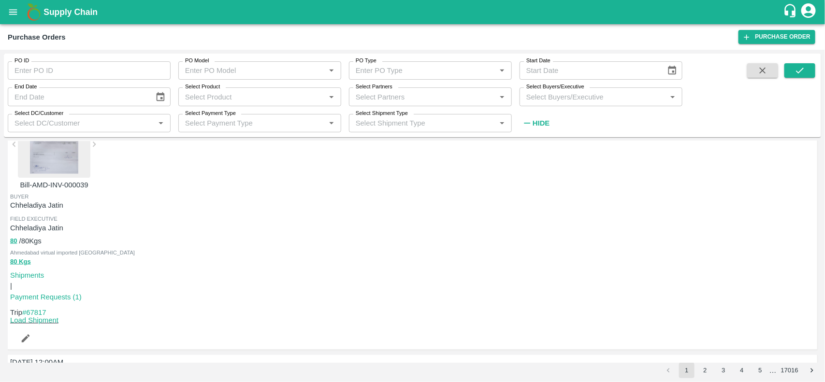
click at [699, 375] on button "2" at bounding box center [704, 370] width 15 height 15
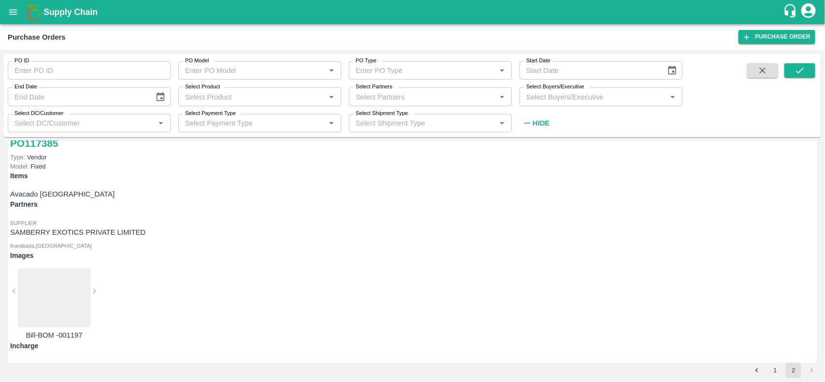
scroll to position [0, 0]
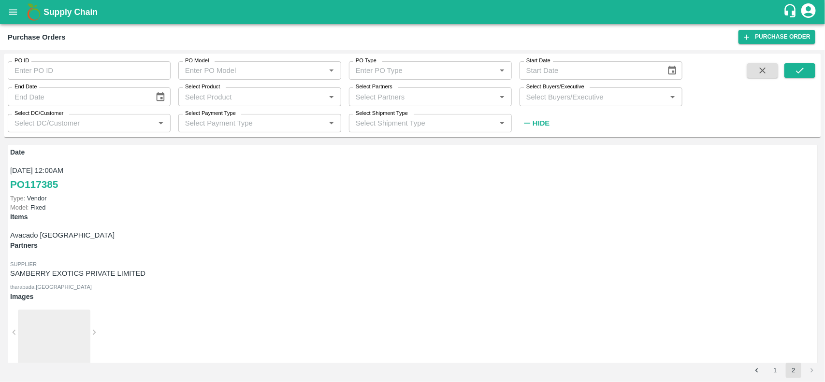
click at [90, 310] on div at bounding box center [54, 339] width 72 height 59
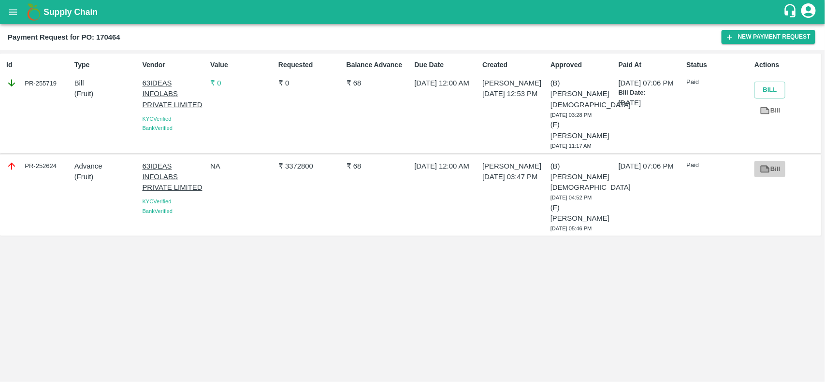
click at [766, 164] on icon at bounding box center [764, 169] width 11 height 11
click at [13, 8] on icon "open drawer" at bounding box center [13, 12] width 11 height 11
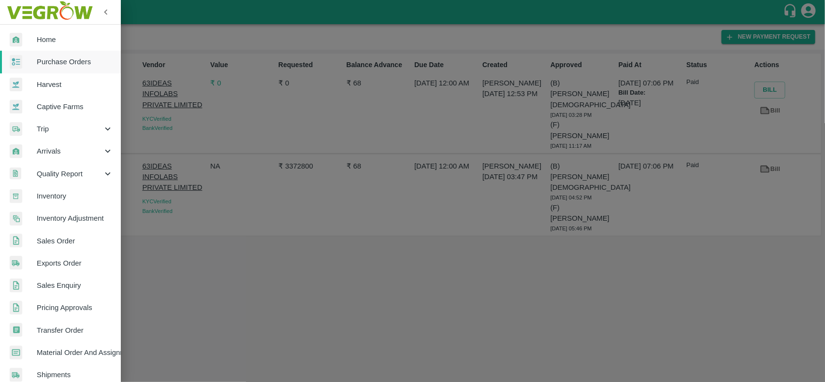
click at [37, 128] on span "Trip" at bounding box center [70, 129] width 66 height 11
click at [57, 150] on span "Fruit Movement" at bounding box center [78, 151] width 69 height 11
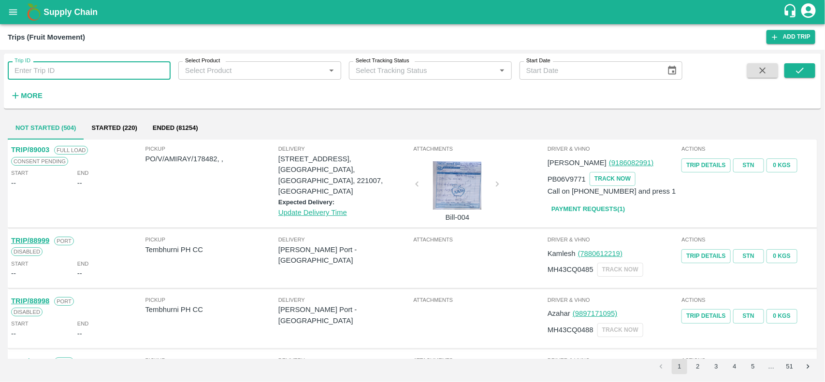
click at [40, 71] on input "Trip ID" at bounding box center [89, 70] width 163 height 18
paste input "85989"
type input "85989"
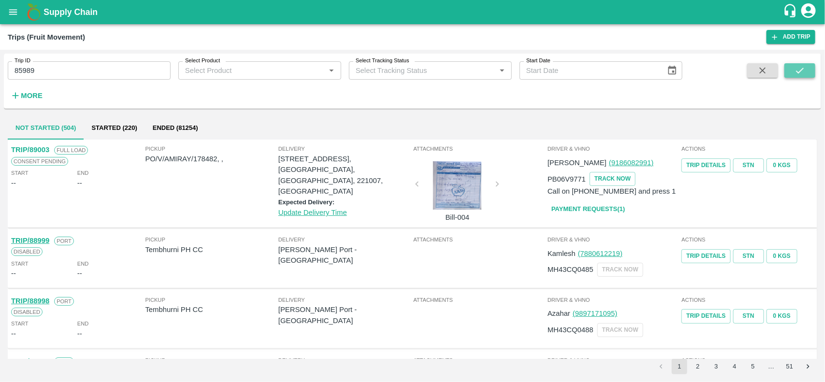
click at [794, 73] on icon "submit" at bounding box center [799, 70] width 11 height 11
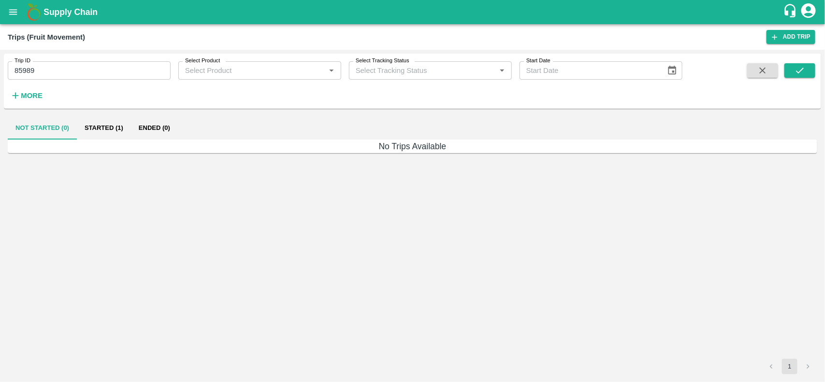
click at [112, 126] on button "Started (1)" at bounding box center [104, 127] width 54 height 23
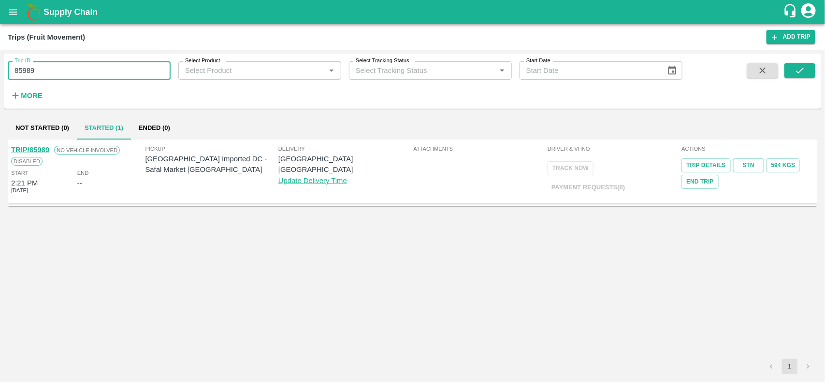
click at [60, 71] on input "85989" at bounding box center [89, 70] width 163 height 18
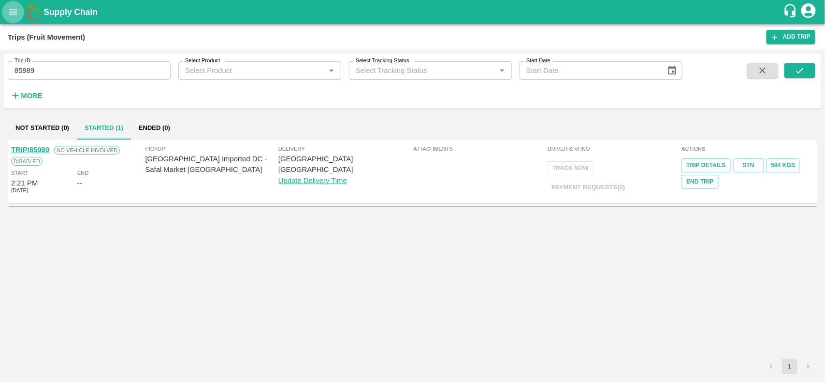
click at [3, 15] on button "open drawer" at bounding box center [13, 12] width 22 height 22
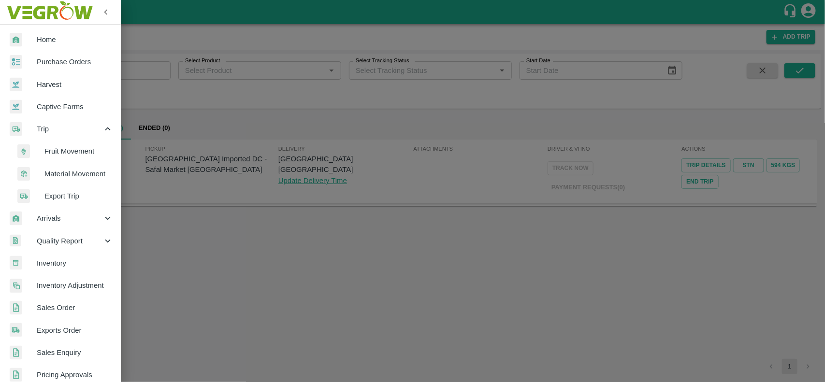
click at [209, 274] on div at bounding box center [412, 191] width 825 height 382
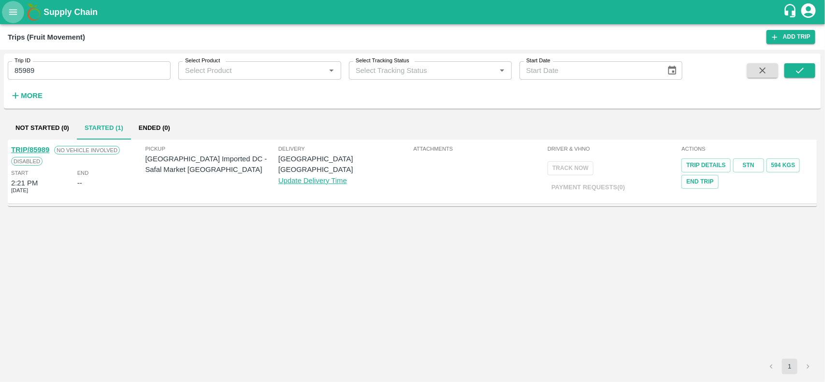
click at [13, 16] on icon "open drawer" at bounding box center [13, 12] width 11 height 11
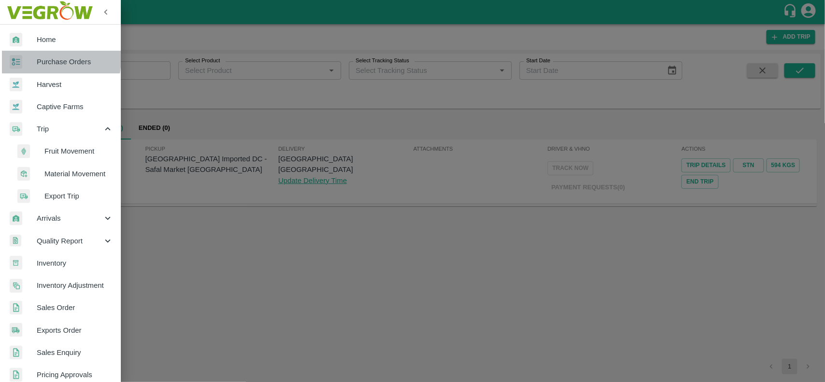
click at [31, 58] on div at bounding box center [23, 62] width 27 height 14
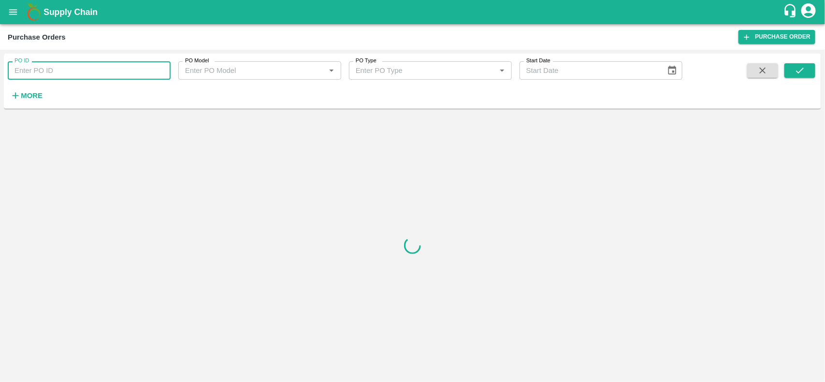
click at [63, 69] on input "PO ID" at bounding box center [89, 70] width 163 height 18
paste input "163452"
type input "163452"
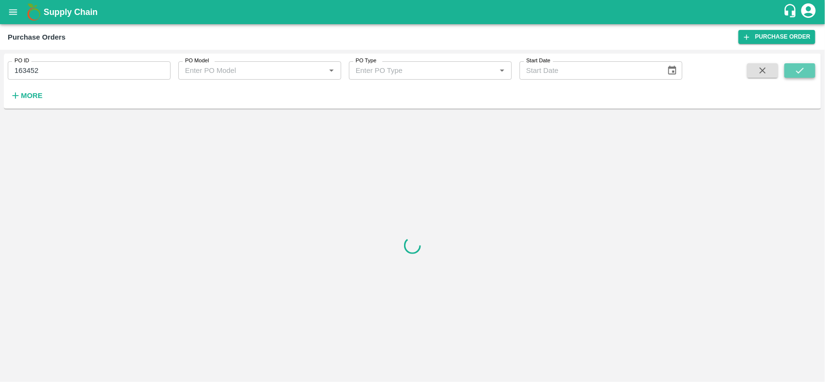
click at [797, 75] on icon "submit" at bounding box center [799, 70] width 11 height 11
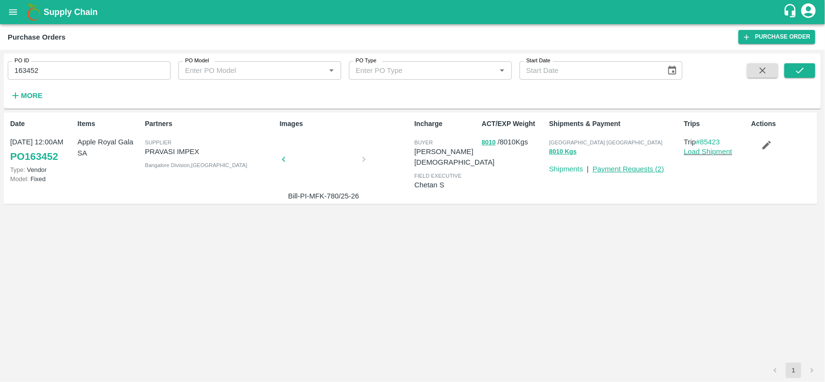
click at [637, 170] on link "Payment Requests ( 2 )" at bounding box center [627, 169] width 71 height 8
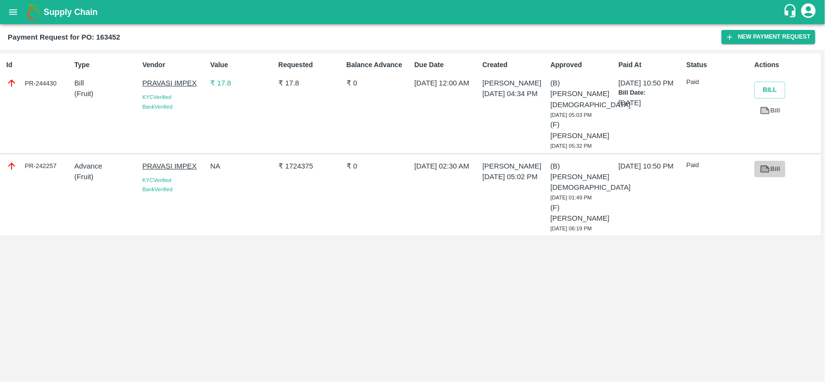
click at [763, 166] on icon at bounding box center [764, 168] width 7 height 5
click at [750, 34] on button "New Payment Request" at bounding box center [768, 37] width 94 height 14
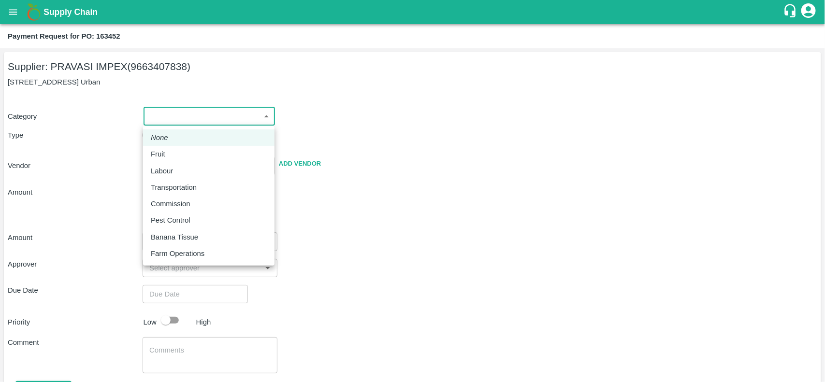
click at [170, 112] on body "Supply Chain Payment Request for PO: 163452 Supplier: PRAVASI IMPEX (9663407838…" at bounding box center [412, 191] width 825 height 382
click at [160, 155] on p "Fruit" at bounding box center [158, 154] width 14 height 11
type input "1"
type input "PRAVASI IMPEX - 9663407838(Supplier)"
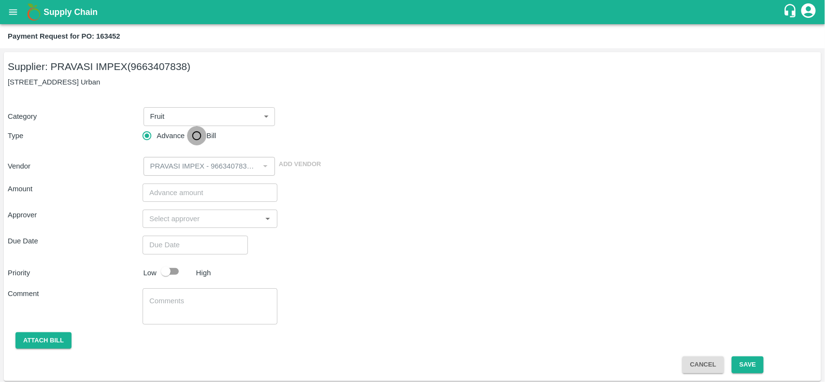
click at [189, 140] on input "Bill" at bounding box center [196, 135] width 19 height 19
radio input "true"
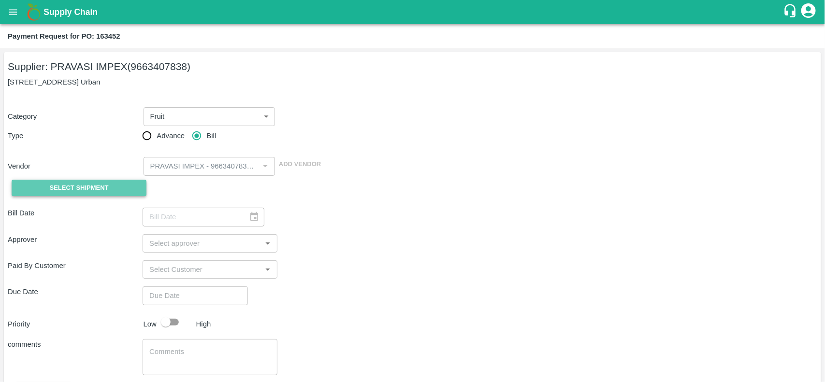
click at [85, 188] on span "Select Shipment" at bounding box center [79, 188] width 59 height 11
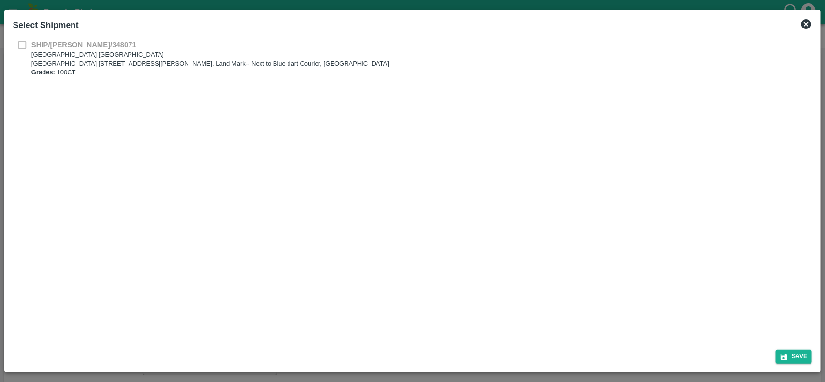
click at [807, 20] on icon at bounding box center [806, 24] width 10 height 10
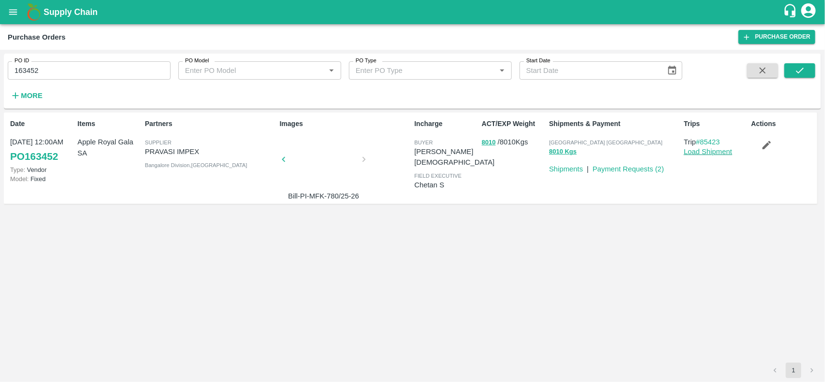
click at [707, 149] on link "Load Shipment" at bounding box center [708, 152] width 48 height 8
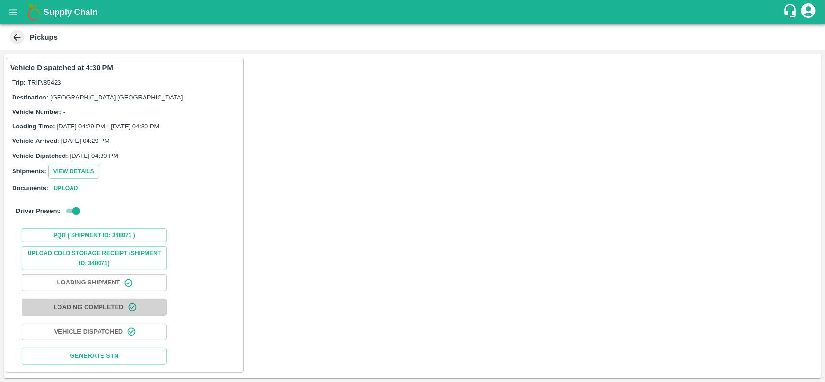
click at [98, 305] on button "Loading Completed" at bounding box center [94, 307] width 145 height 17
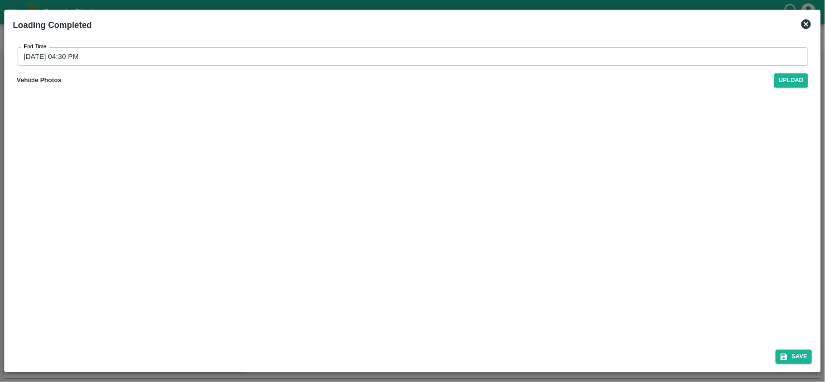
click at [804, 27] on icon at bounding box center [806, 24] width 10 height 10
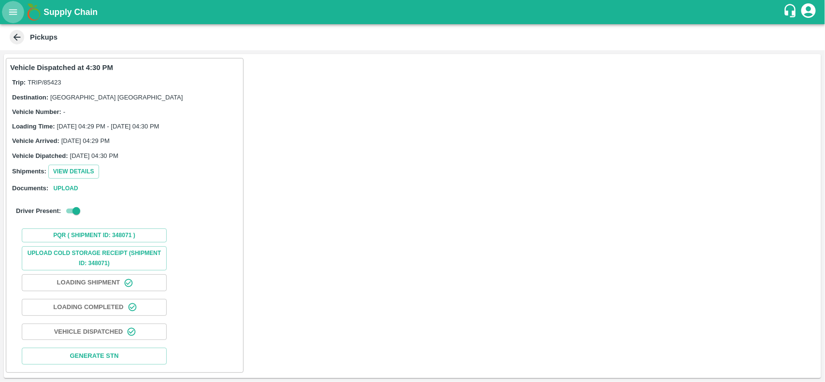
click at [13, 13] on icon "open drawer" at bounding box center [13, 12] width 11 height 11
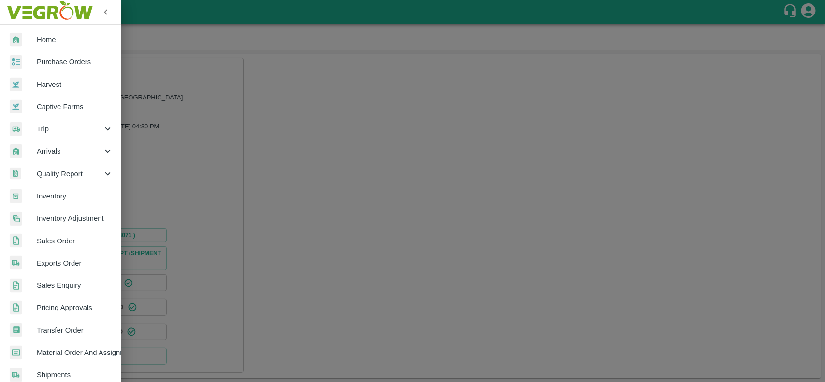
scroll to position [30, 0]
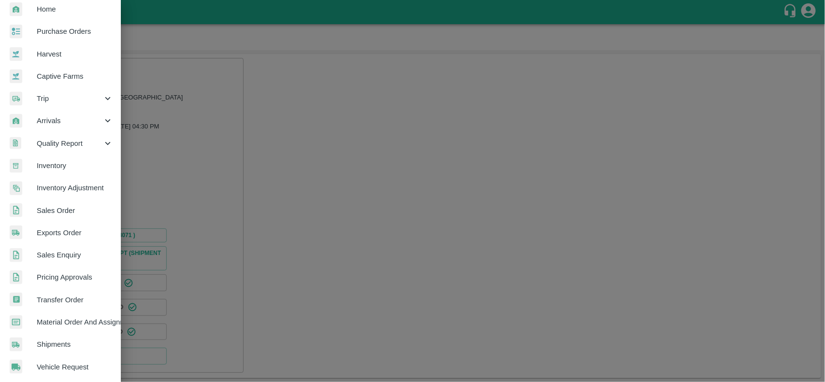
click at [47, 118] on span "Arrivals" at bounding box center [70, 120] width 66 height 11
click at [61, 165] on span "DC Arrivals" at bounding box center [78, 165] width 69 height 11
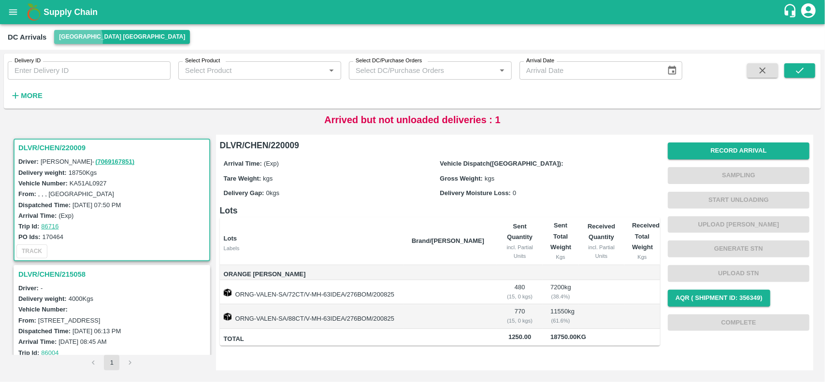
click at [67, 40] on button "[GEOGRAPHIC_DATA] [GEOGRAPHIC_DATA]" at bounding box center [122, 37] width 136 height 14
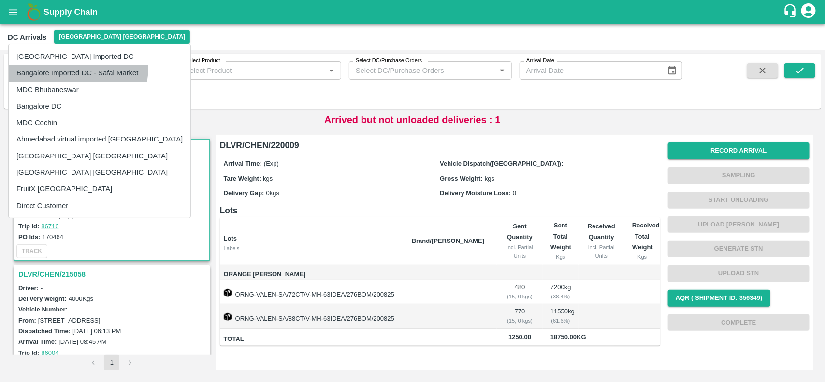
click at [66, 68] on li "Bangalore Imported DC - Safal Market" at bounding box center [100, 73] width 182 height 16
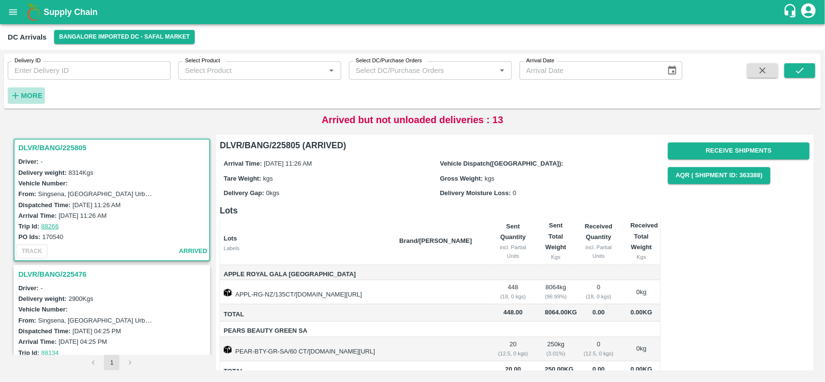
click at [38, 95] on strong "More" at bounding box center [32, 96] width 22 height 8
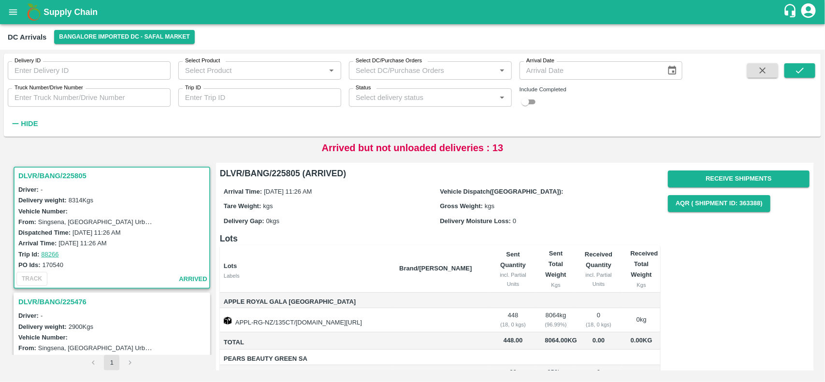
scroll to position [62, 0]
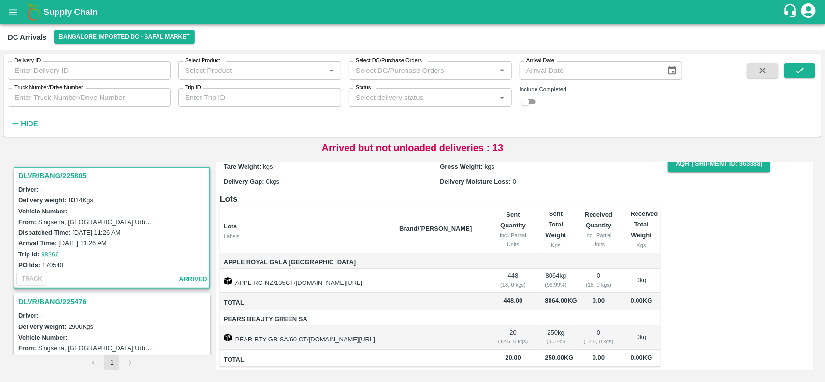
click at [34, 114] on div "Hide" at bounding box center [20, 120] width 41 height 24
click at [220, 71] on input "Select Product" at bounding box center [251, 70] width 141 height 13
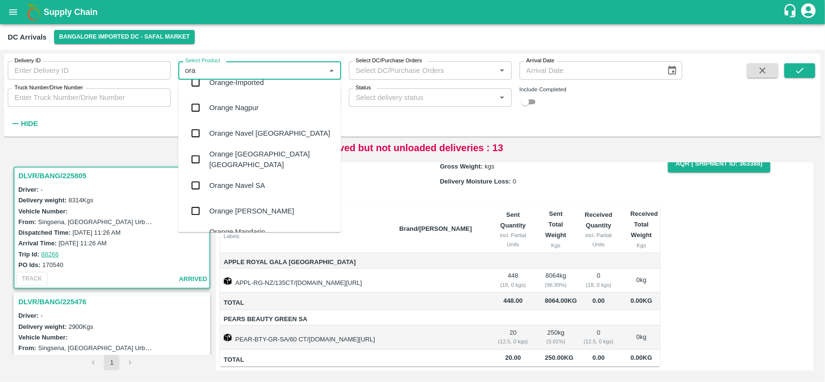
scroll to position [13, 0]
type input "ora"
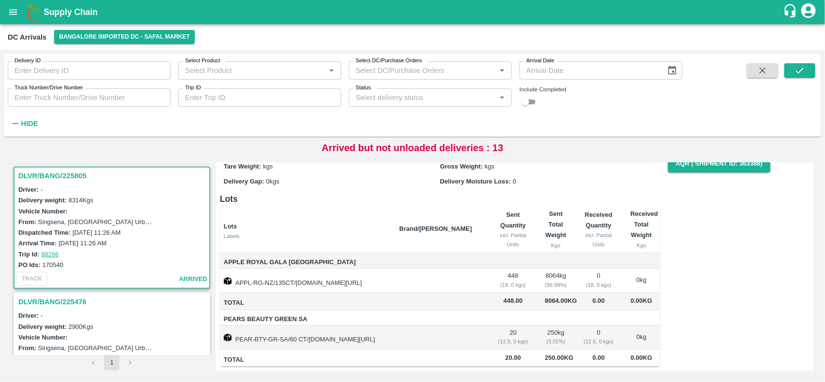
click at [143, 312] on div "Driver: -" at bounding box center [113, 315] width 190 height 11
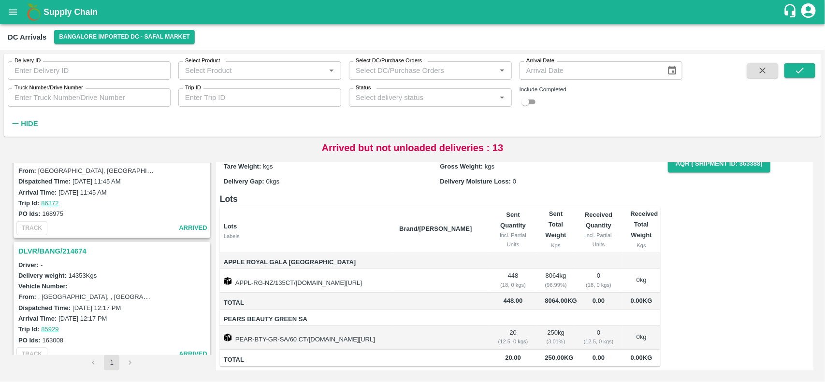
scroll to position [1675, 0]
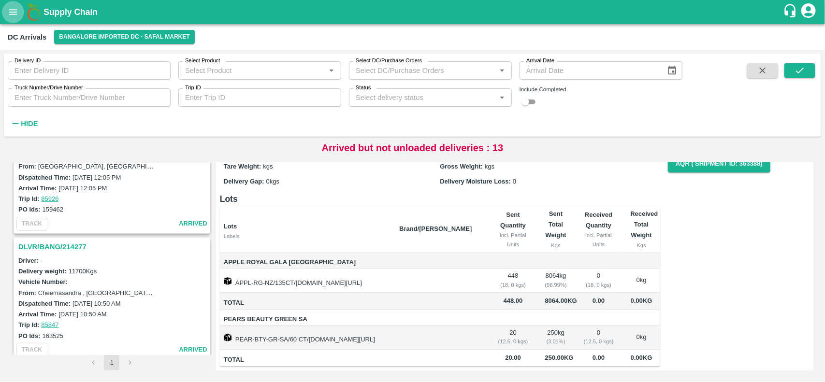
click at [12, 13] on icon "open drawer" at bounding box center [13, 12] width 11 height 11
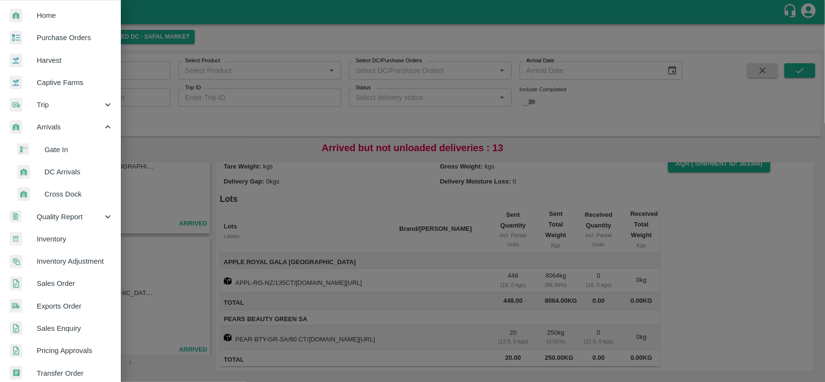
scroll to position [25, 0]
click at [44, 125] on span "Arrivals" at bounding box center [70, 126] width 66 height 11
click at [61, 166] on span "DC Arrivals" at bounding box center [78, 171] width 69 height 11
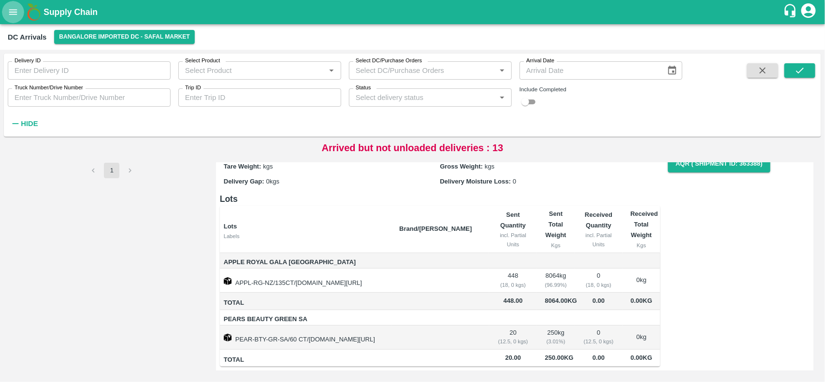
click at [13, 20] on button "open drawer" at bounding box center [13, 12] width 22 height 22
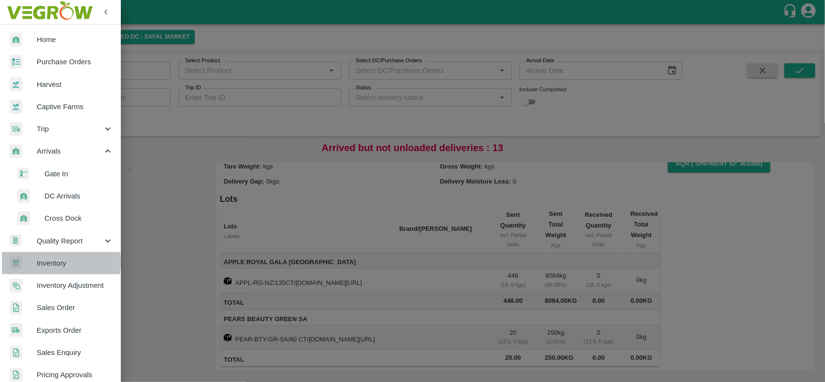
click at [52, 262] on span "Inventory" at bounding box center [75, 263] width 76 height 11
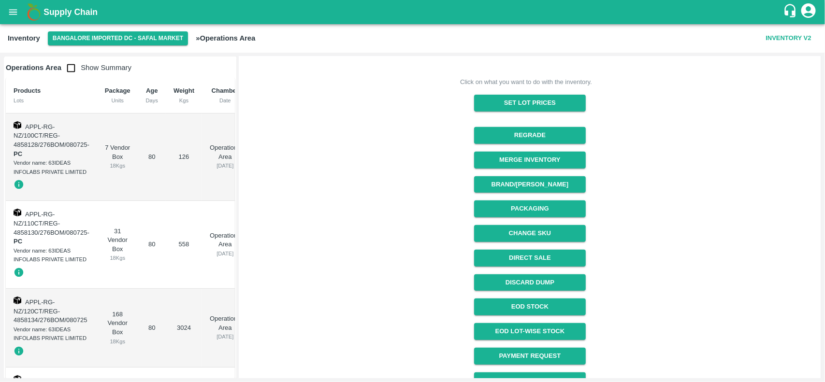
scroll to position [161, 0]
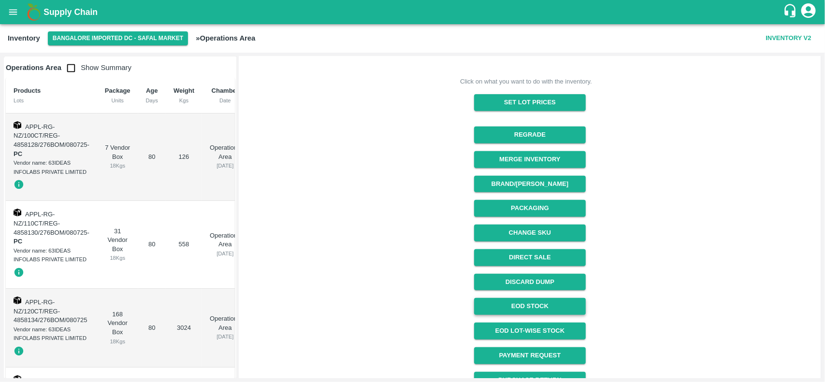
click at [542, 305] on link "EOD Stock" at bounding box center [530, 306] width 112 height 17
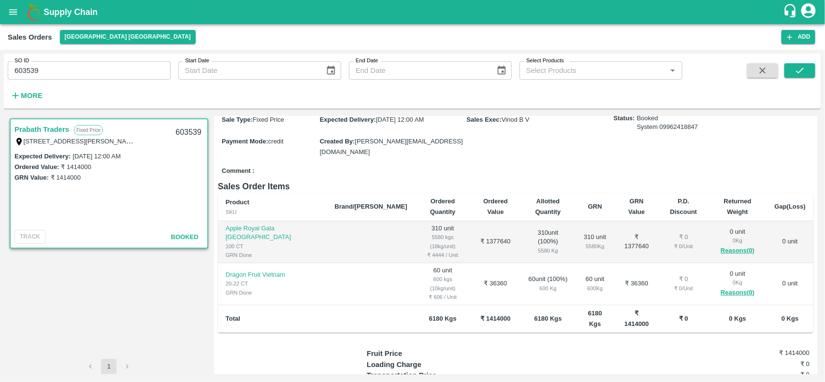
scroll to position [87, 0]
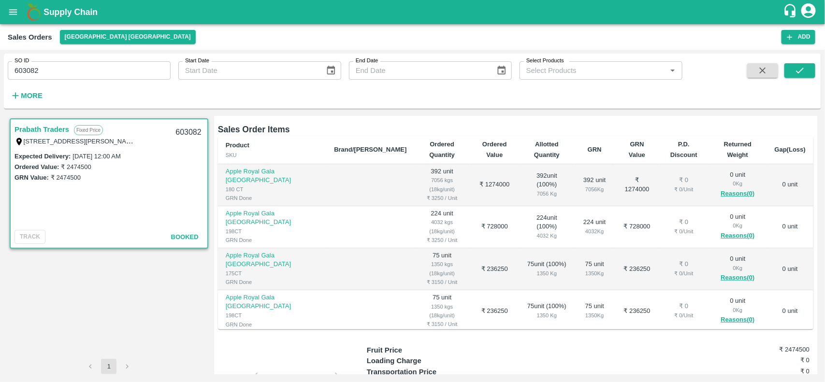
scroll to position [140, 0]
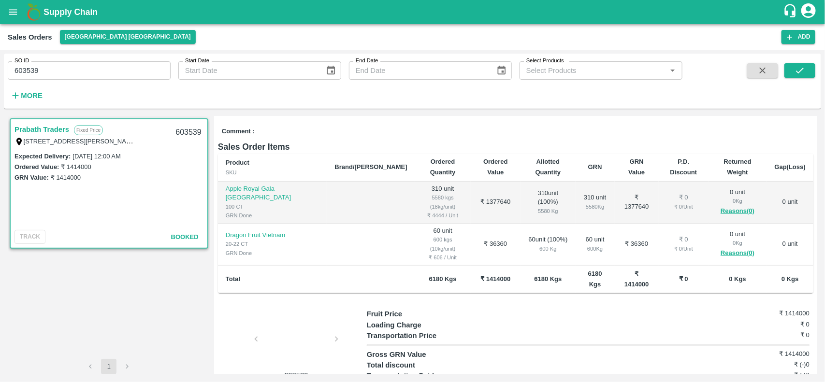
scroll to position [125, 0]
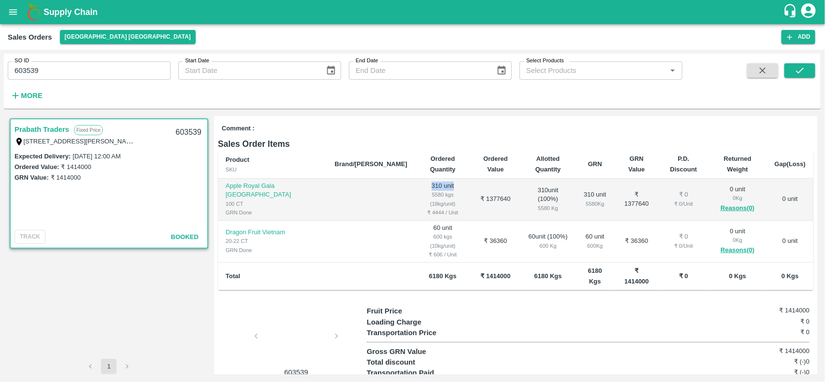
drag, startPoint x: 372, startPoint y: 179, endPoint x: 398, endPoint y: 179, distance: 25.1
click at [415, 179] on td "310 unit 5580 kgs (18kg/unit) ₹ 4444 / Unit" at bounding box center [443, 200] width 56 height 42
drag, startPoint x: 379, startPoint y: 222, endPoint x: 399, endPoint y: 221, distance: 19.4
click at [415, 221] on td "60 unit 600 kgs (10kg/unit) ₹ 606 / Unit" at bounding box center [443, 242] width 56 height 42
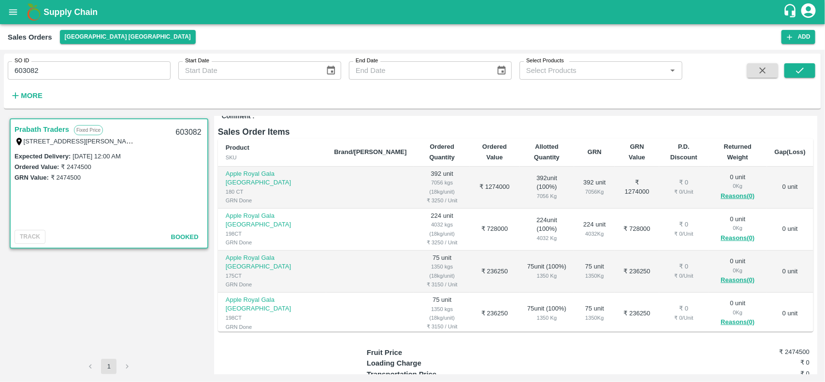
scroll to position [144, 0]
